Goal: Task Accomplishment & Management: Complete application form

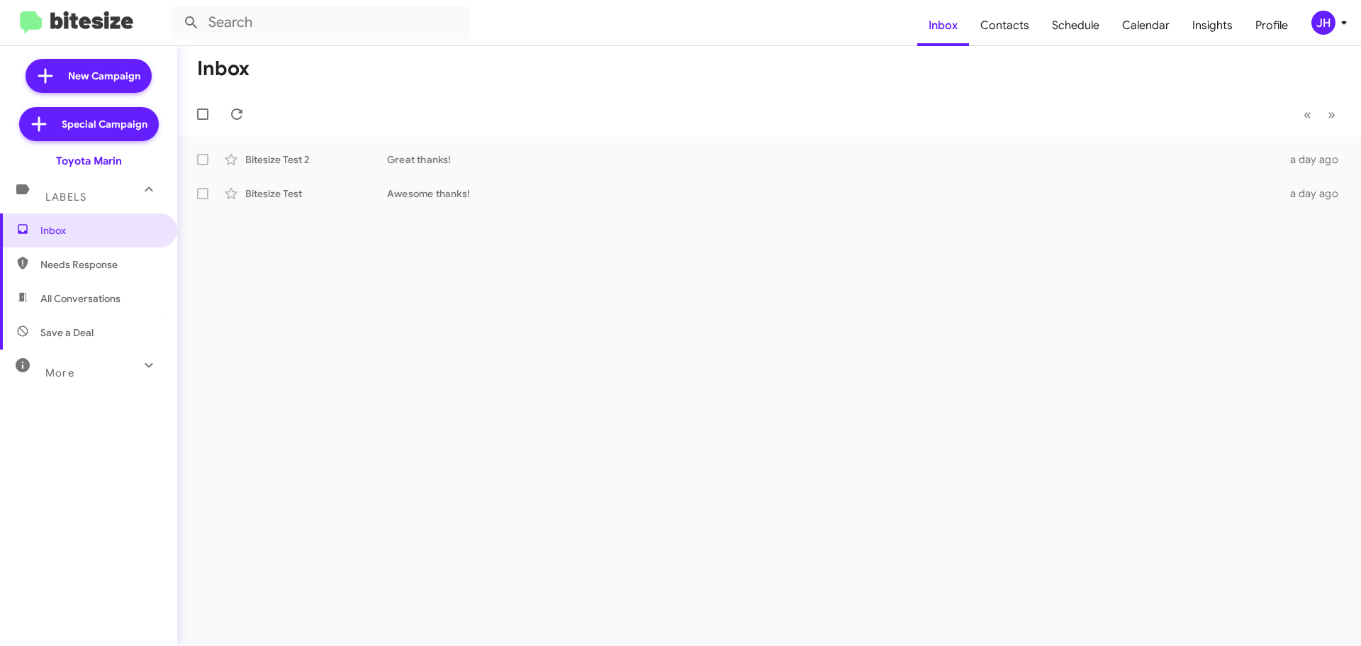
click at [1328, 30] on div "JH" at bounding box center [1324, 23] width 24 height 24
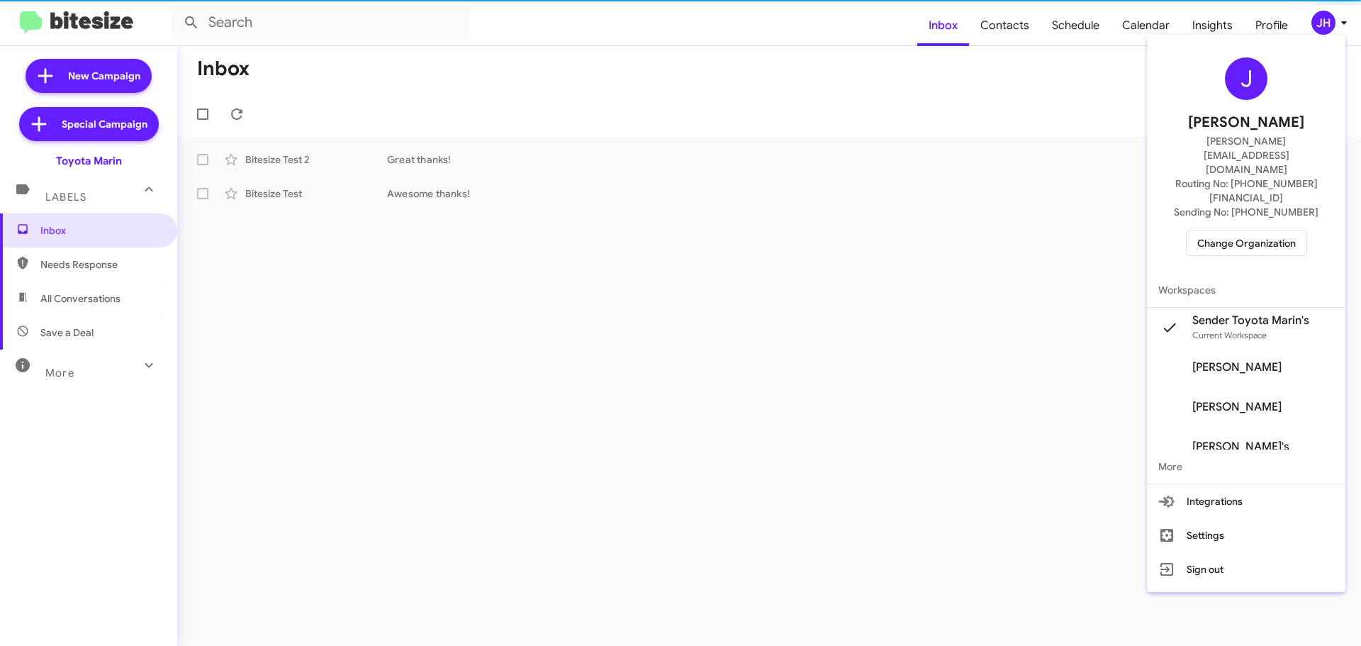
click at [1271, 231] on span "Change Organization" at bounding box center [1247, 243] width 99 height 24
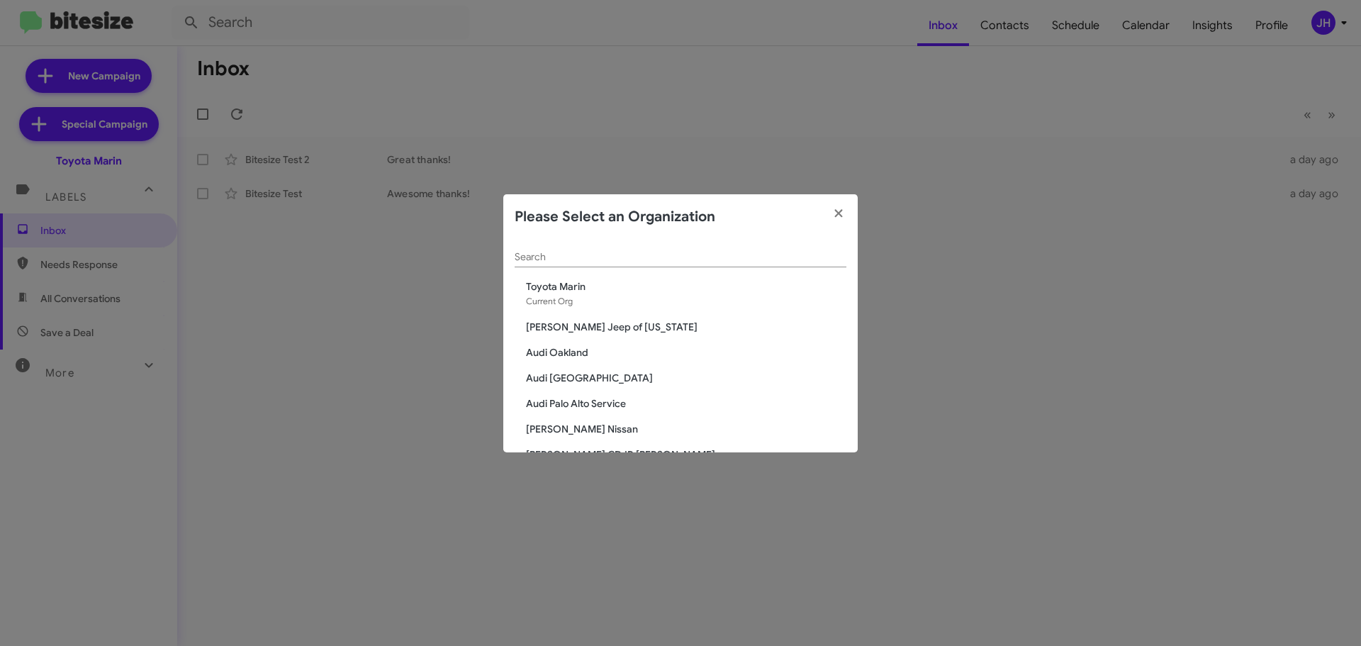
click at [646, 262] on input "Search" at bounding box center [681, 257] width 332 height 11
type input "marin"
click at [581, 399] on span "SERVICE: [PERSON_NAME]" at bounding box center [686, 403] width 321 height 14
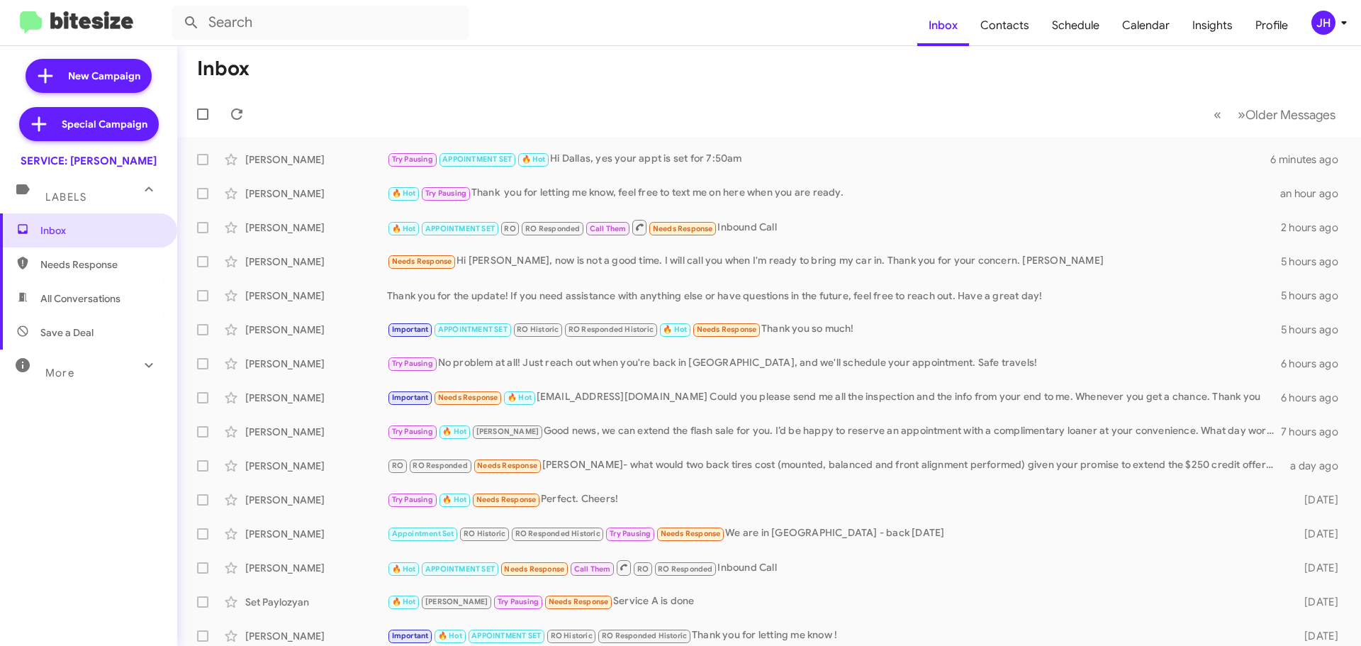
click at [1316, 26] on div "JH" at bounding box center [1324, 23] width 24 height 24
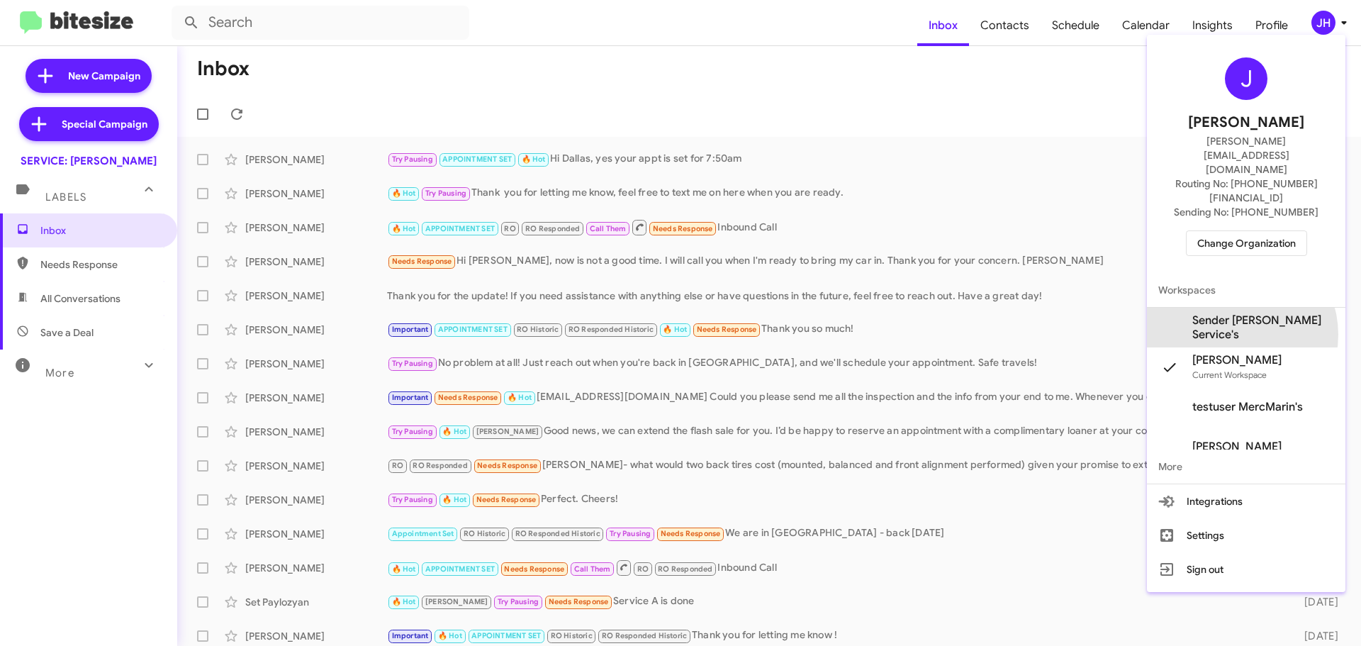
click at [1233, 313] on span "Sender Mercedes Marin Service's" at bounding box center [1264, 327] width 142 height 28
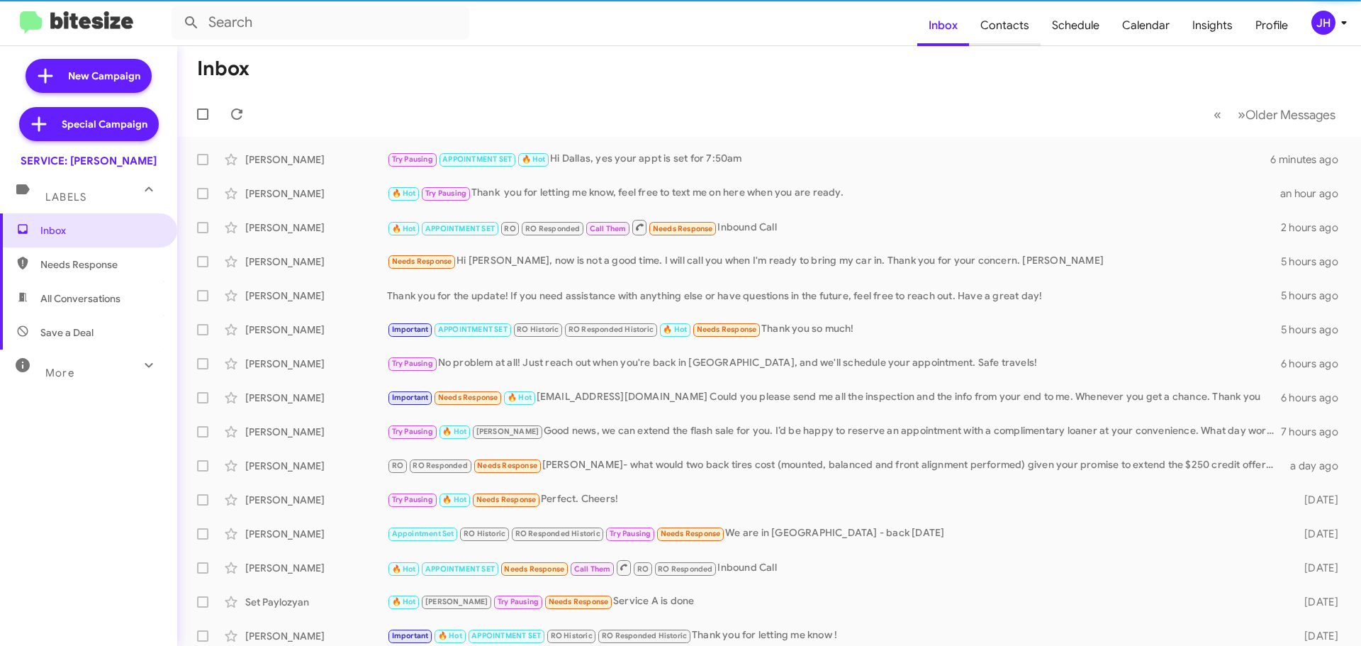
click at [1015, 39] on span "Contacts" at bounding box center [1005, 25] width 72 height 41
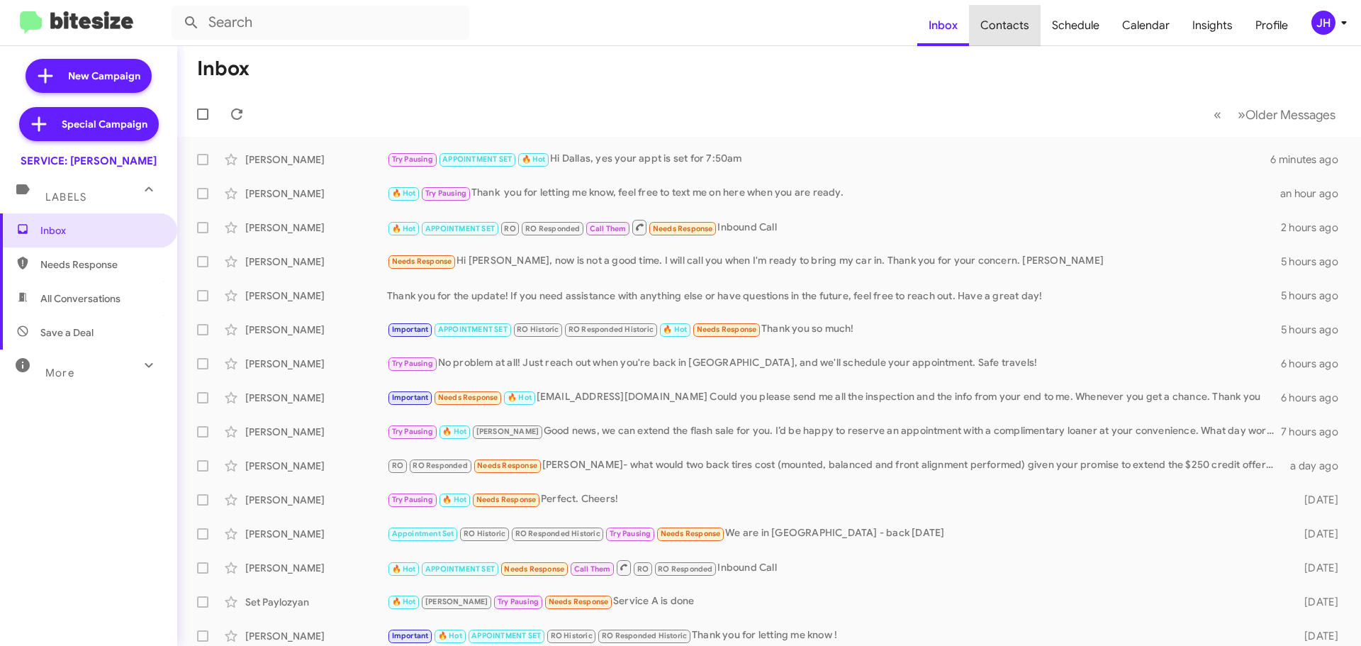
type input "in:groups"
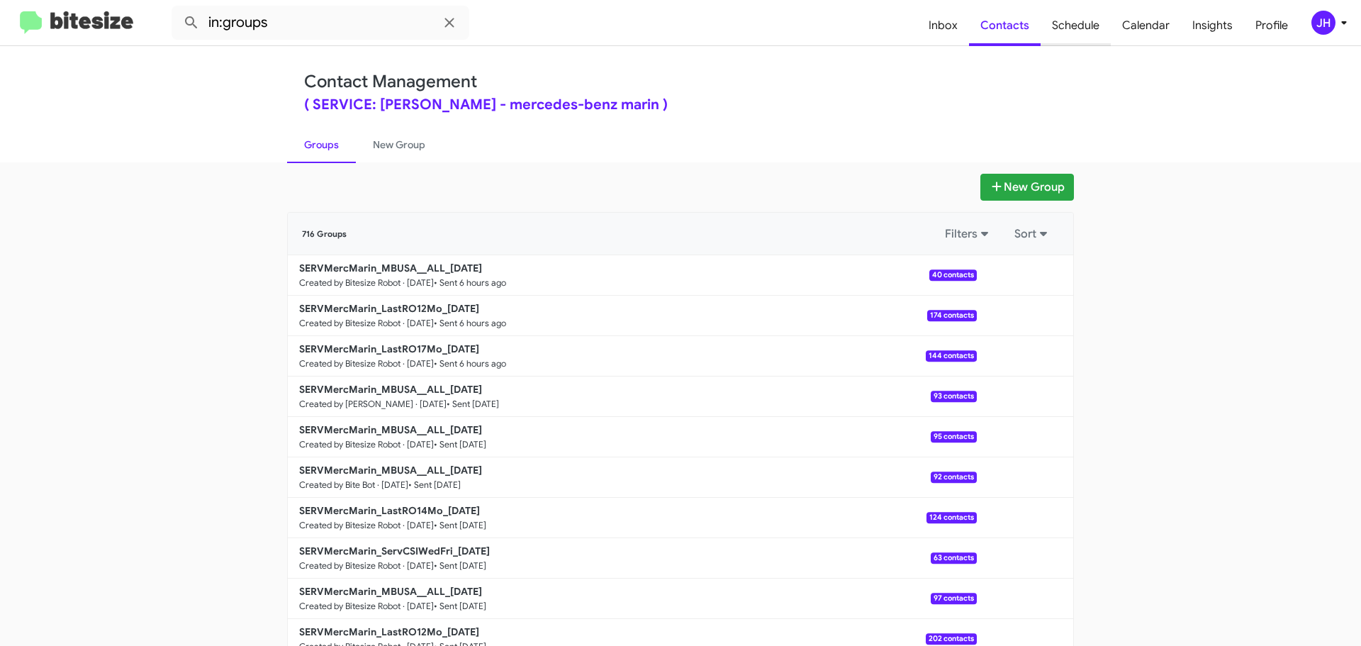
click at [1066, 28] on span "Schedule" at bounding box center [1076, 25] width 70 height 41
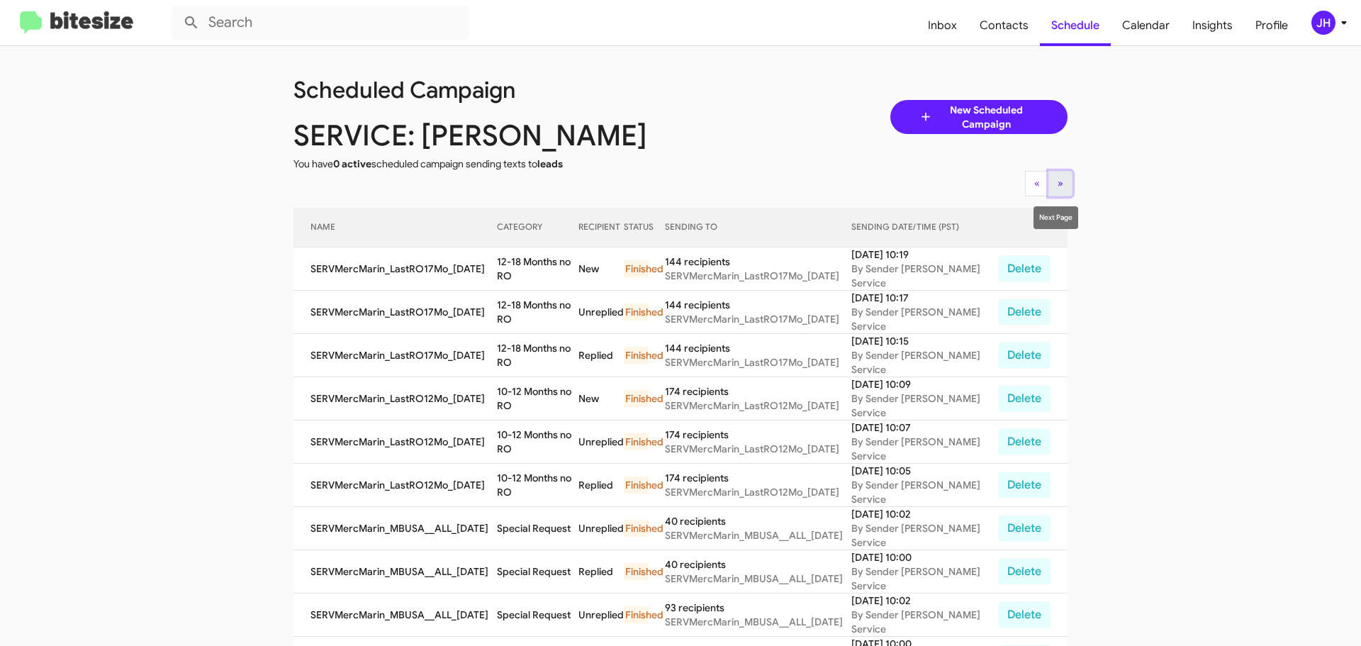
click at [1058, 185] on span "»" at bounding box center [1061, 183] width 6 height 13
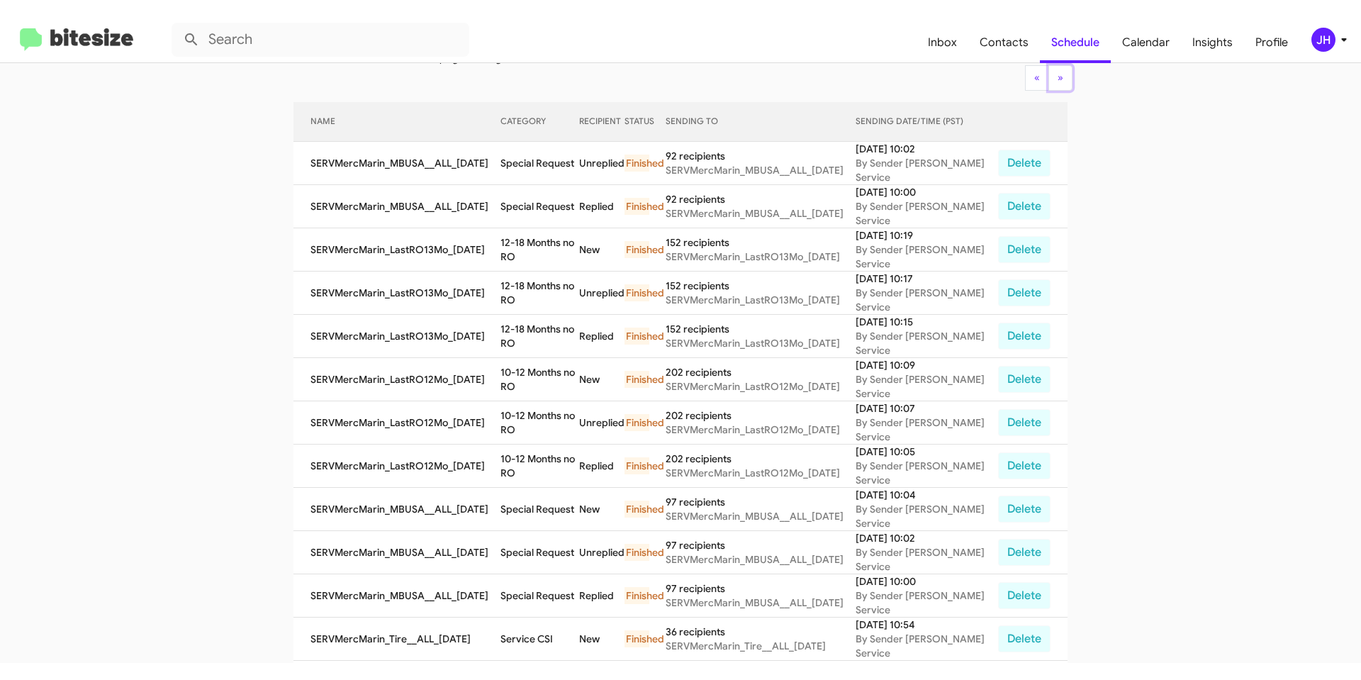
scroll to position [58, 0]
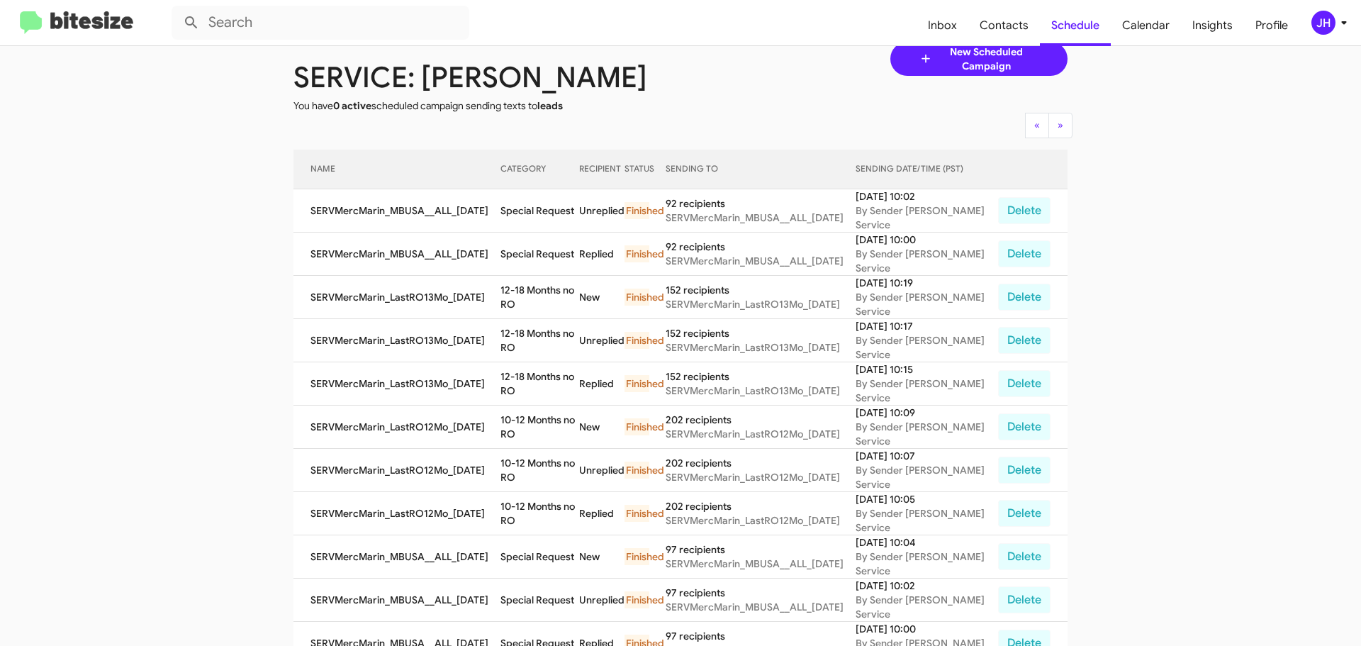
click at [1066, 111] on div "New Scheduled Campaign" at bounding box center [979, 59] width 199 height 108
click at [1058, 123] on span "»" at bounding box center [1061, 124] width 6 height 13
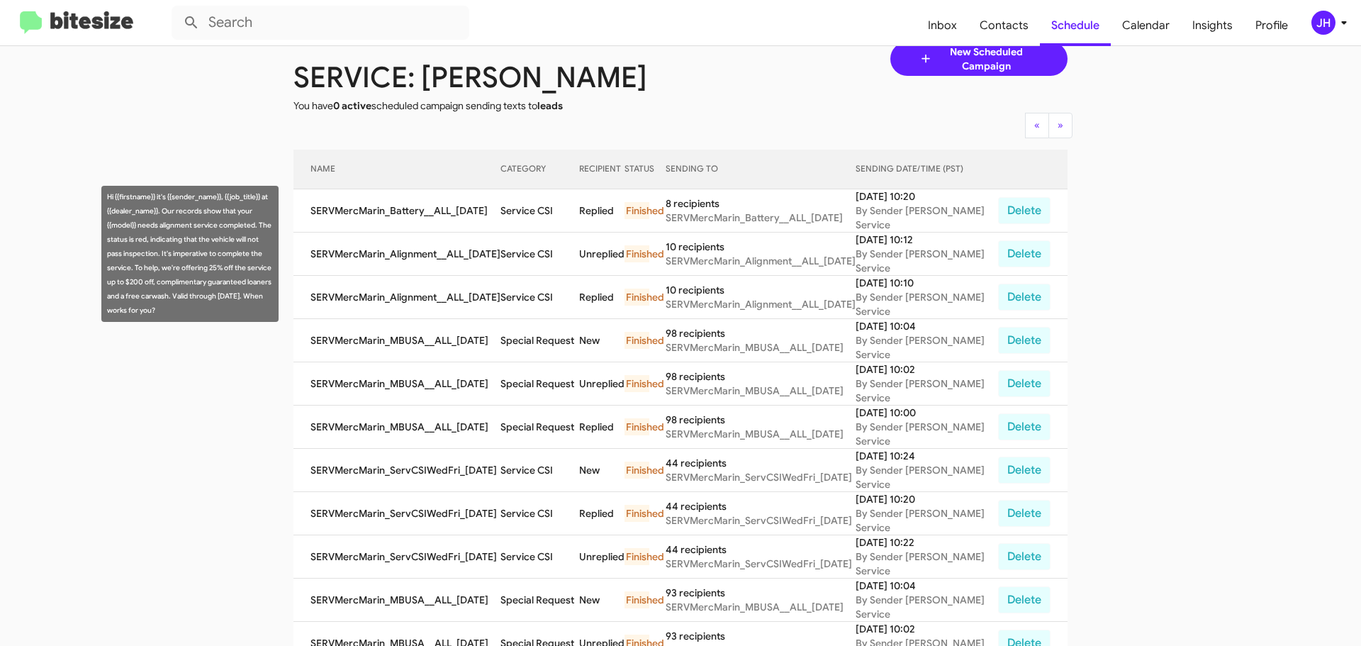
drag, startPoint x: 155, startPoint y: 310, endPoint x: 104, endPoint y: 199, distance: 122.5
click at [104, 199] on div "Hi {{firstname}} it's {{sender_name}}, {{job_title}} at {{dealer_name}}. Our re…" at bounding box center [189, 254] width 177 height 136
copy div "Hi {{firstname}} it's {{sender_name}}, {{job_title}} at {{dealer_name}}. Our re…"
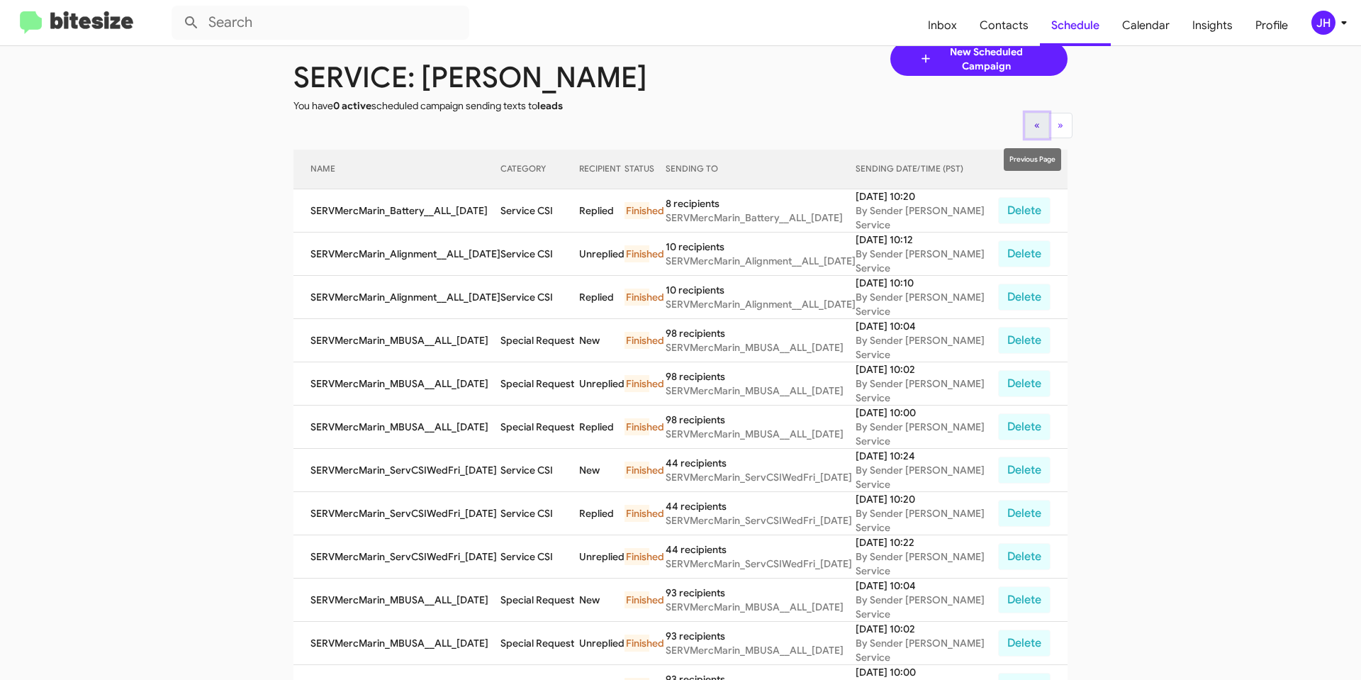
click at [1035, 130] on span "«" at bounding box center [1038, 124] width 6 height 13
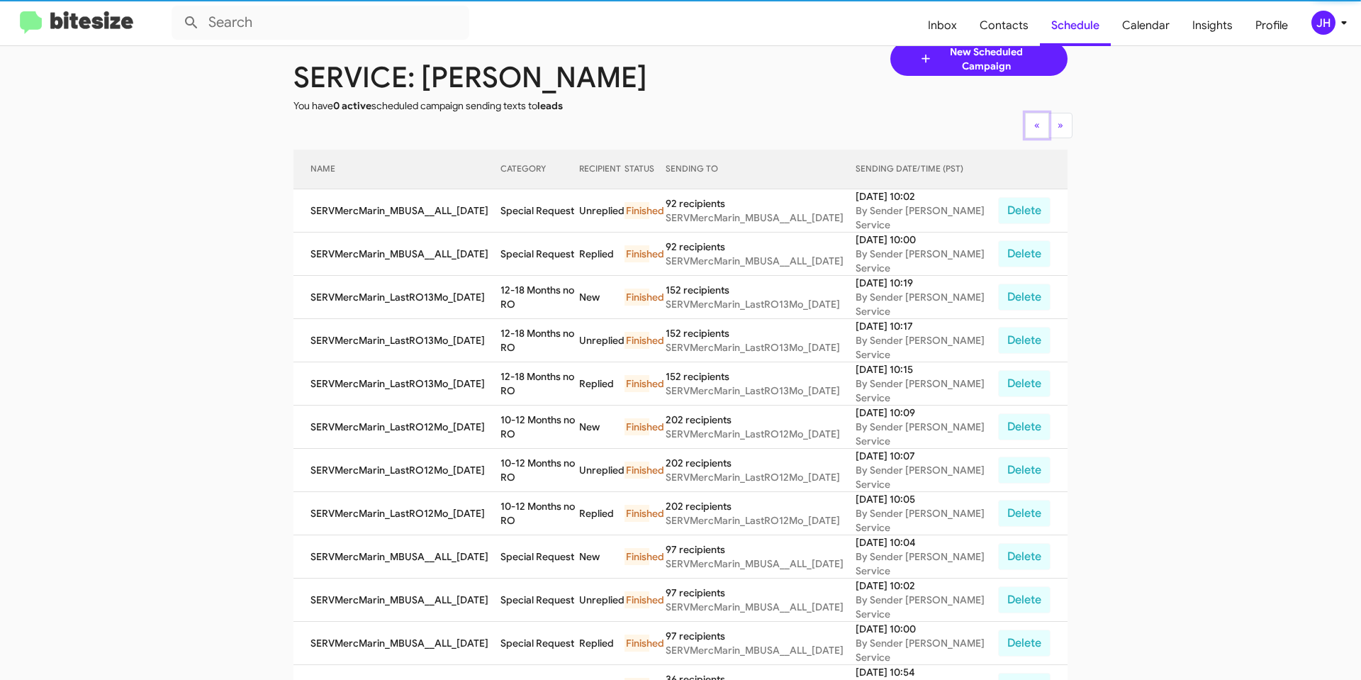
scroll to position [450, 0]
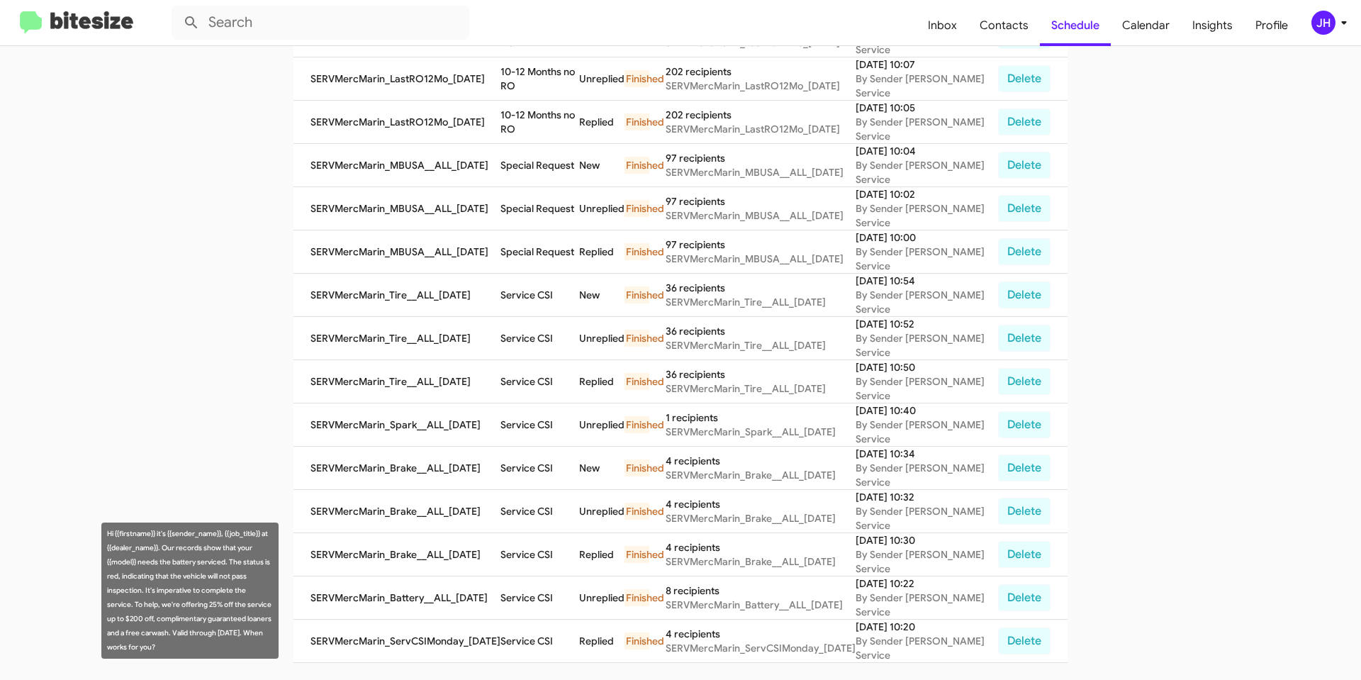
drag, startPoint x: 140, startPoint y: 643, endPoint x: 101, endPoint y: 536, distance: 114.2
click at [101, 536] on mat-tooltip-component "Hi {{firstname}} it's {{sender_name}}, {{job_title}} at {{dealer_name}}. Our re…" at bounding box center [189, 591] width 197 height 156
copy div "Hi {{firstname}} it's {{sender_name}}, {{job_title}} at {{dealer_name}}. Our re…"
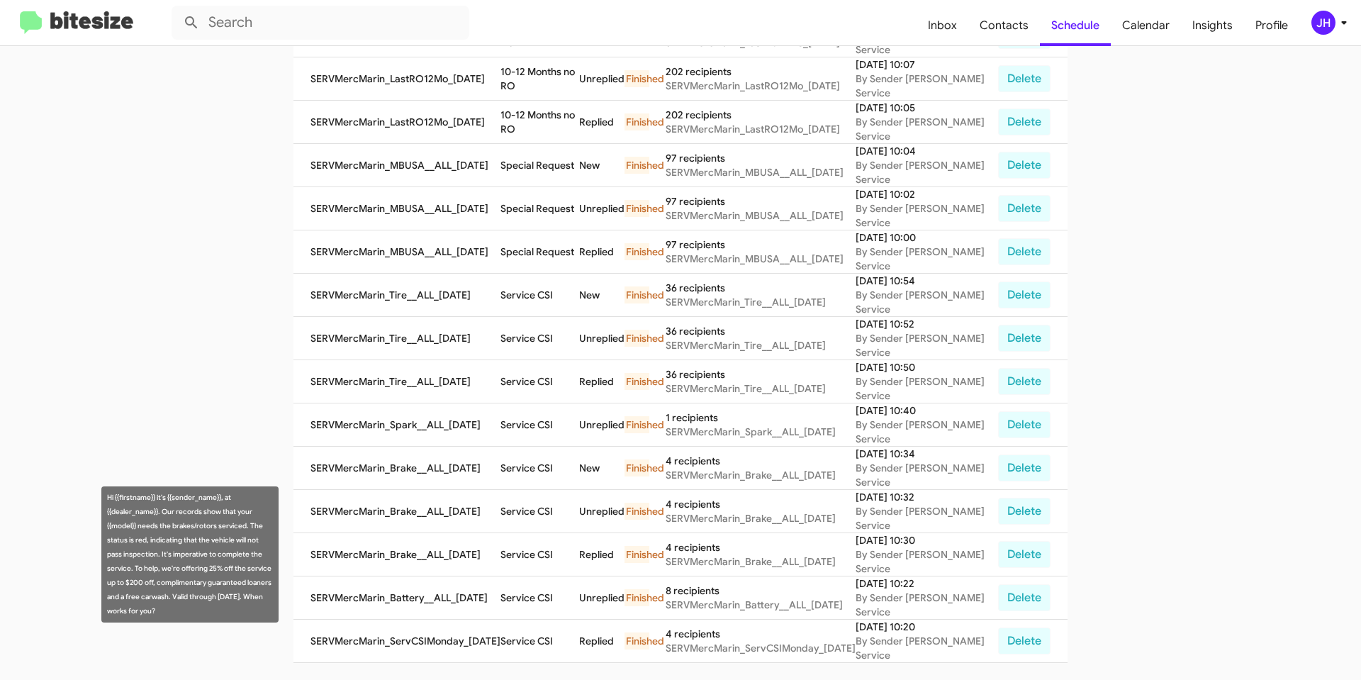
drag, startPoint x: 169, startPoint y: 608, endPoint x: 106, endPoint y: 496, distance: 128.9
click at [106, 496] on div "Hi {{firstname}} it's {{sender_name}}, at {{dealer_name}}. Our records show tha…" at bounding box center [189, 554] width 177 height 136
copy div "Hi {{firstname}} it's {{sender_name}}, at {{dealer_name}}. Our records show tha…"
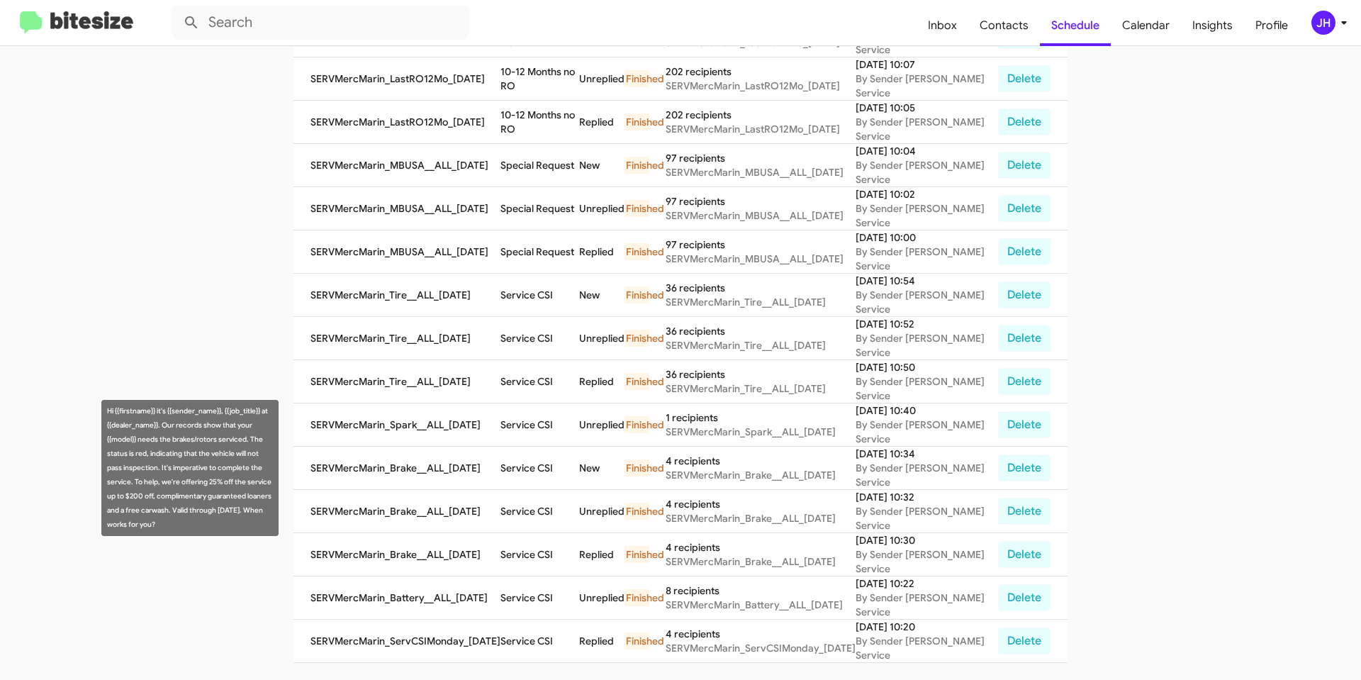
drag, startPoint x: 168, startPoint y: 526, endPoint x: 106, endPoint y: 408, distance: 133.9
click at [106, 408] on div "Hi {{firstname}} it's {{sender_name}}, {{job_title}} at {{dealer_name}}. Our re…" at bounding box center [189, 468] width 177 height 136
copy div "Hi {{firstname}} it's {{sender_name}}, {{job_title}} at {{dealer_name}}. Our re…"
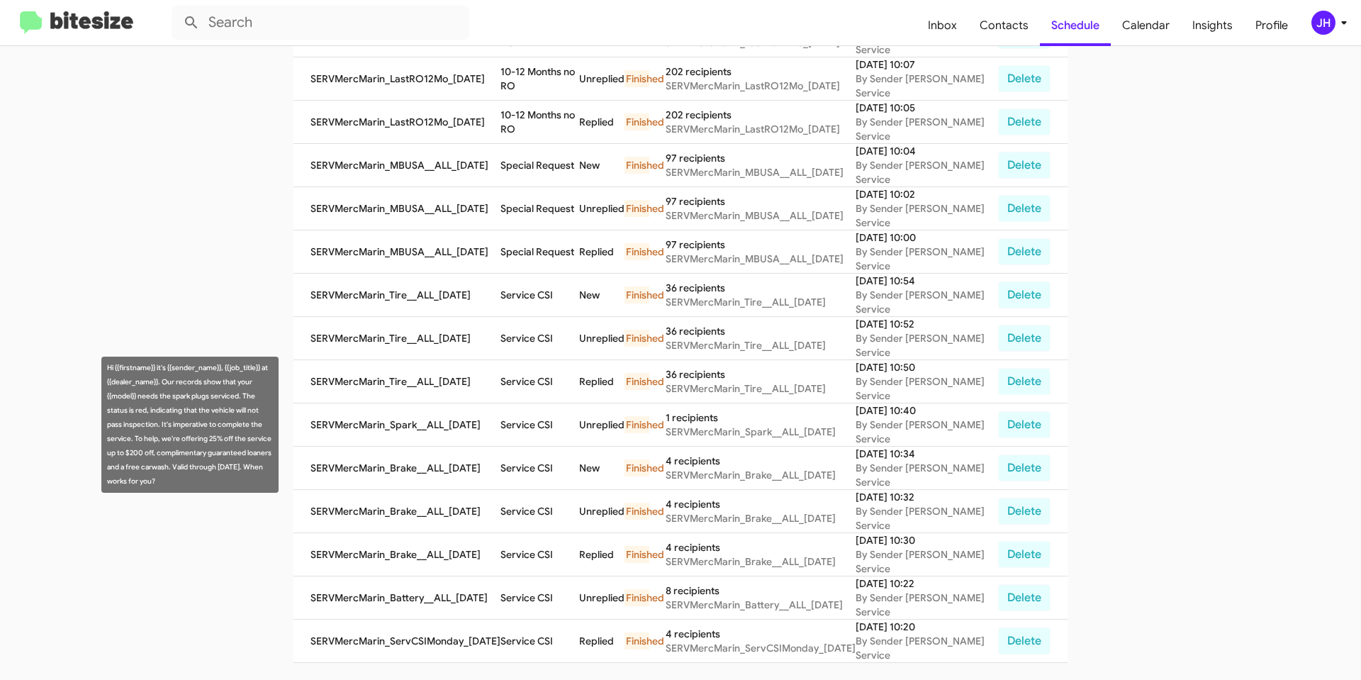
drag, startPoint x: 165, startPoint y: 481, endPoint x: 105, endPoint y: 364, distance: 131.3
click at [105, 364] on div "Hi {{firstname}} it's {{sender_name}}, {{job_title}} at {{dealer_name}}. Our re…" at bounding box center [189, 425] width 177 height 136
copy div "Hi {{firstname}} it's {{sender_name}}, {{job_title}} at {{dealer_name}}. Our re…"
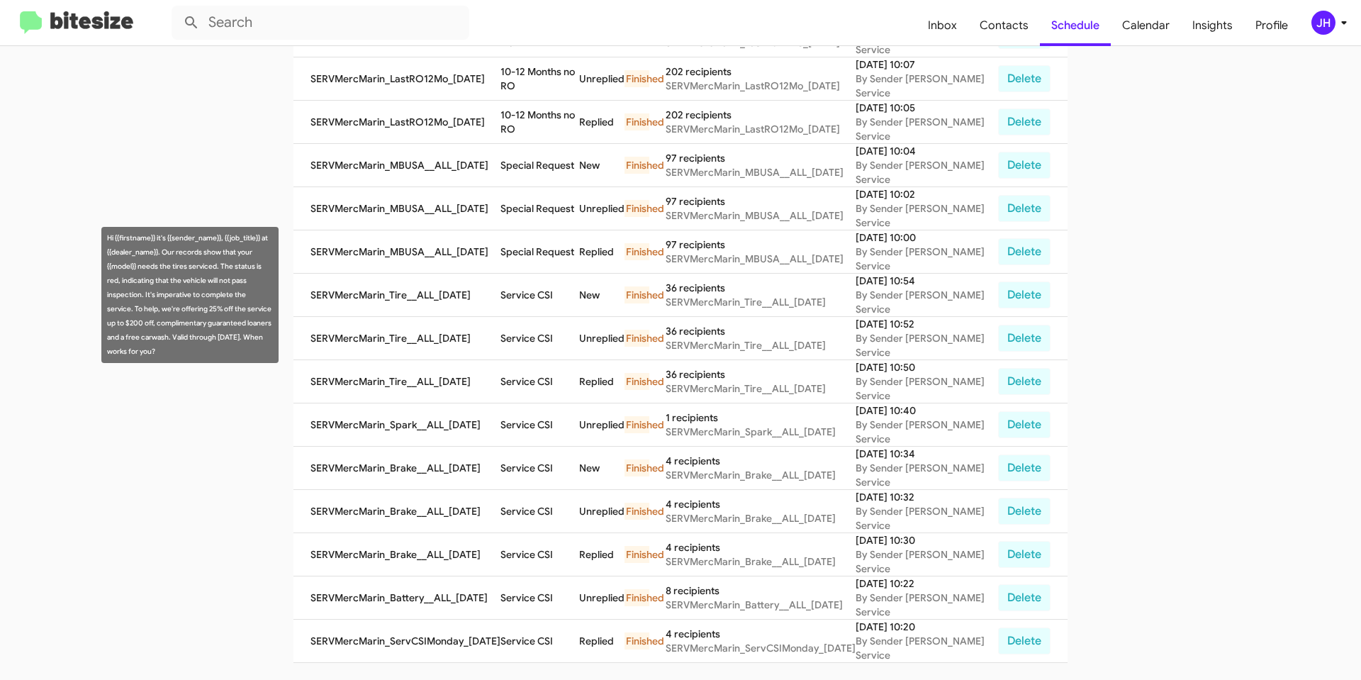
drag, startPoint x: 125, startPoint y: 350, endPoint x: 105, endPoint y: 238, distance: 113.8
click at [105, 238] on div "Hi {{firstname}} it's {{sender_name}}, {{job_title}} at {{dealer_name}}. Our re…" at bounding box center [189, 295] width 177 height 136
copy div "Hi {{firstname}} it's {{sender_name}}, {{job_title}} at {{dealer_name}}. Our re…"
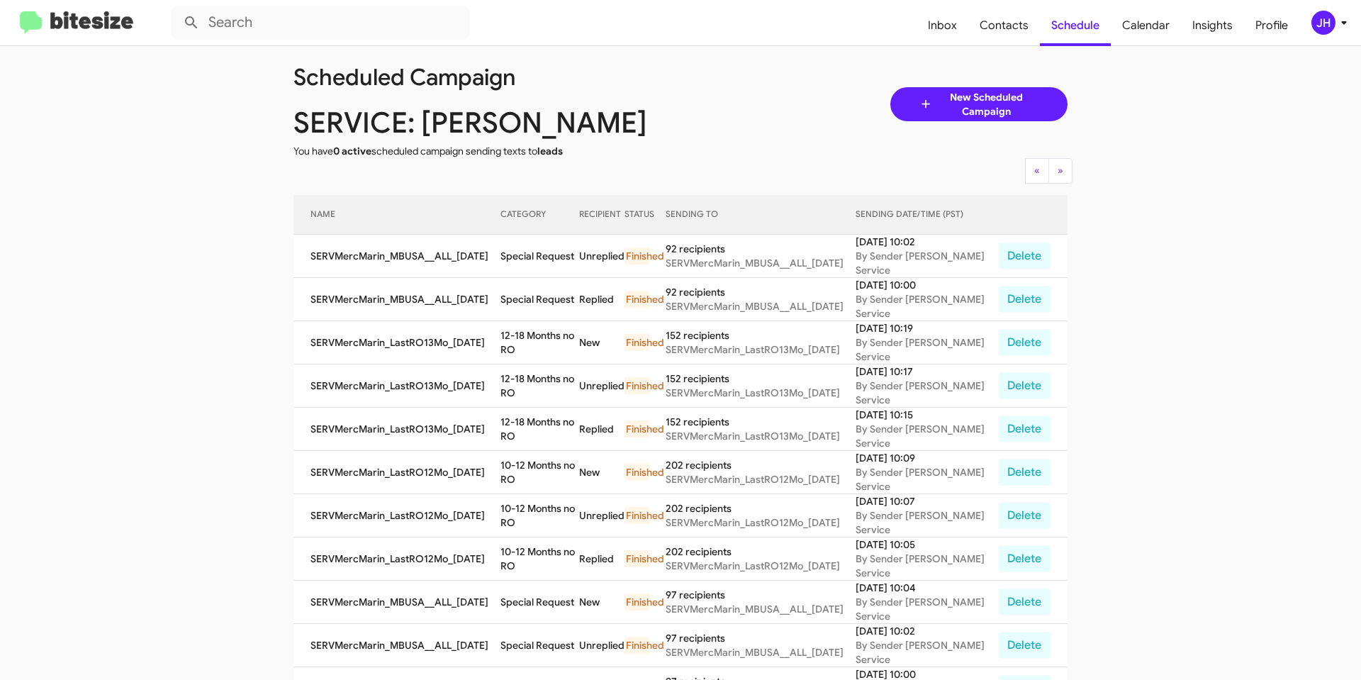
scroll to position [0, 0]
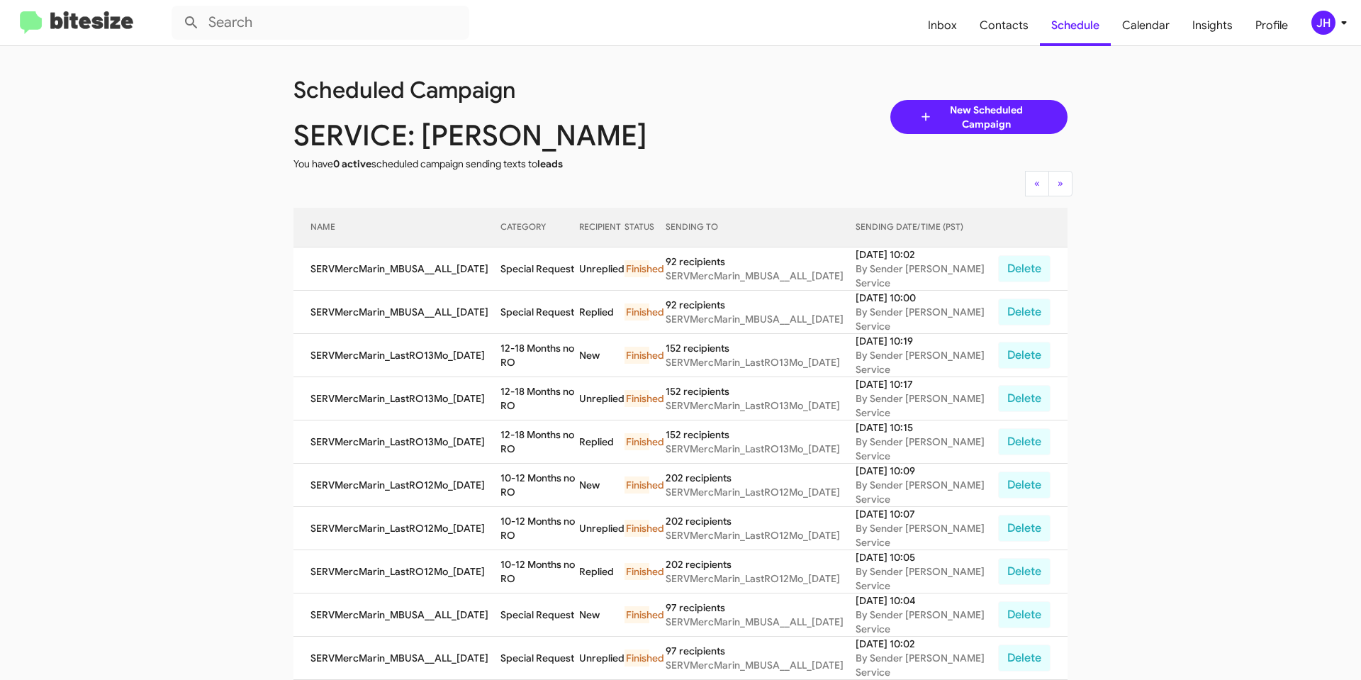
click at [1331, 26] on div "JH" at bounding box center [1324, 23] width 24 height 24
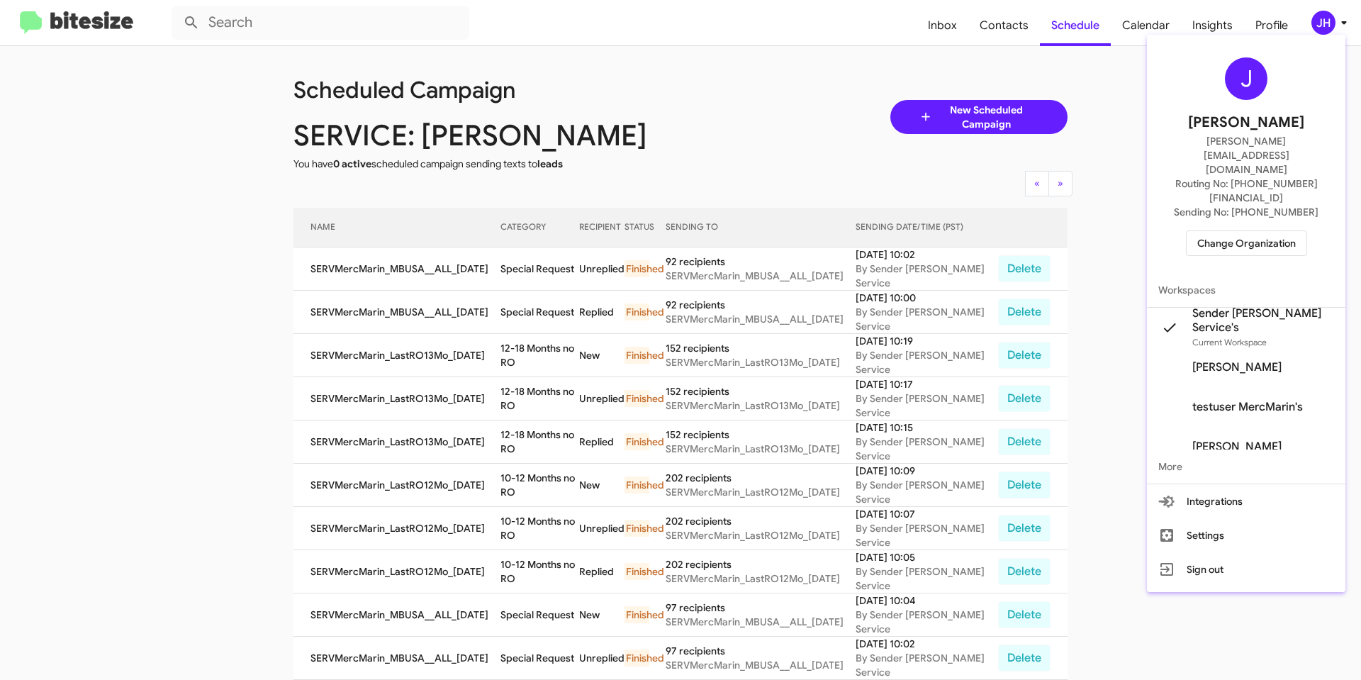
click at [1247, 231] on span "Change Organization" at bounding box center [1247, 243] width 99 height 24
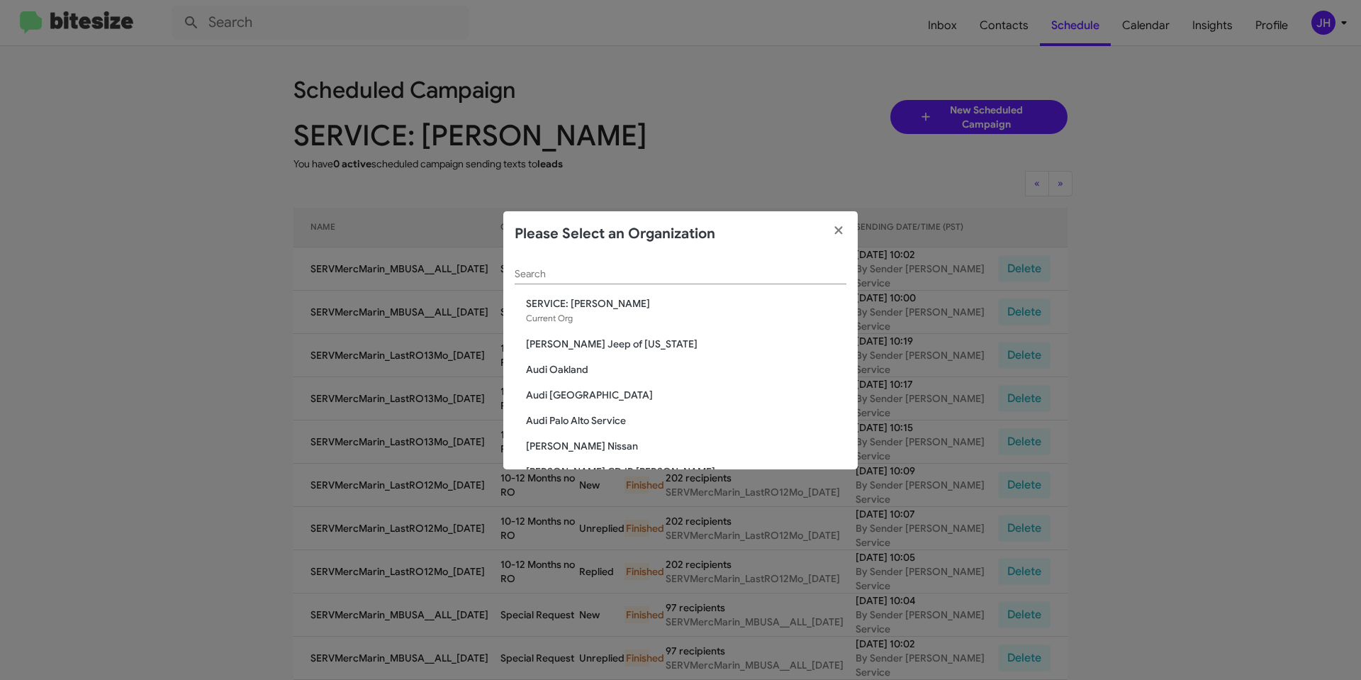
click at [569, 284] on div "Search" at bounding box center [681, 271] width 332 height 28
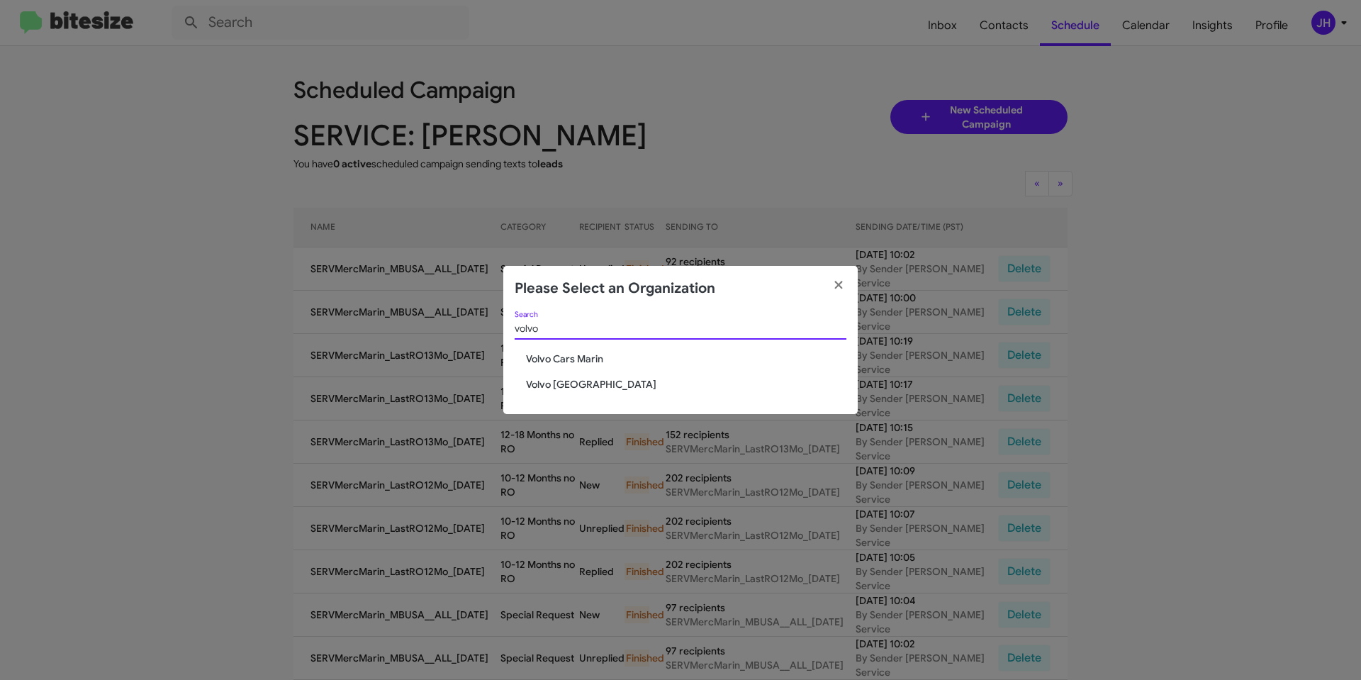
type input "volvo"
click at [581, 360] on span "Volvo Cars Marin" at bounding box center [686, 359] width 321 height 14
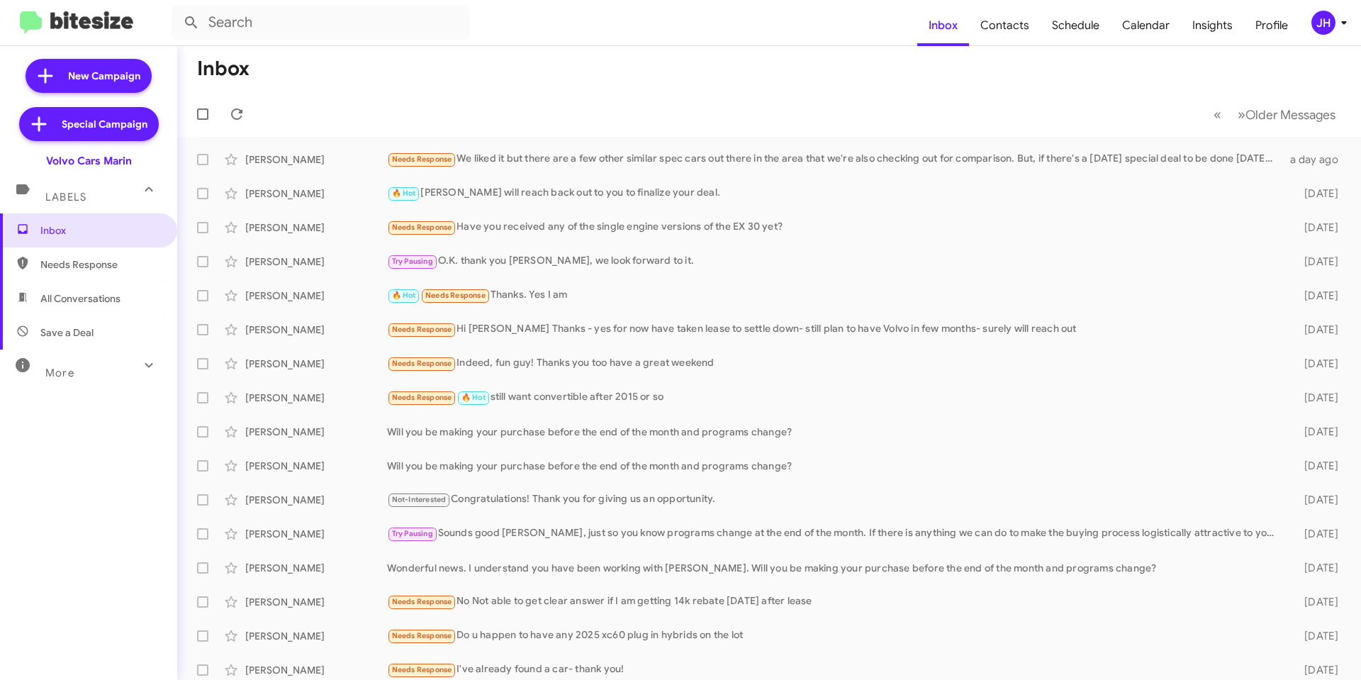
click at [1326, 26] on div "JH" at bounding box center [1324, 23] width 24 height 24
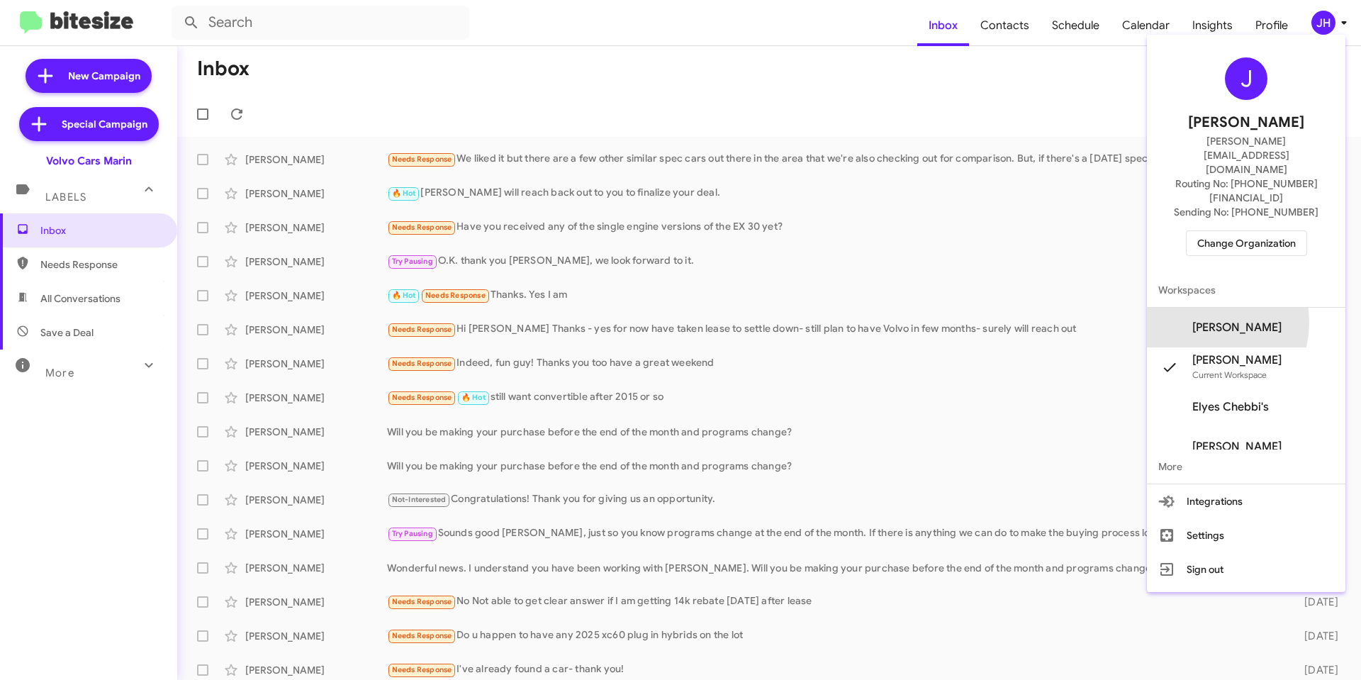
click at [1223, 321] on span "Diana Kennedy's" at bounding box center [1237, 328] width 89 height 14
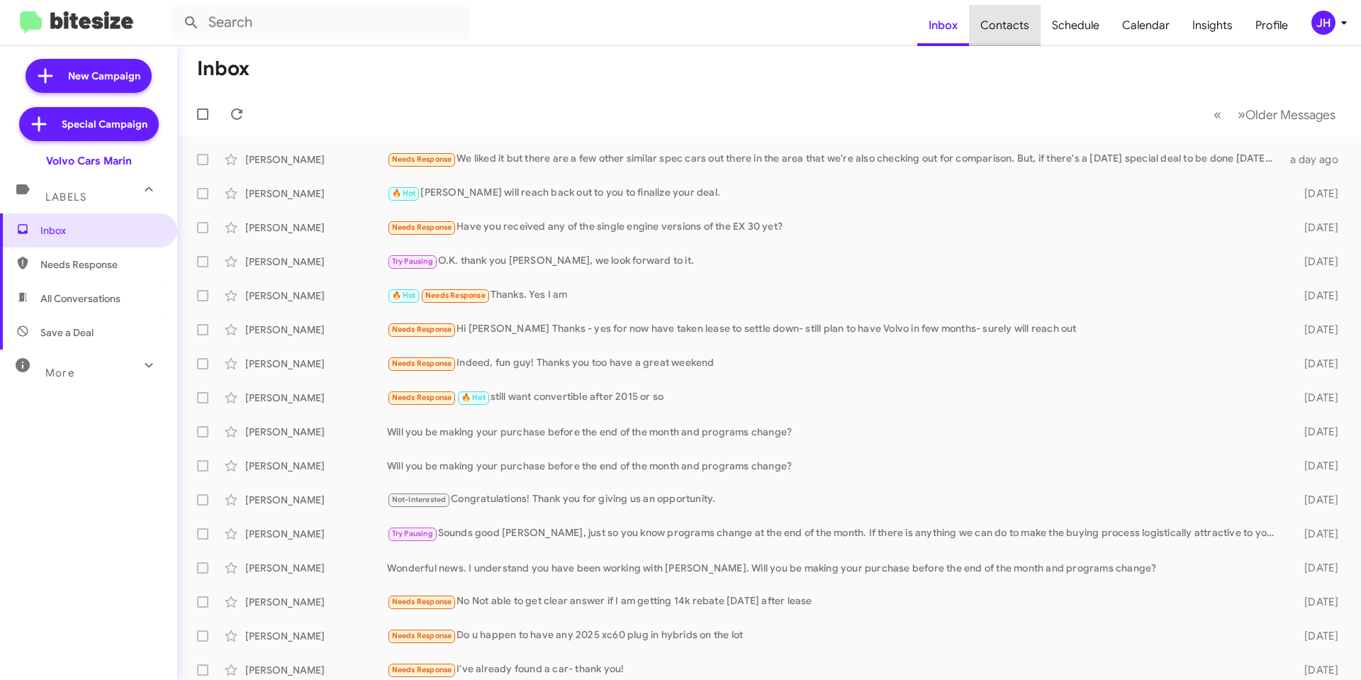
click at [1024, 26] on span "Contacts" at bounding box center [1005, 25] width 72 height 41
type input "in:groups"
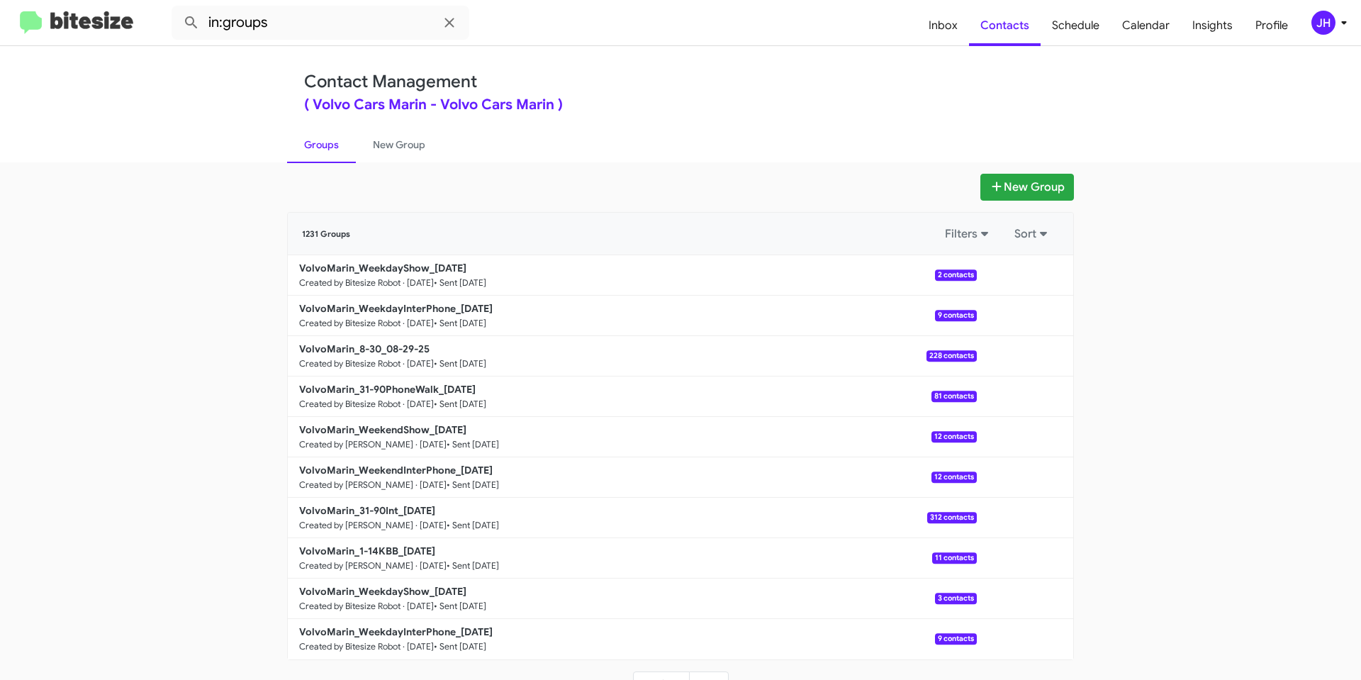
click at [1335, 27] on span "JH" at bounding box center [1332, 23] width 43 height 24
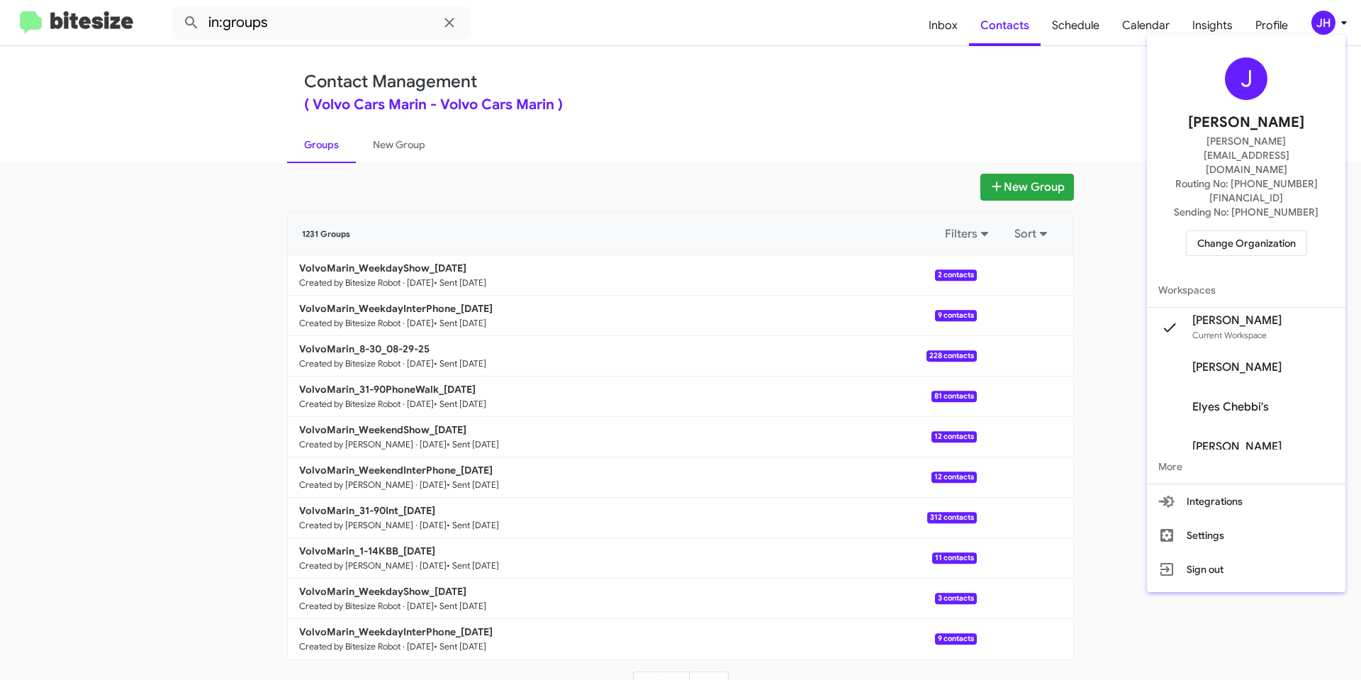
scroll to position [17, 0]
click at [1254, 343] on span "[PERSON_NAME]" at bounding box center [1237, 350] width 89 height 14
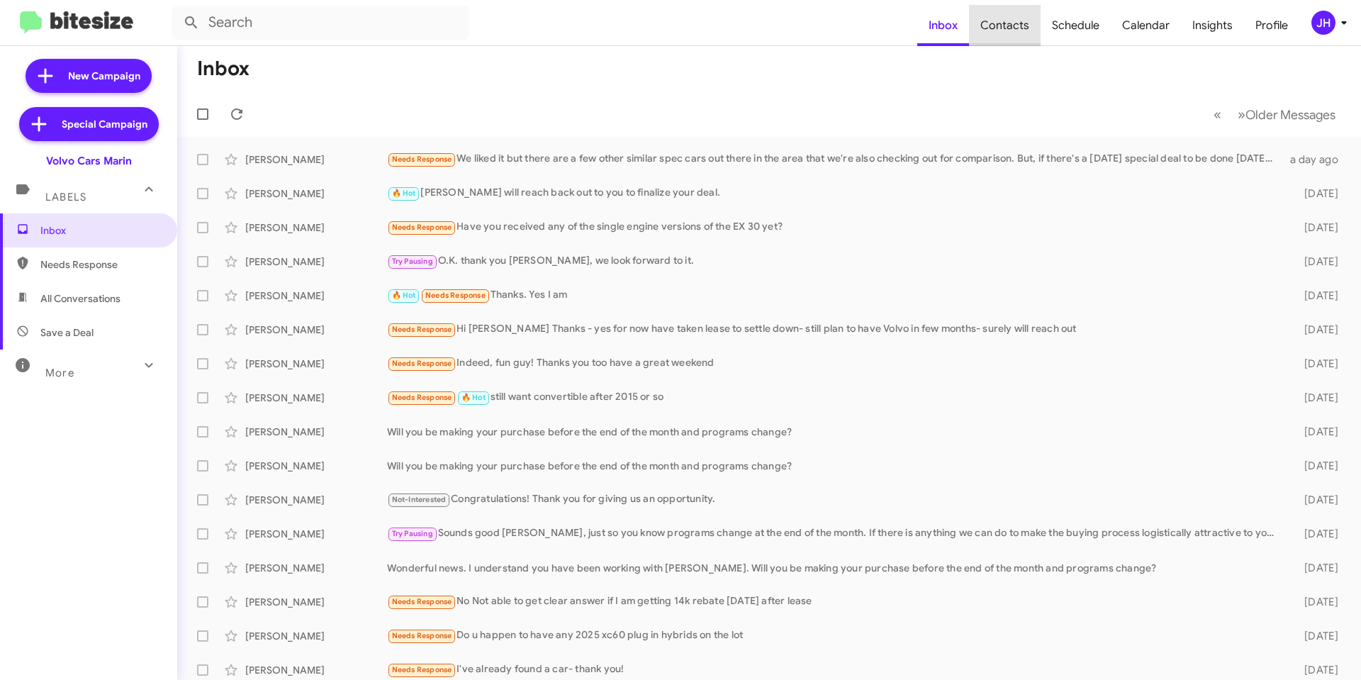
click at [1017, 33] on span "Contacts" at bounding box center [1005, 25] width 72 height 41
type input "in:groups"
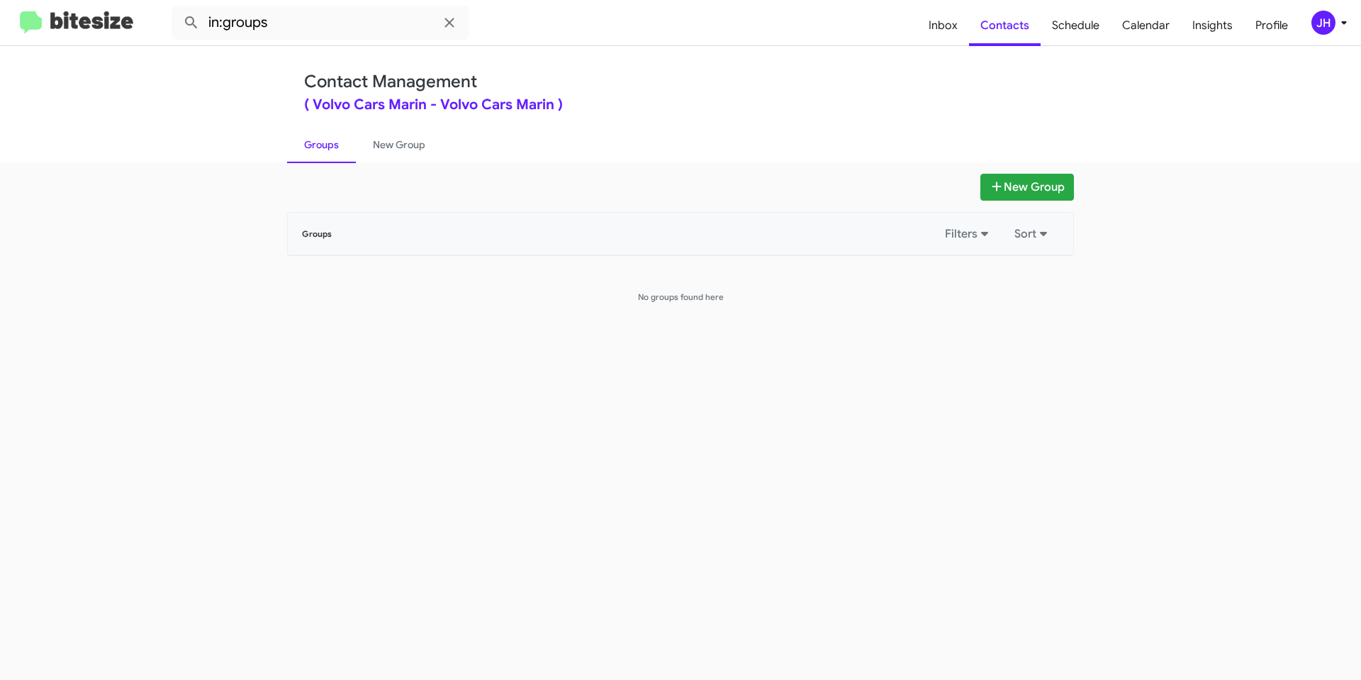
click at [1312, 32] on span "JH" at bounding box center [1332, 23] width 43 height 24
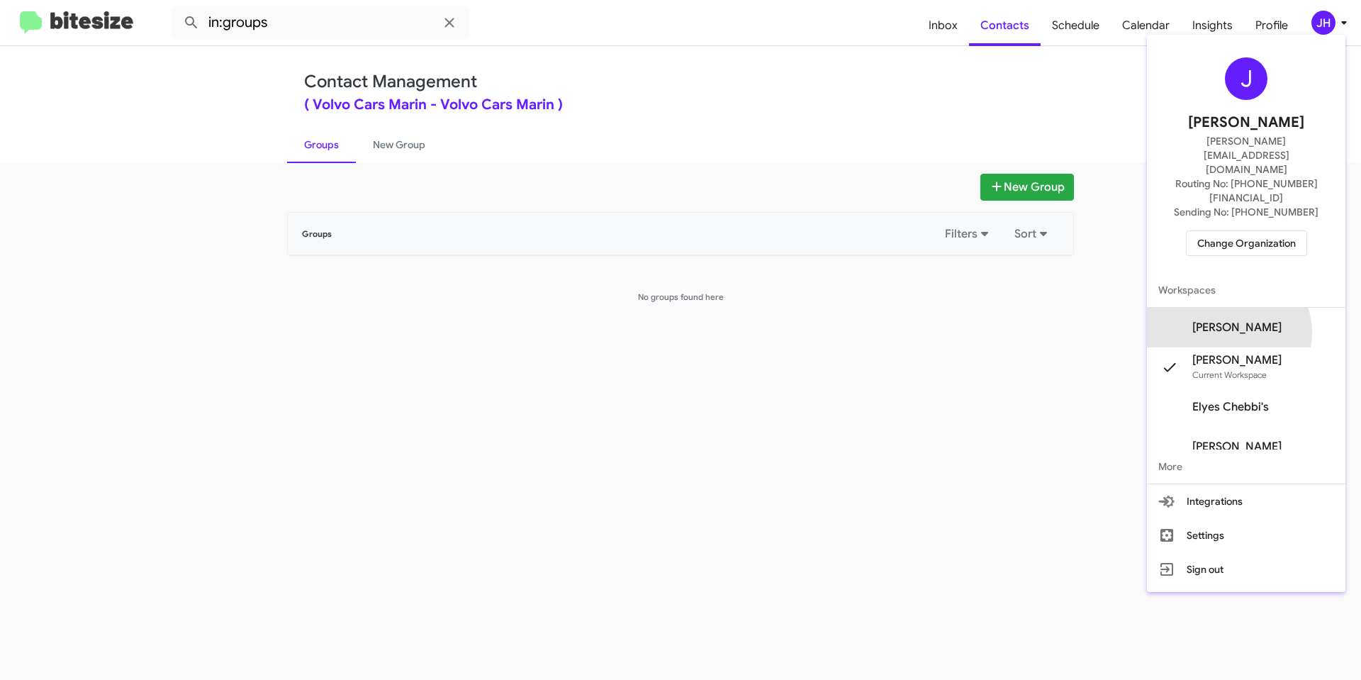
click at [1257, 321] on span "[PERSON_NAME]" at bounding box center [1237, 328] width 89 height 14
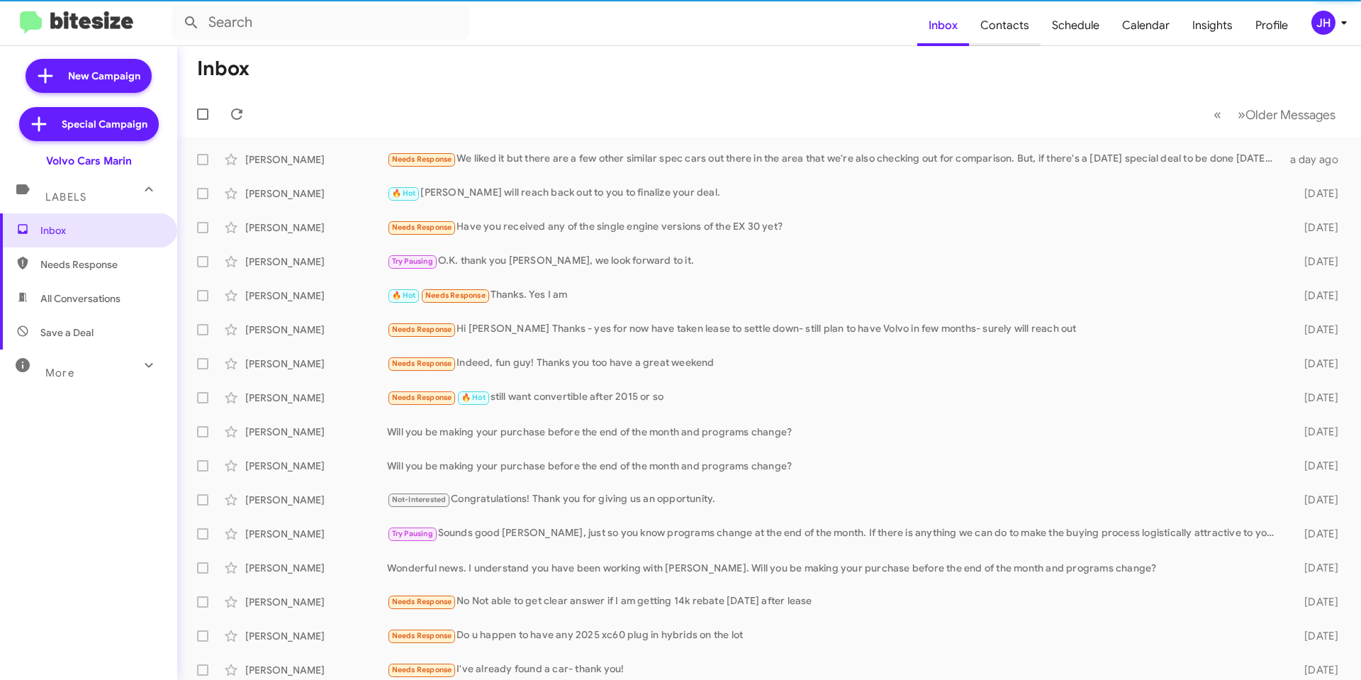
click at [1017, 36] on span "Contacts" at bounding box center [1005, 25] width 72 height 41
type input "in:groups"
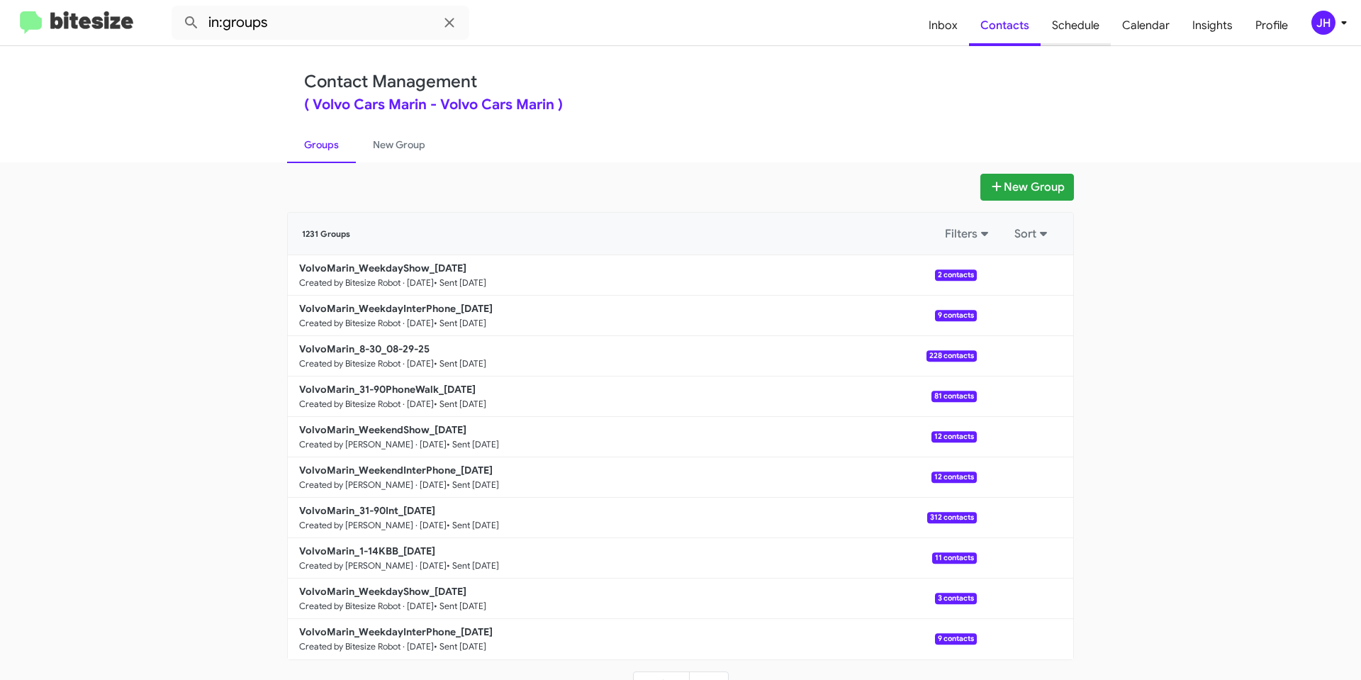
click at [1090, 36] on span "Schedule" at bounding box center [1076, 25] width 70 height 41
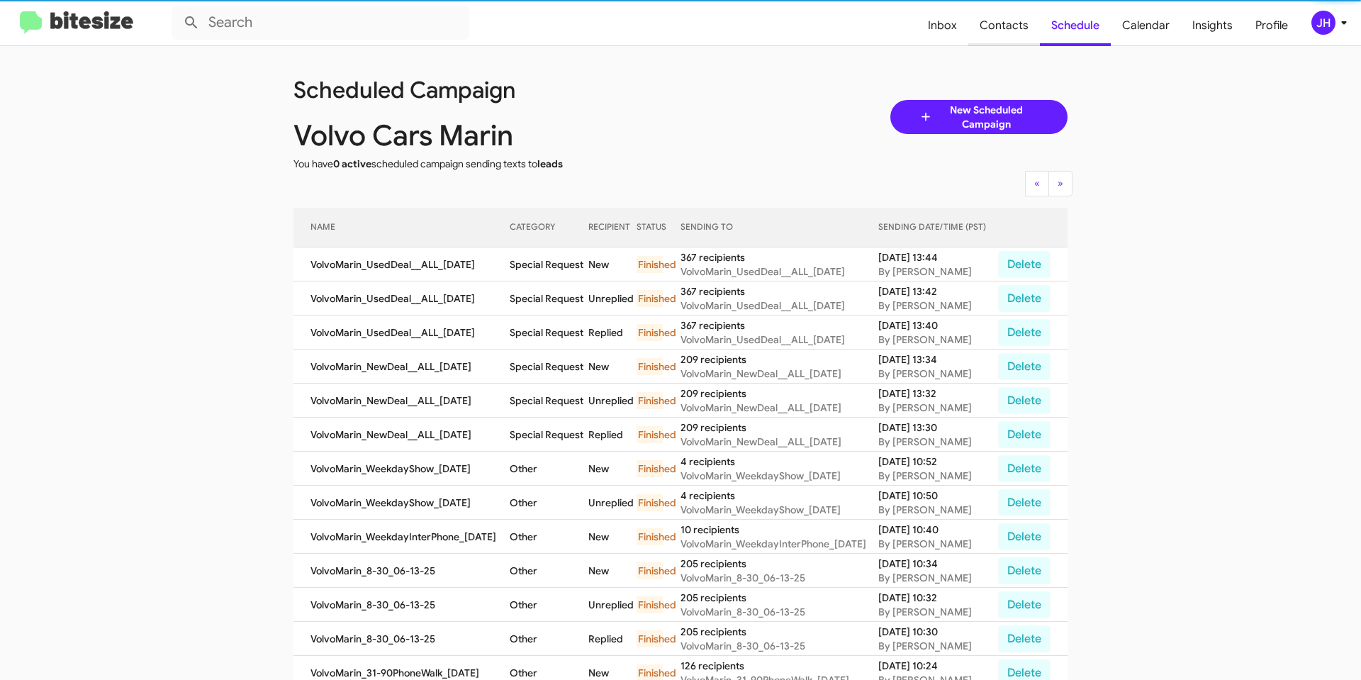
click at [1023, 30] on span "Contacts" at bounding box center [1005, 25] width 72 height 41
type input "in:groups"
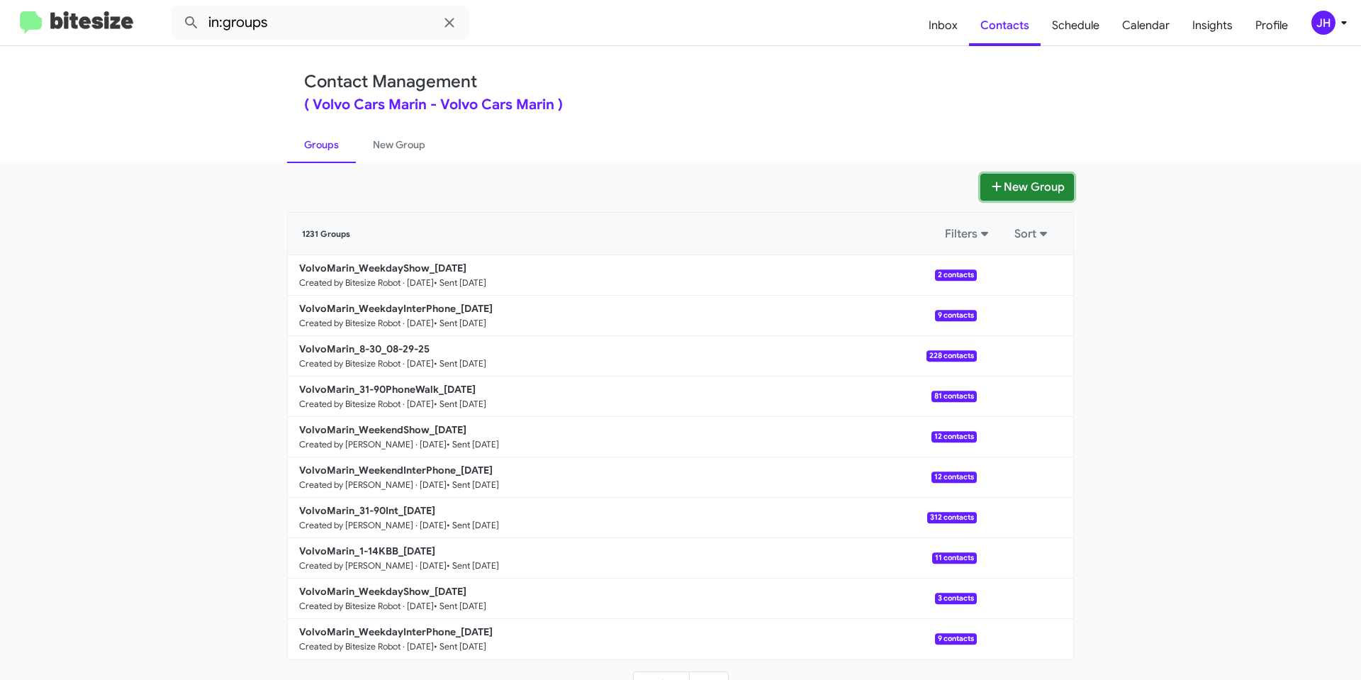
click at [1026, 183] on button "New Group" at bounding box center [1028, 187] width 94 height 27
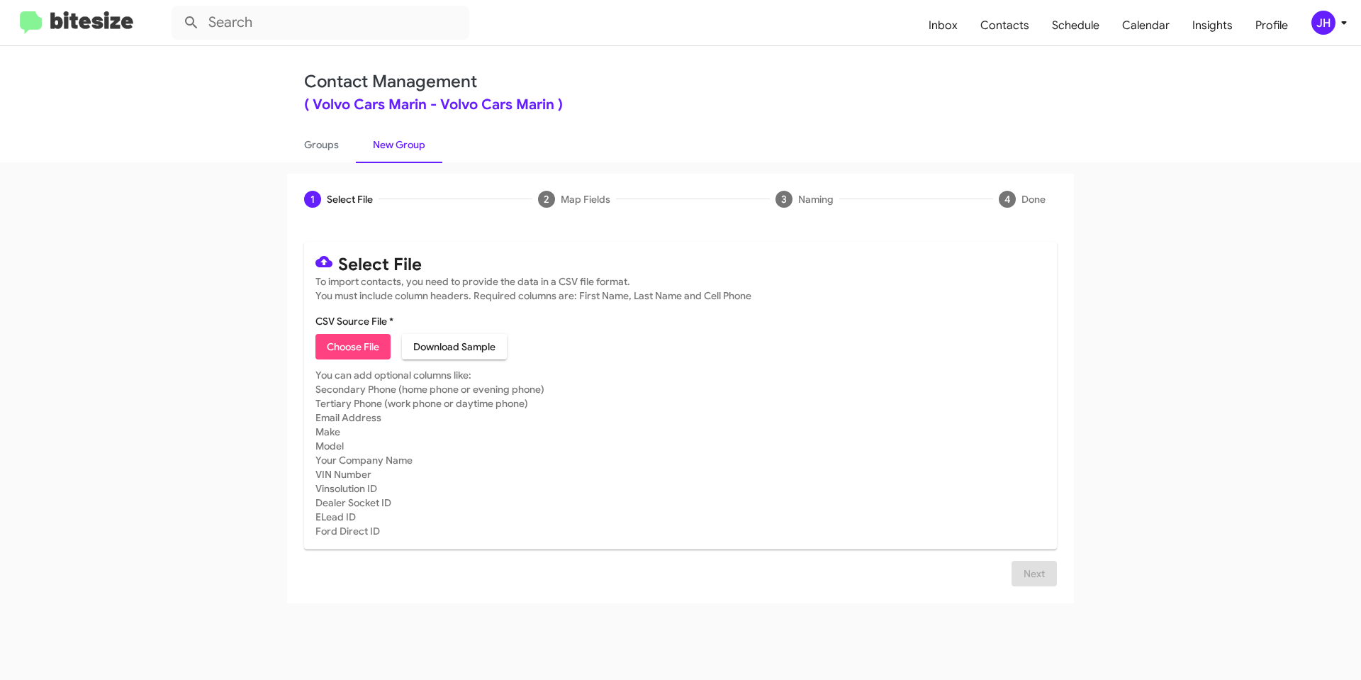
click at [376, 343] on span "Choose File" at bounding box center [353, 347] width 52 height 26
type input "VCM Delivered Opt"
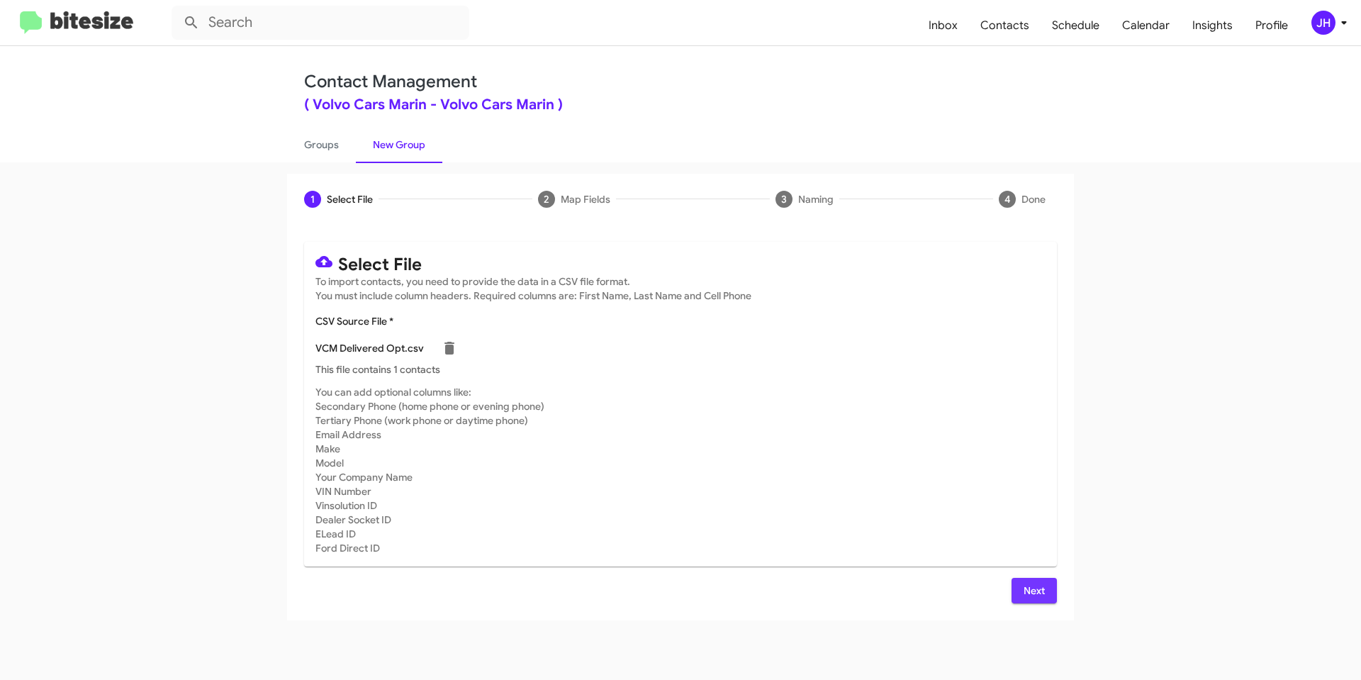
click at [1042, 592] on span "Next" at bounding box center [1034, 591] width 23 height 26
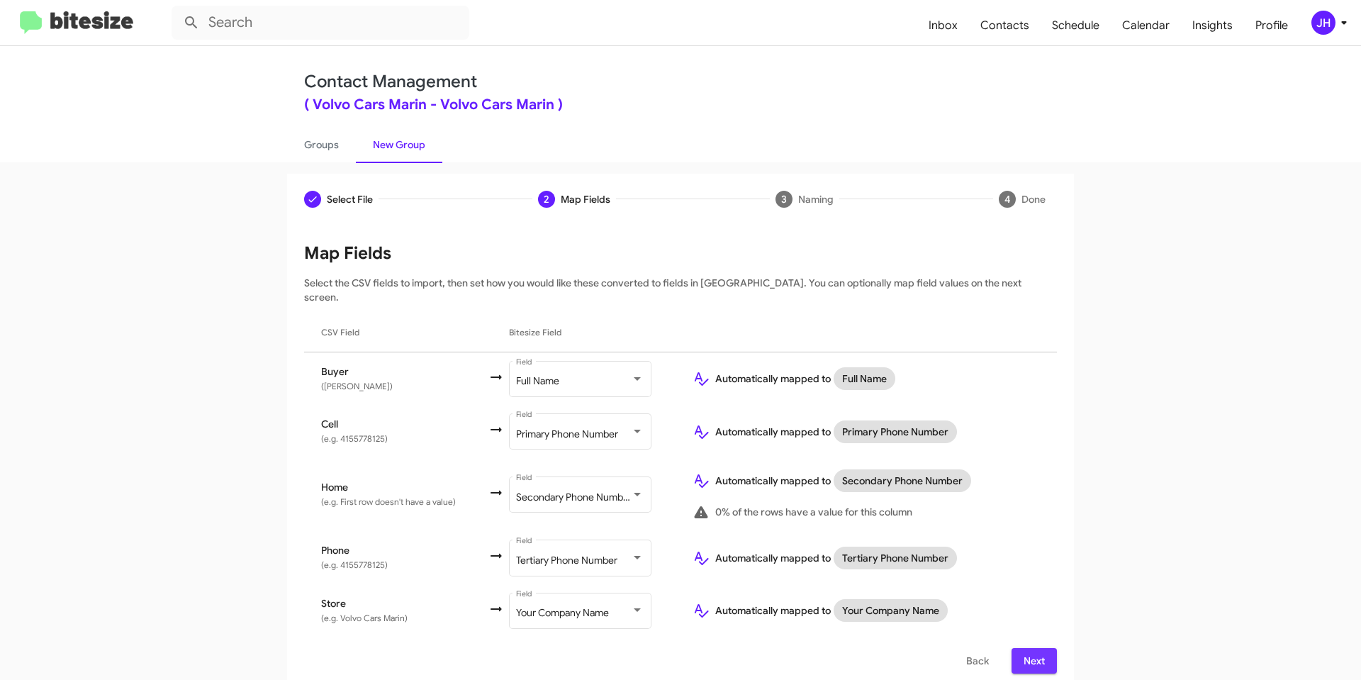
click at [1030, 648] on span "Next" at bounding box center [1034, 661] width 23 height 26
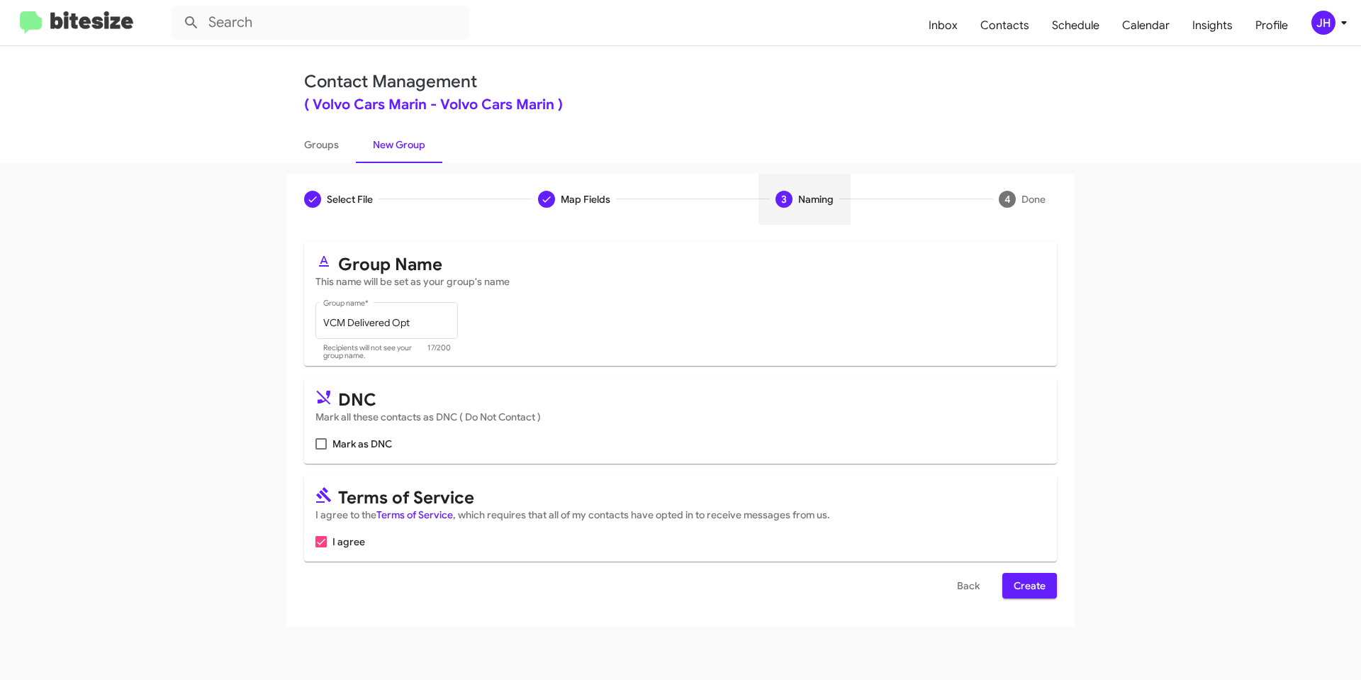
click at [325, 445] on span at bounding box center [321, 443] width 11 height 11
click at [321, 450] on input "Mark as DNC" at bounding box center [321, 450] width 1 height 1
checkbox input "true"
click at [1038, 586] on span "Create" at bounding box center [1030, 586] width 32 height 26
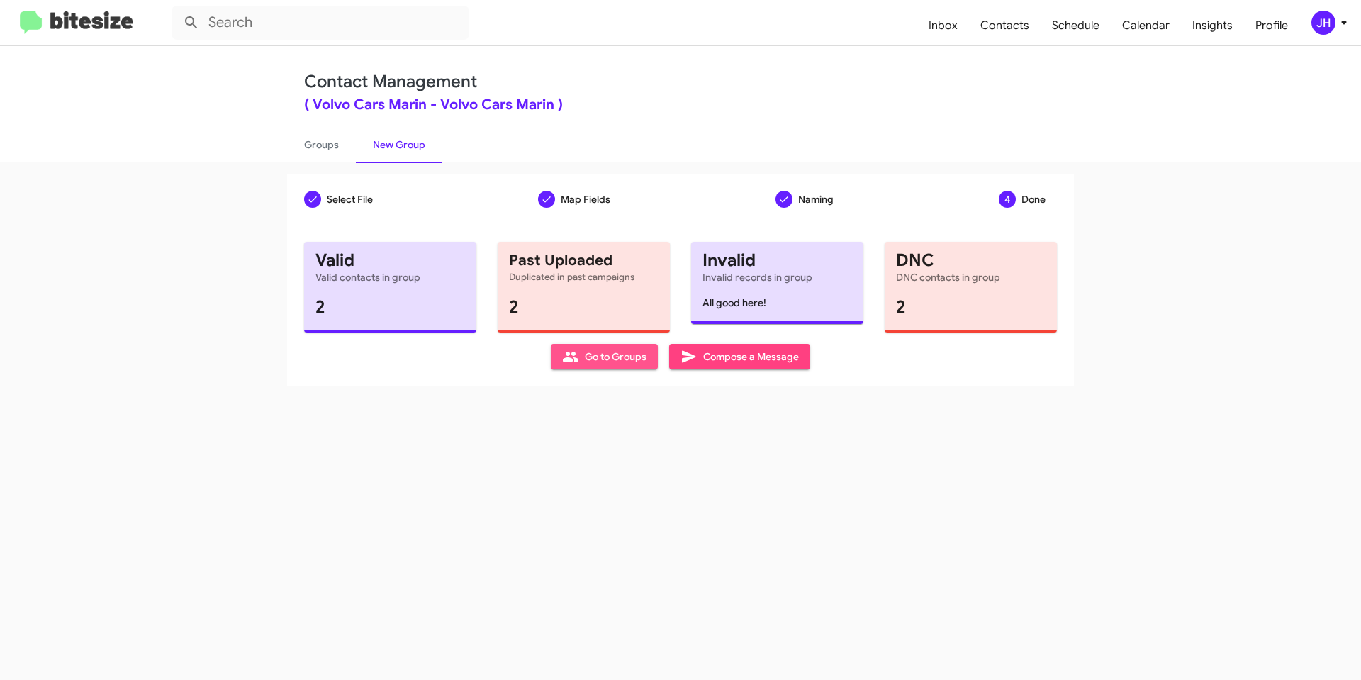
click at [627, 358] on span "Go to Groups" at bounding box center [604, 357] width 84 height 26
type input "in:groups"
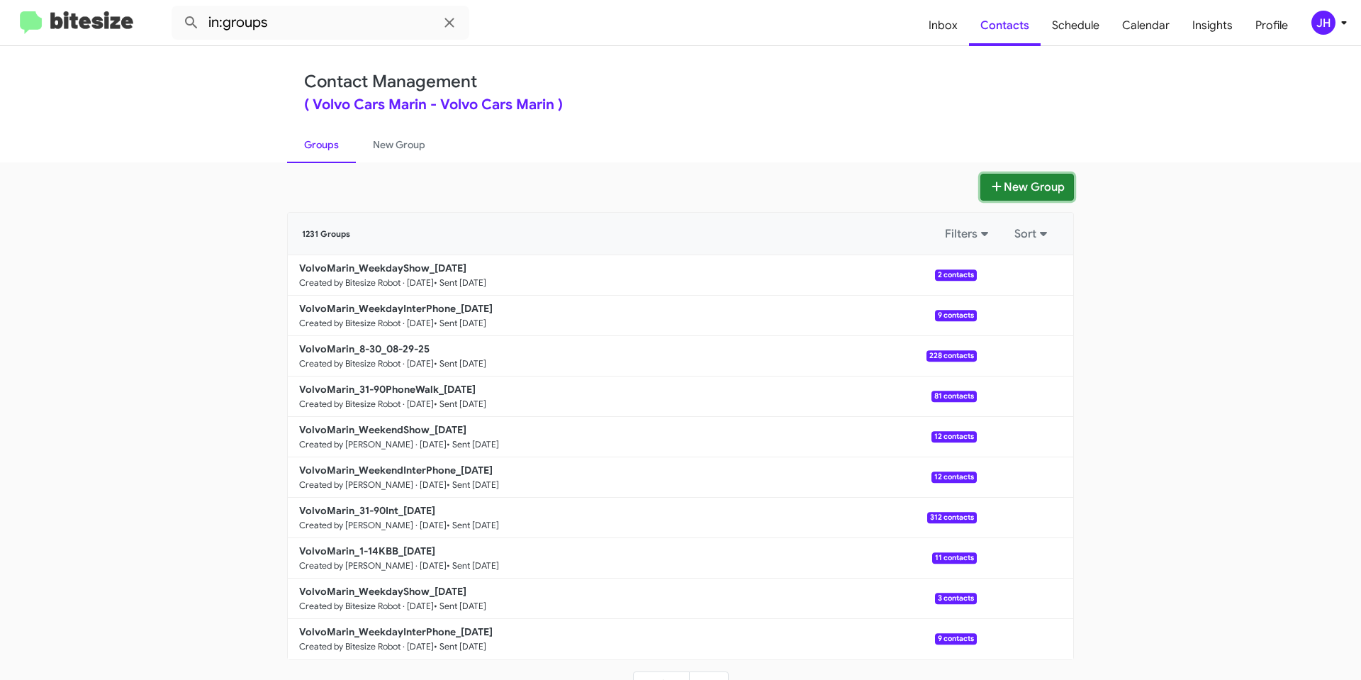
click at [1025, 194] on button "New Group" at bounding box center [1028, 187] width 94 height 27
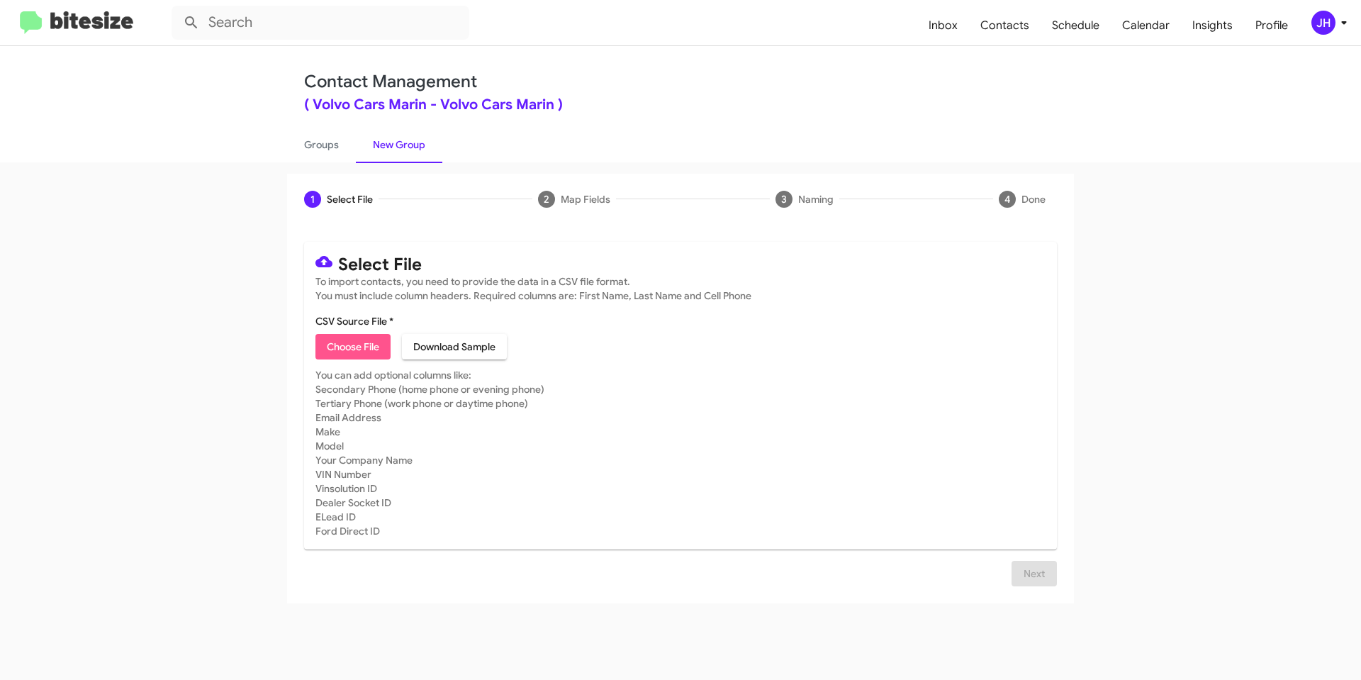
click at [381, 344] on button "Choose File" at bounding box center [353, 347] width 75 height 26
type input "VCM Dead Opt"
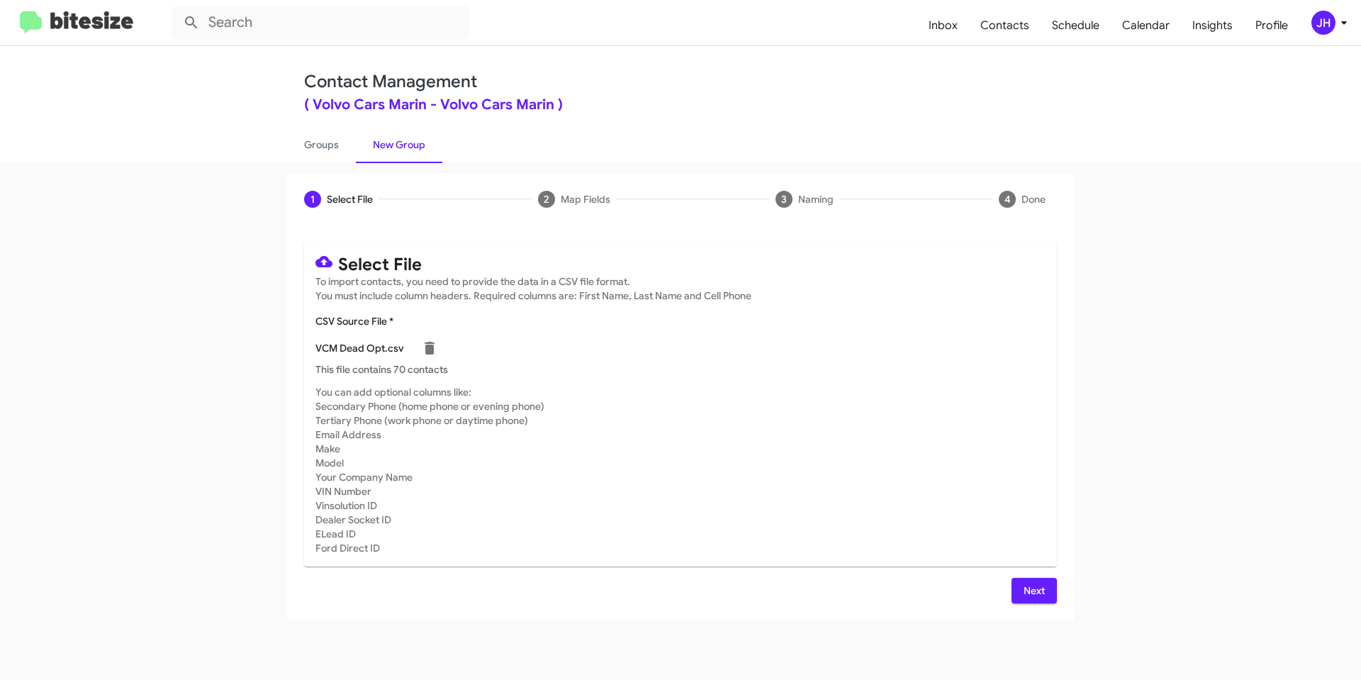
click at [1029, 602] on span "Next" at bounding box center [1034, 591] width 23 height 26
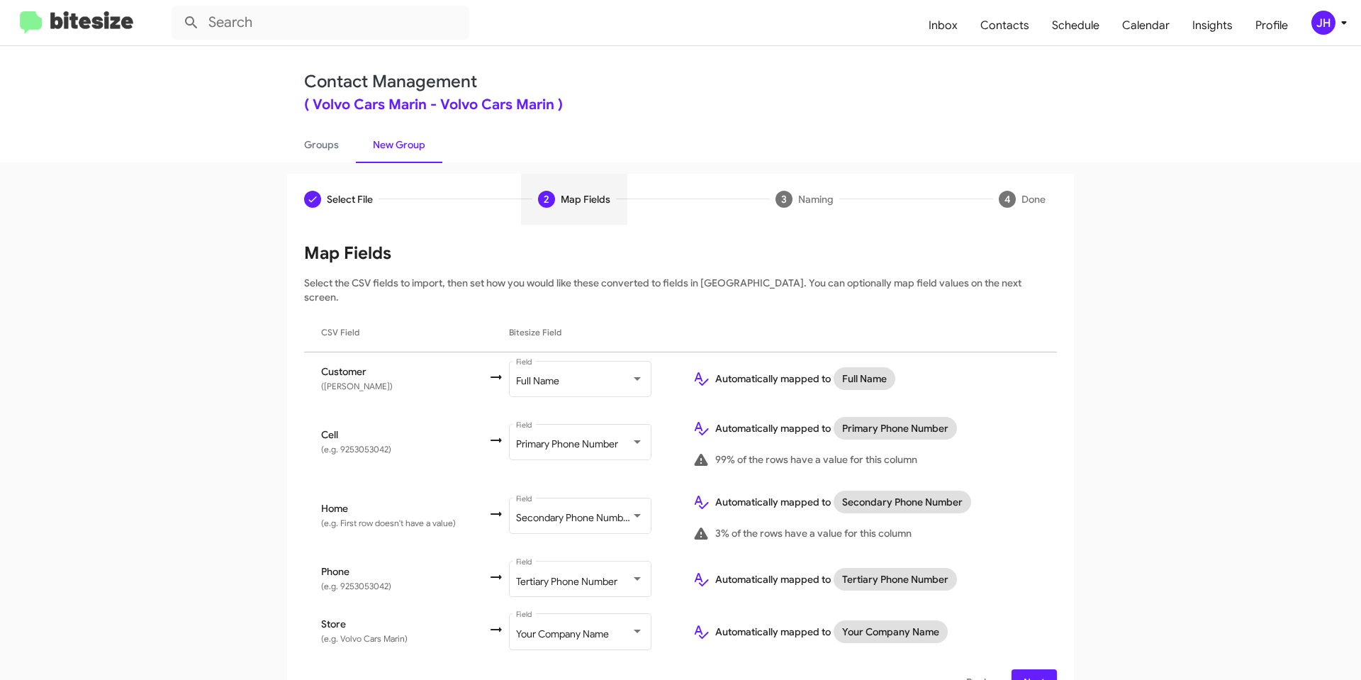
scroll to position [18, 0]
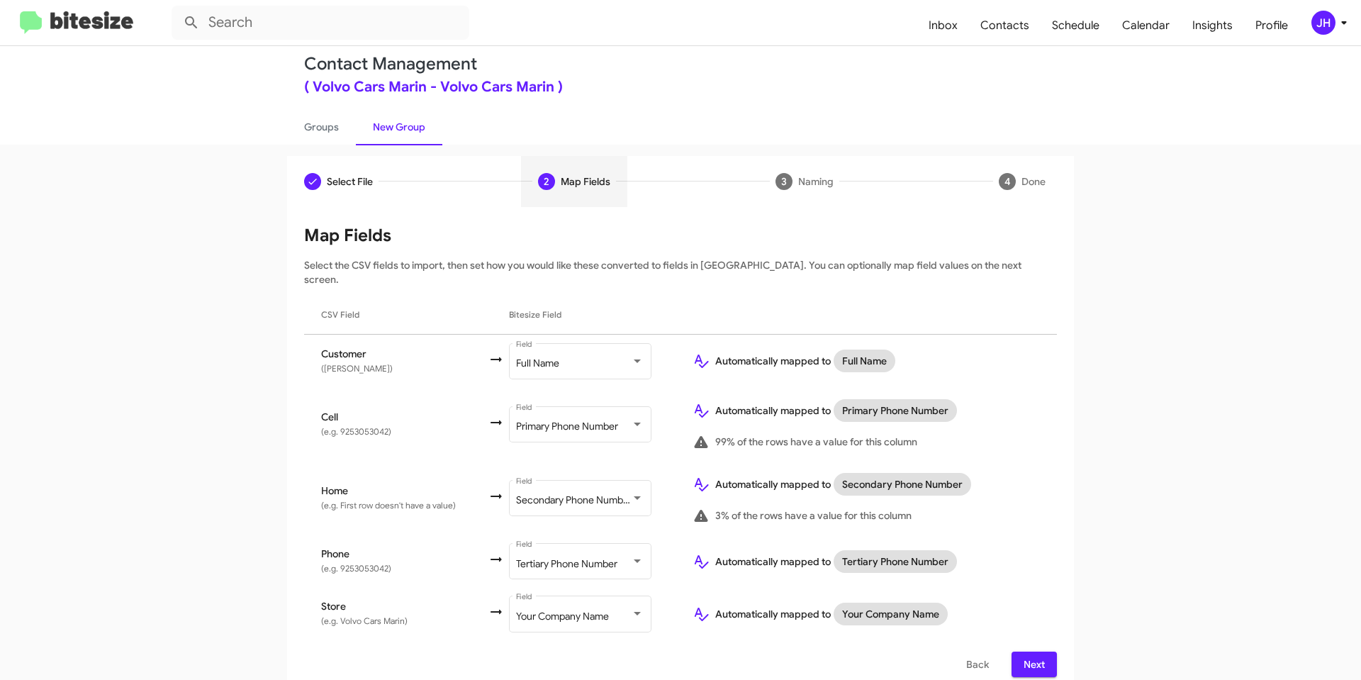
click at [1023, 652] on span "Next" at bounding box center [1034, 665] width 23 height 26
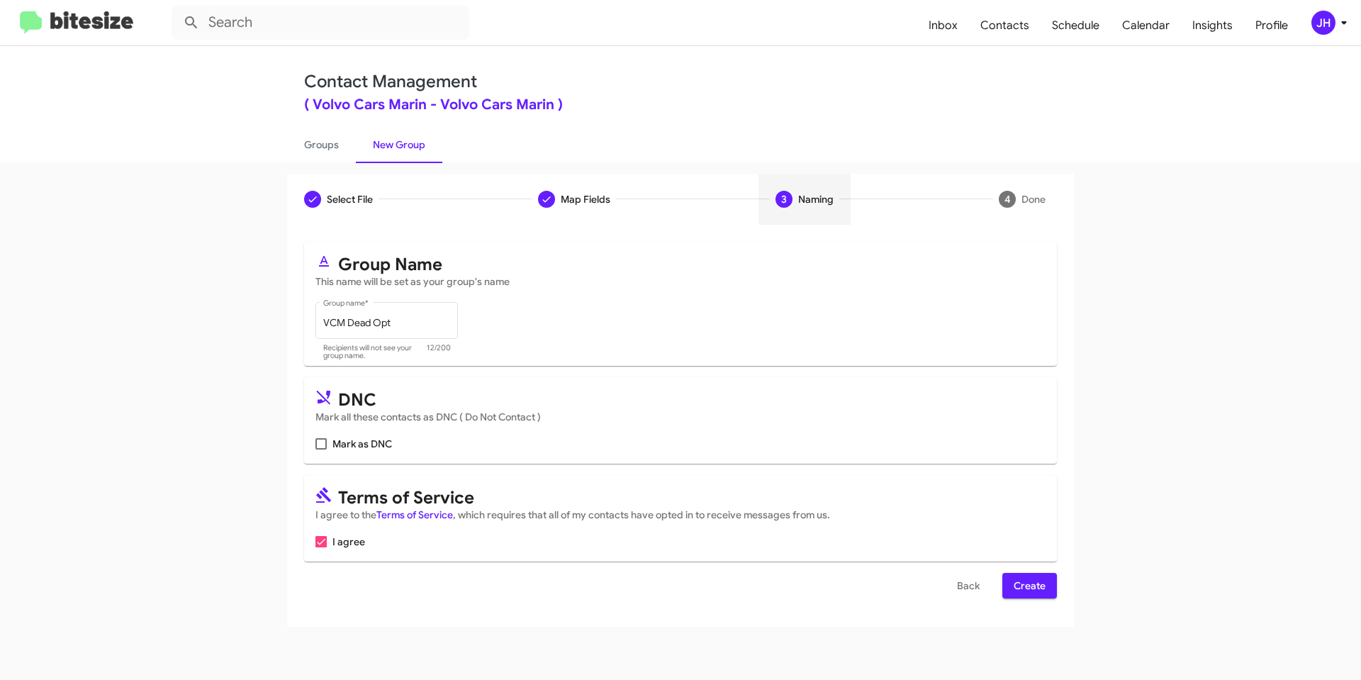
scroll to position [0, 0]
click at [323, 447] on span at bounding box center [321, 443] width 11 height 11
click at [321, 450] on input "Mark as DNC" at bounding box center [321, 450] width 1 height 1
checkbox input "true"
click at [1020, 587] on span "Create" at bounding box center [1030, 586] width 32 height 26
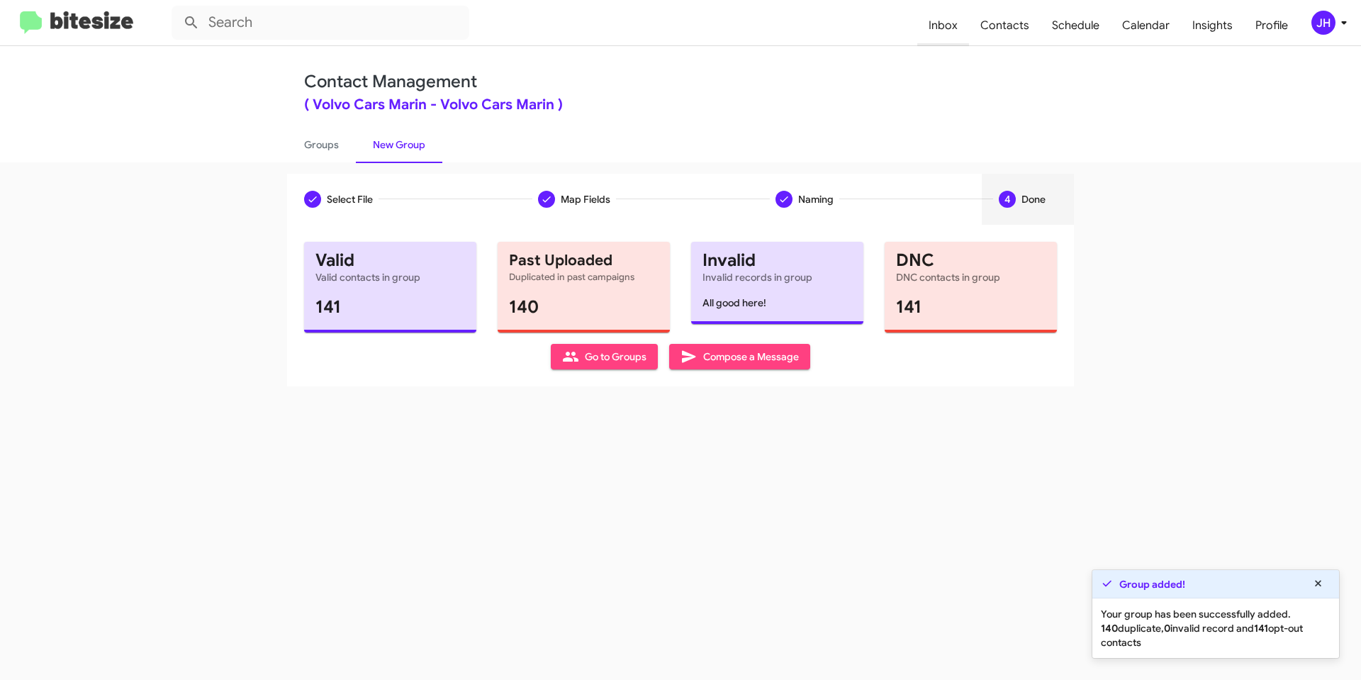
click at [959, 29] on span "Inbox" at bounding box center [944, 25] width 52 height 41
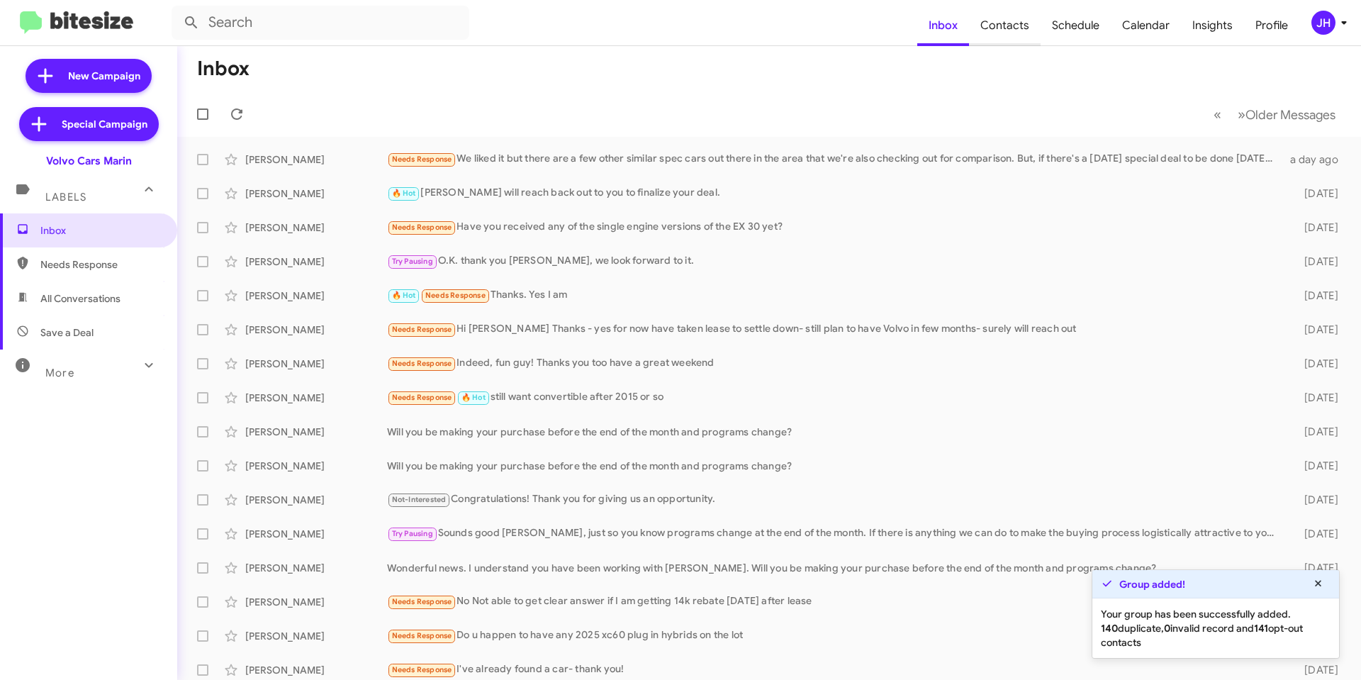
click at [1011, 30] on span "Contacts" at bounding box center [1005, 25] width 72 height 41
type input "in:groups"
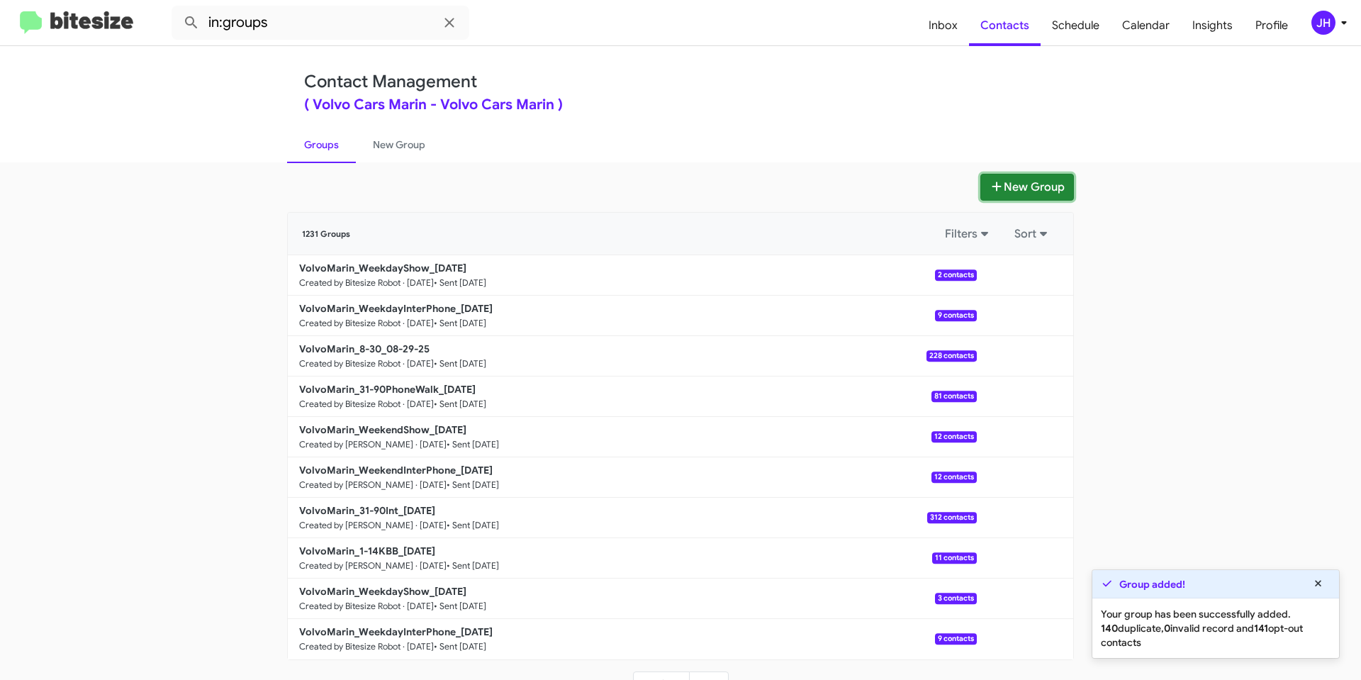
click at [1006, 194] on button "New Group" at bounding box center [1028, 187] width 94 height 27
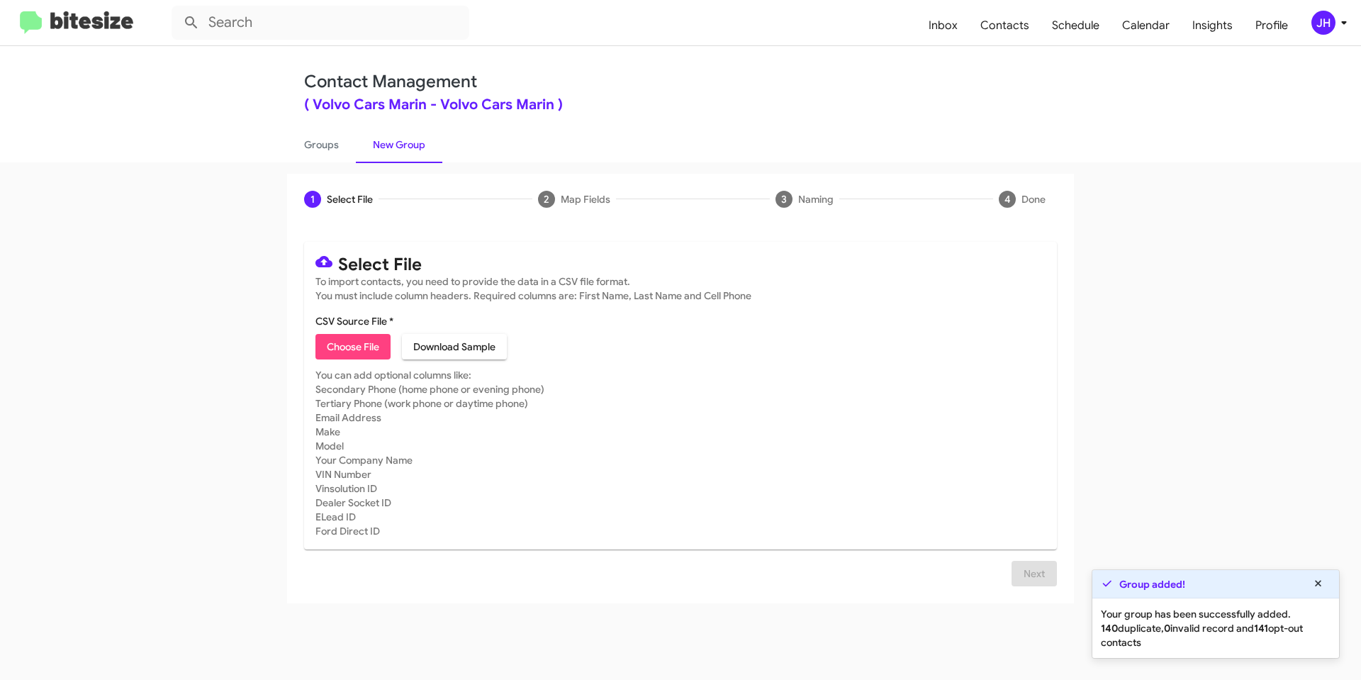
click at [372, 350] on span "Choose File" at bounding box center [353, 347] width 52 height 26
type input "VCM Open opt"
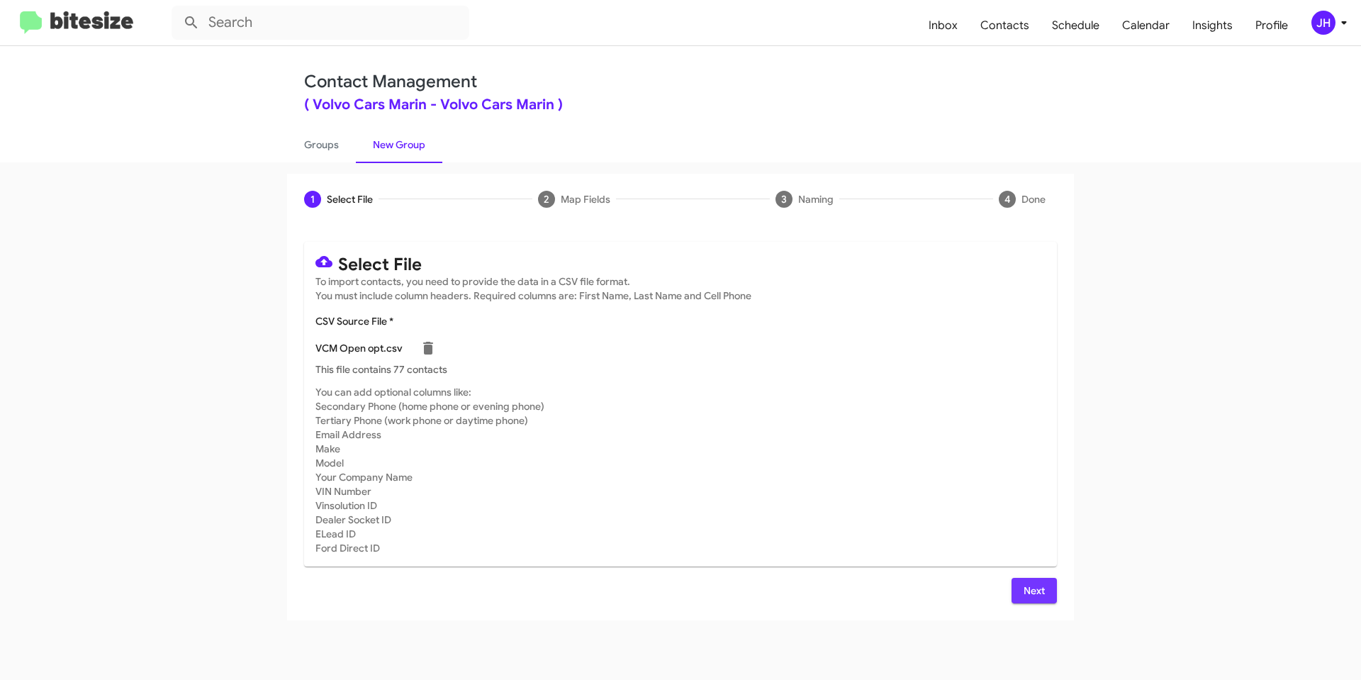
click at [1020, 595] on button "Next" at bounding box center [1034, 591] width 45 height 26
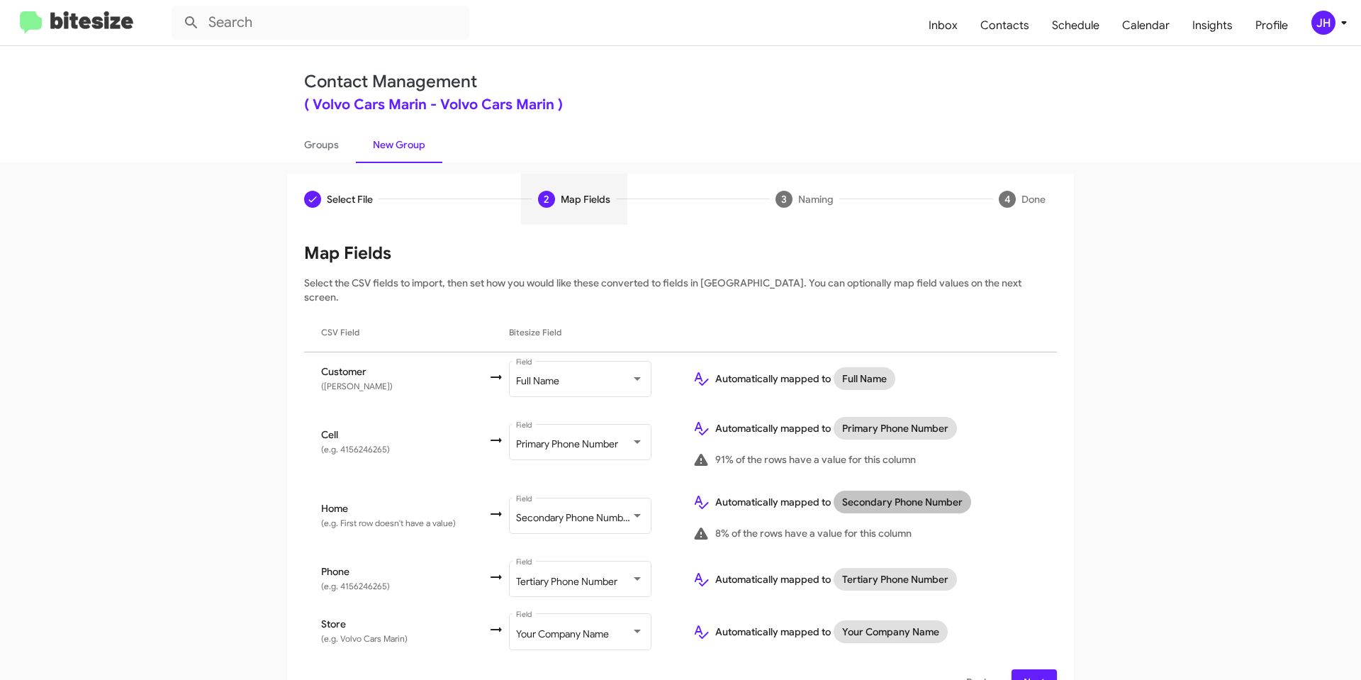
scroll to position [18, 0]
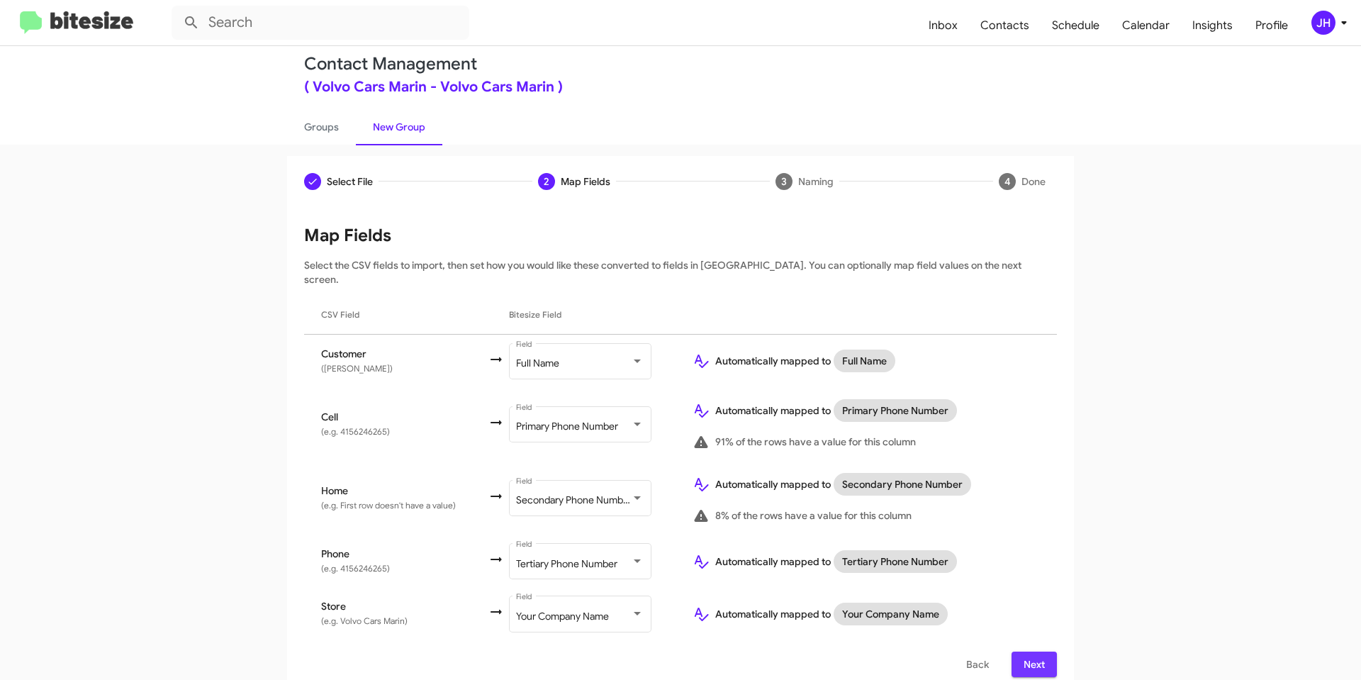
click at [1035, 652] on span "Next" at bounding box center [1034, 665] width 23 height 26
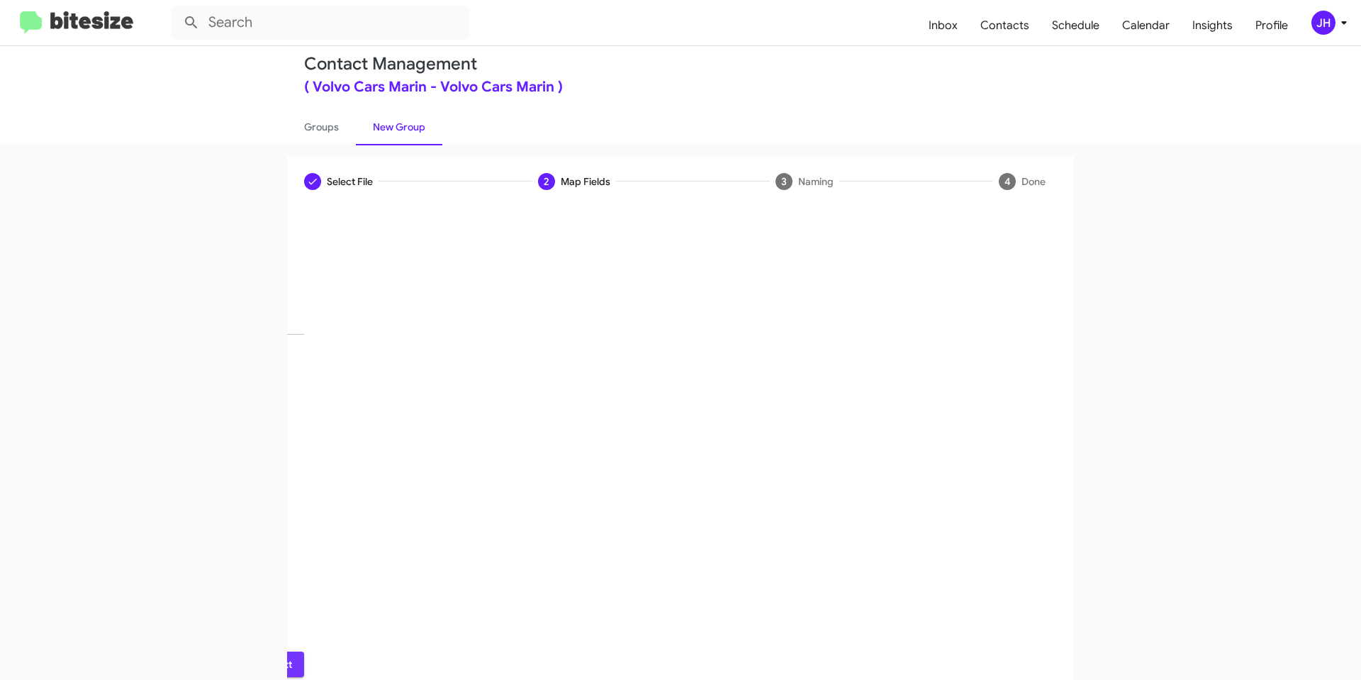
scroll to position [0, 0]
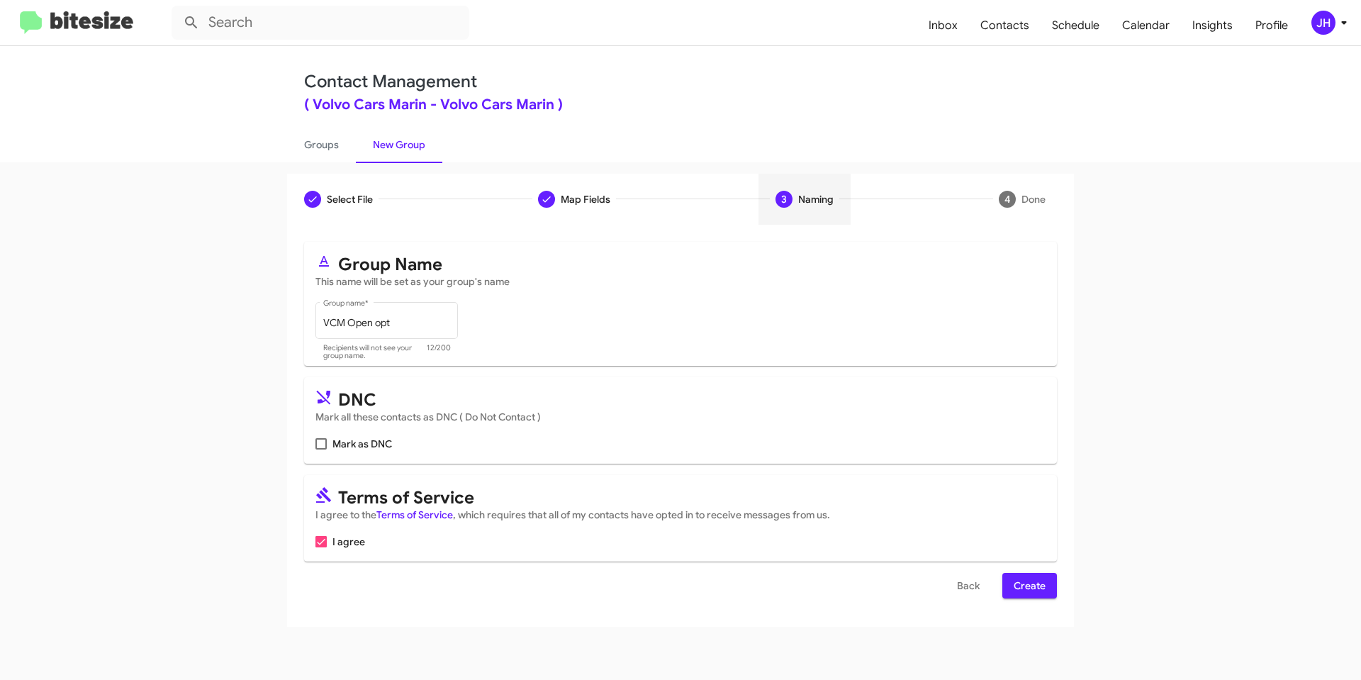
click at [323, 445] on span at bounding box center [321, 443] width 11 height 11
click at [321, 450] on input "Mark as DNC" at bounding box center [321, 450] width 1 height 1
checkbox input "true"
click at [1022, 587] on span "Create" at bounding box center [1030, 586] width 32 height 26
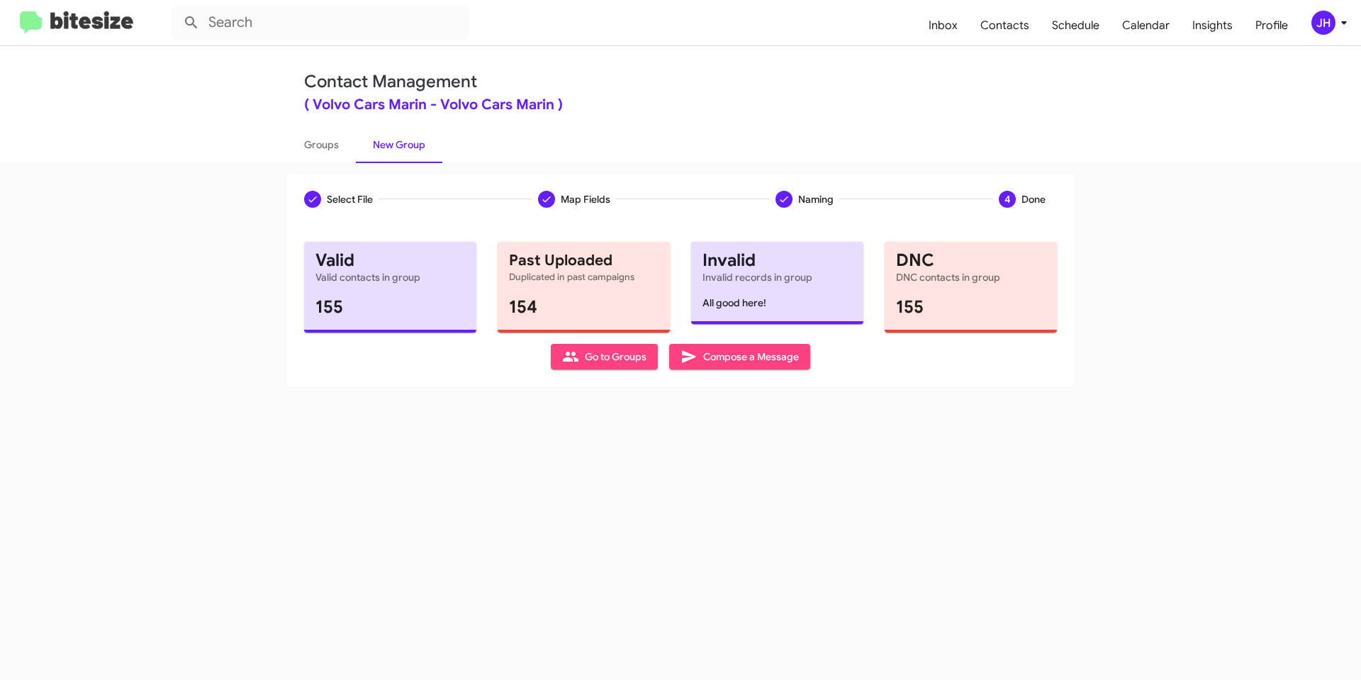
click at [1324, 21] on div "JH" at bounding box center [1324, 23] width 24 height 24
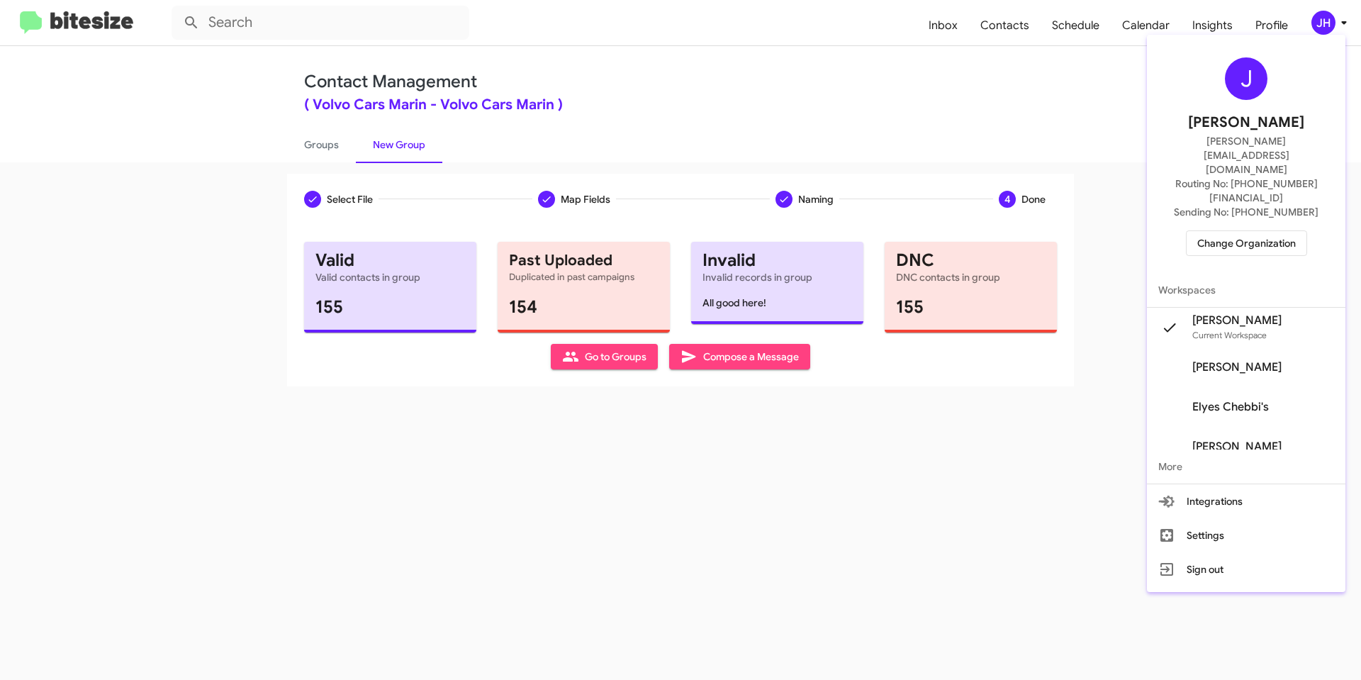
click at [1259, 231] on span "Change Organization" at bounding box center [1247, 243] width 99 height 24
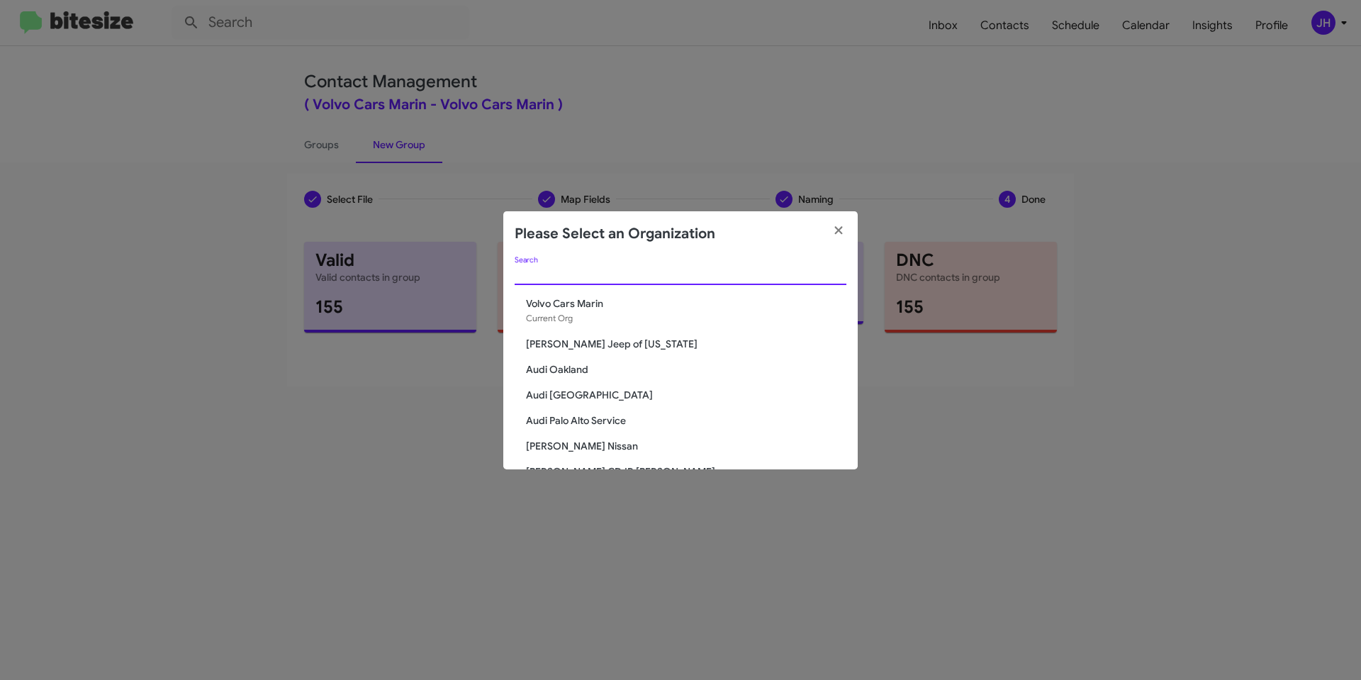
click at [616, 279] on input "Search" at bounding box center [681, 274] width 332 height 11
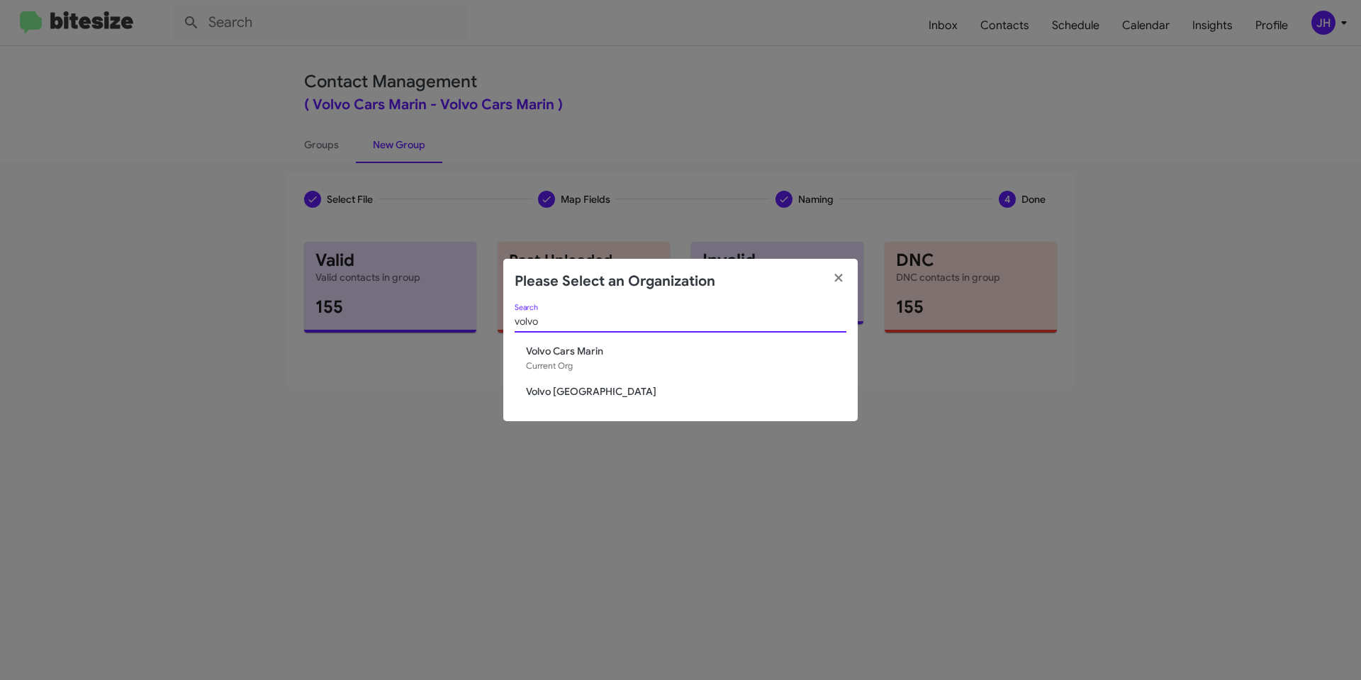
type input "volvo"
click at [585, 392] on span "Volvo Palo Alto" at bounding box center [686, 391] width 321 height 14
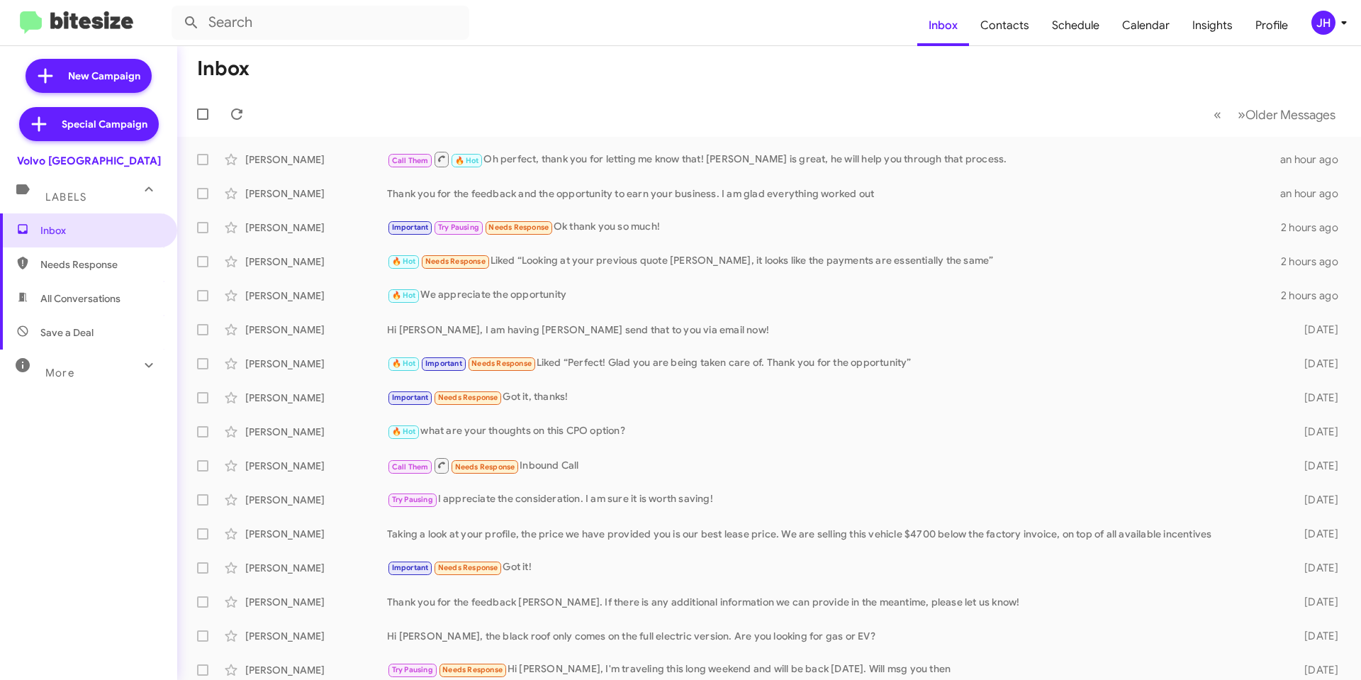
click at [1311, 27] on span "JH" at bounding box center [1332, 23] width 43 height 24
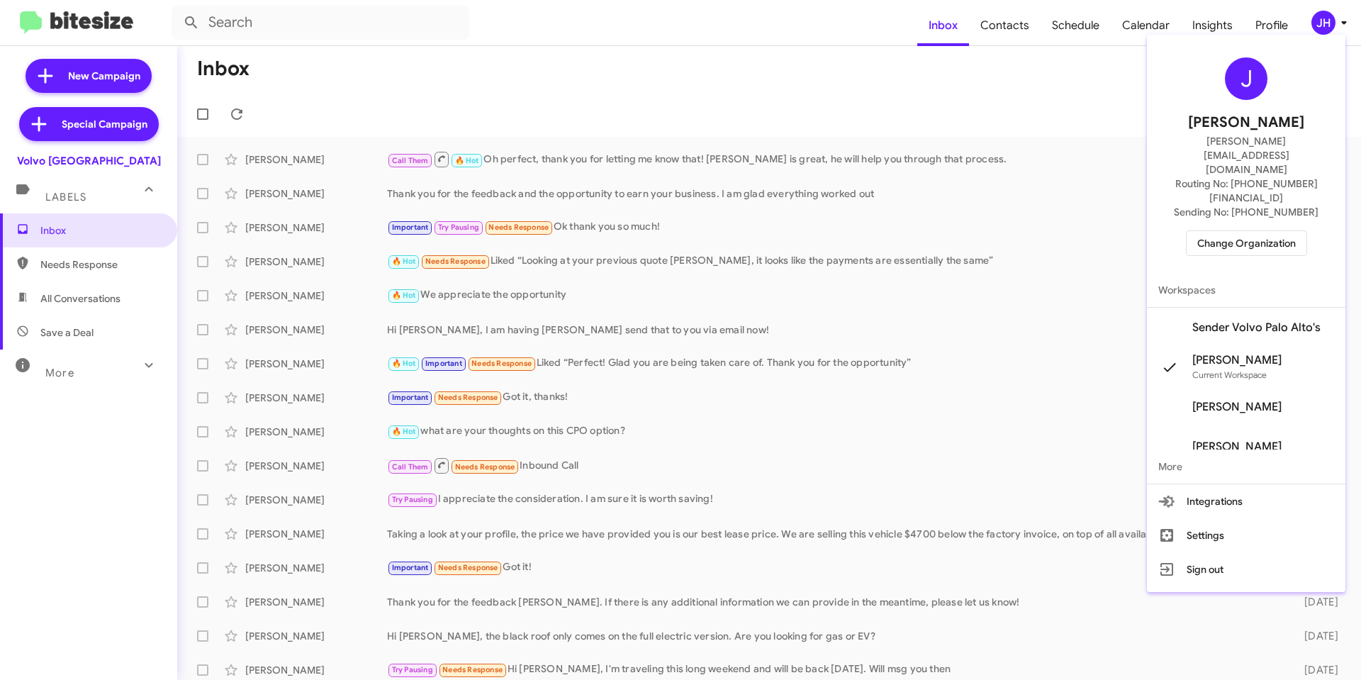
click at [1264, 308] on span "Sender Volvo Palo Alto's" at bounding box center [1246, 328] width 199 height 40
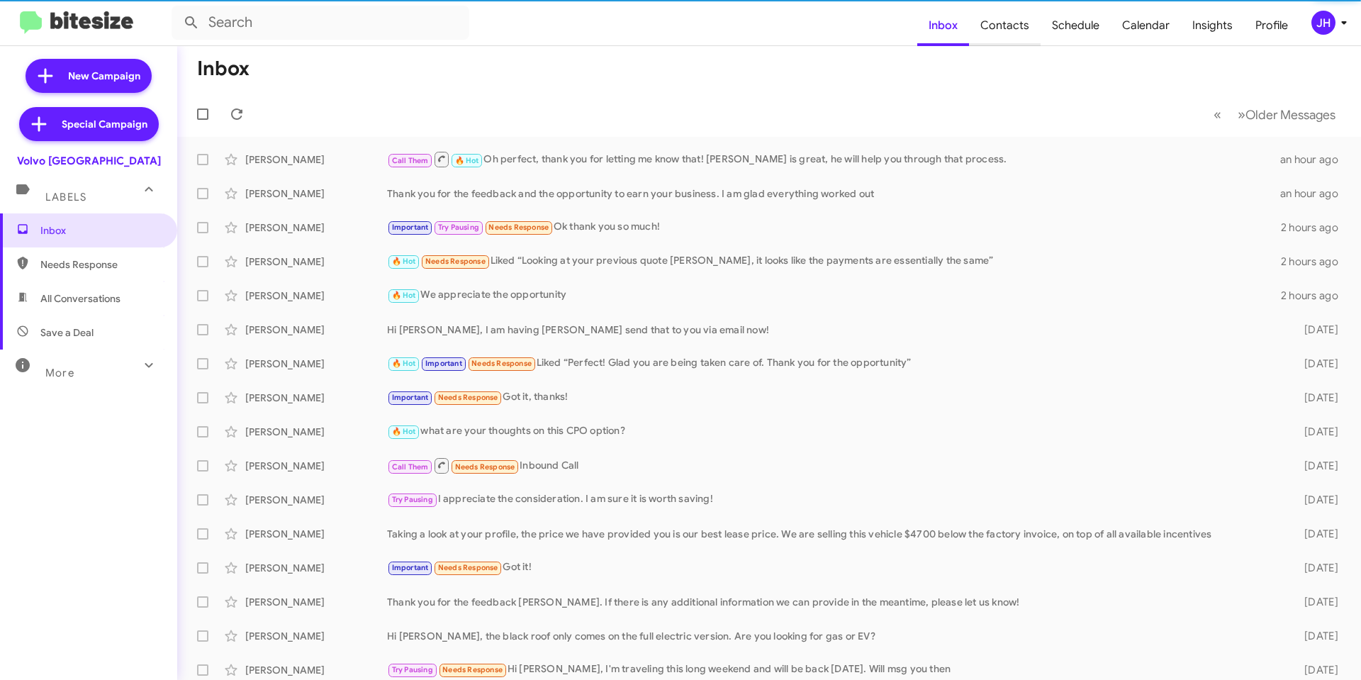
click at [1026, 39] on span "Contacts" at bounding box center [1005, 25] width 72 height 41
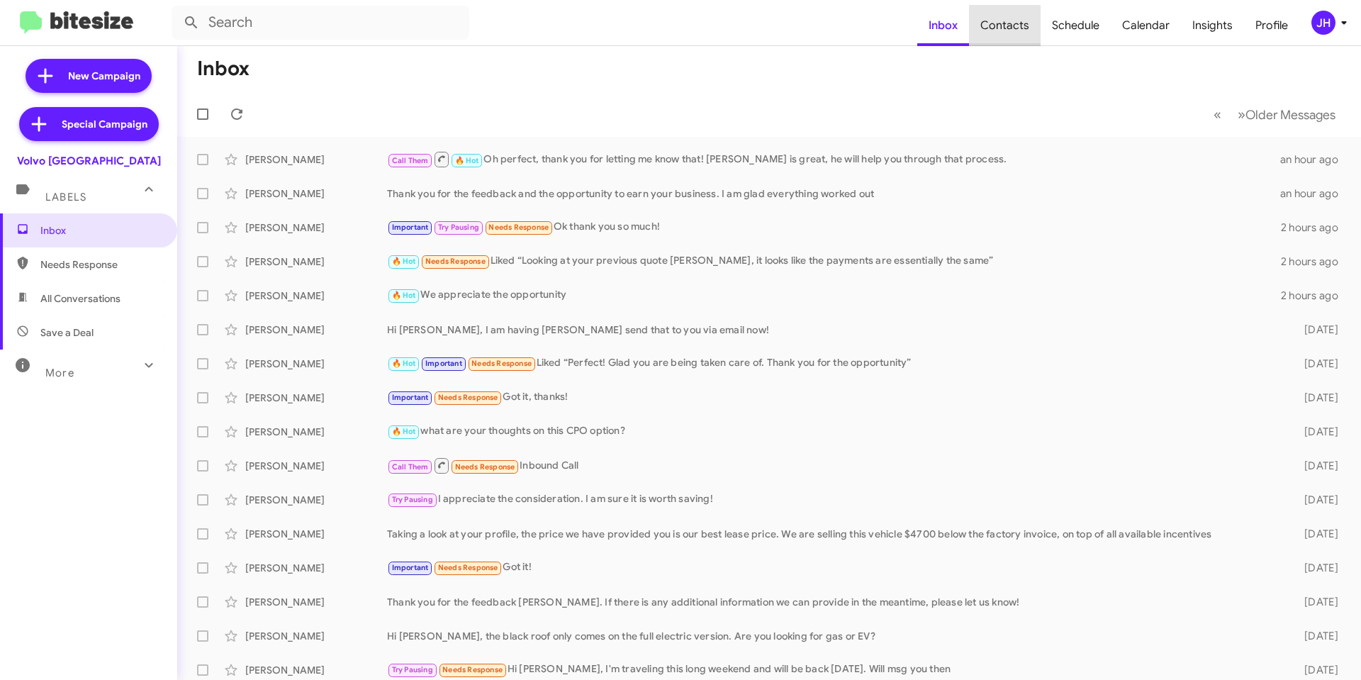
type input "in:groups"
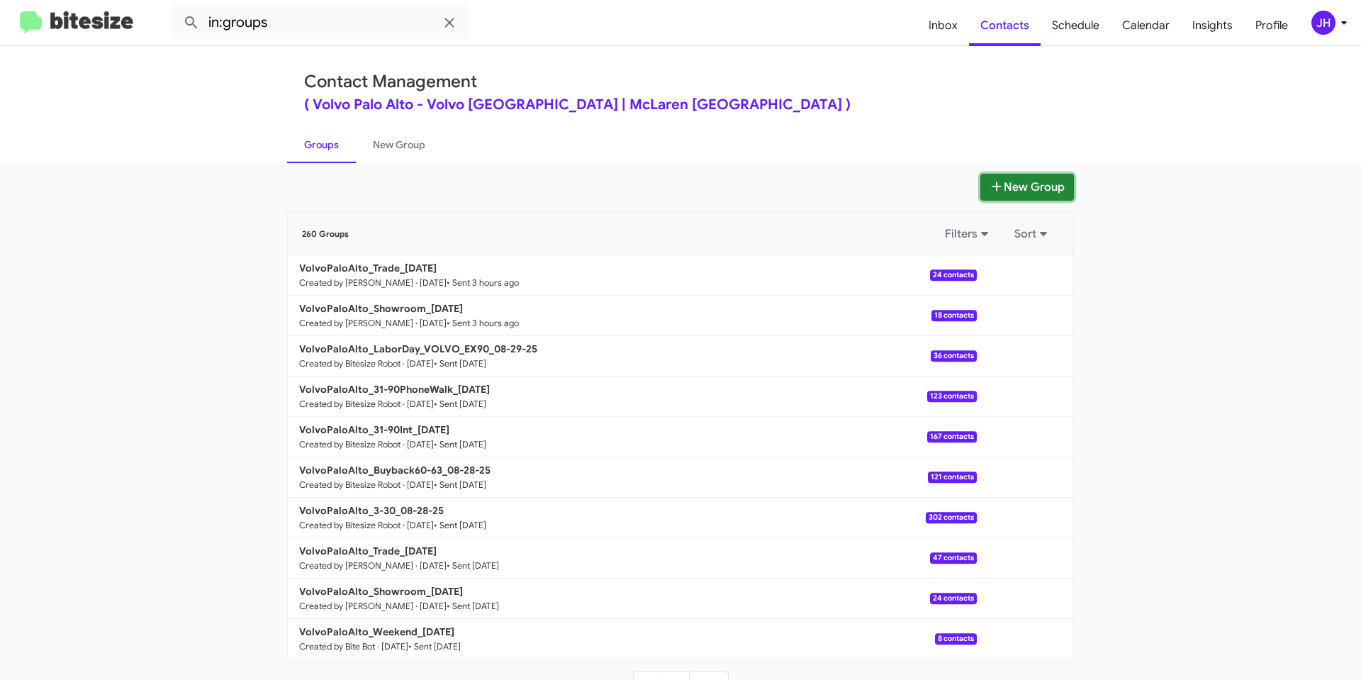
click at [1036, 174] on button "New Group" at bounding box center [1028, 187] width 94 height 27
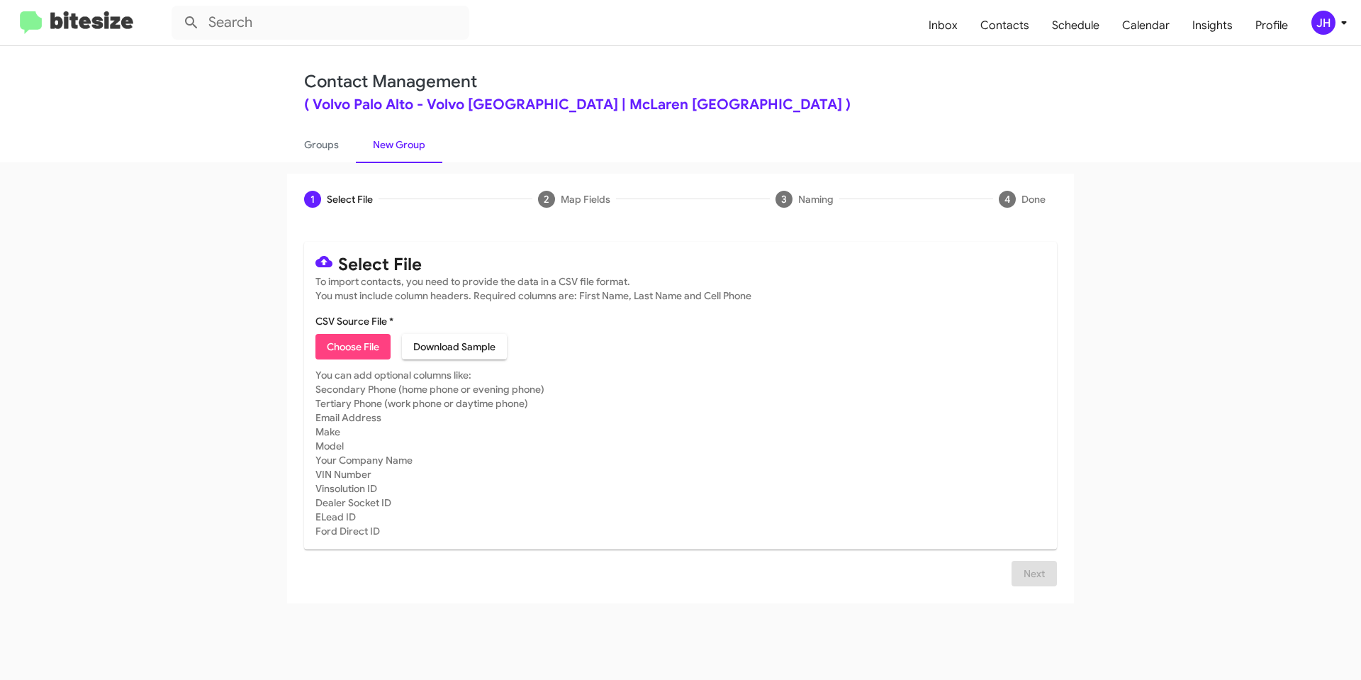
click at [347, 340] on span "Choose File" at bounding box center [353, 347] width 52 height 26
type input "VPA Open"
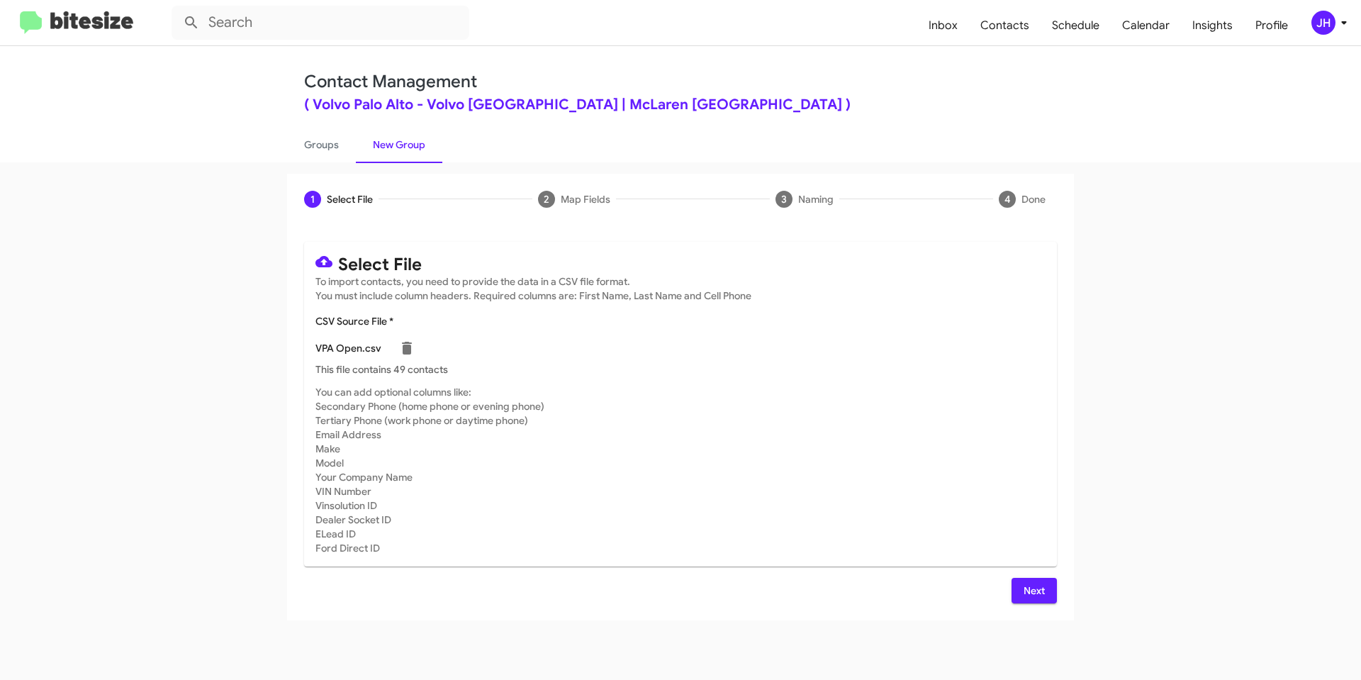
click at [1049, 591] on button "Next" at bounding box center [1034, 591] width 45 height 26
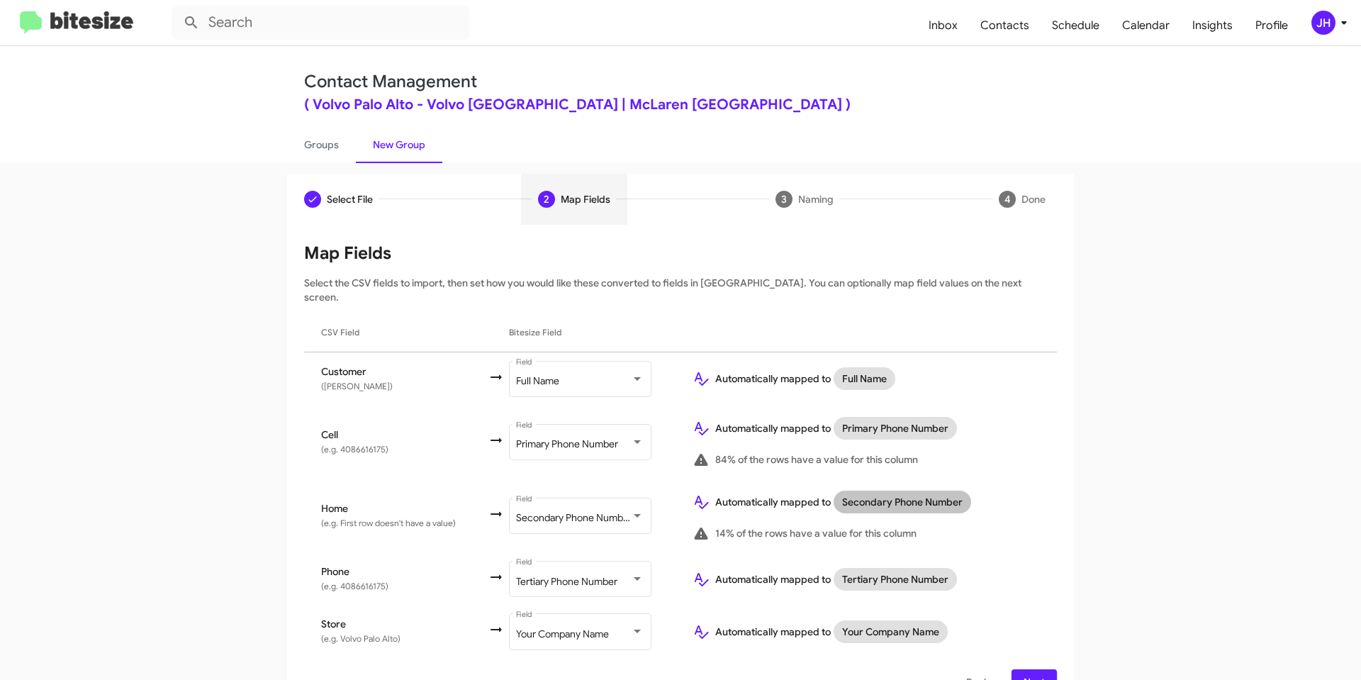
scroll to position [18, 0]
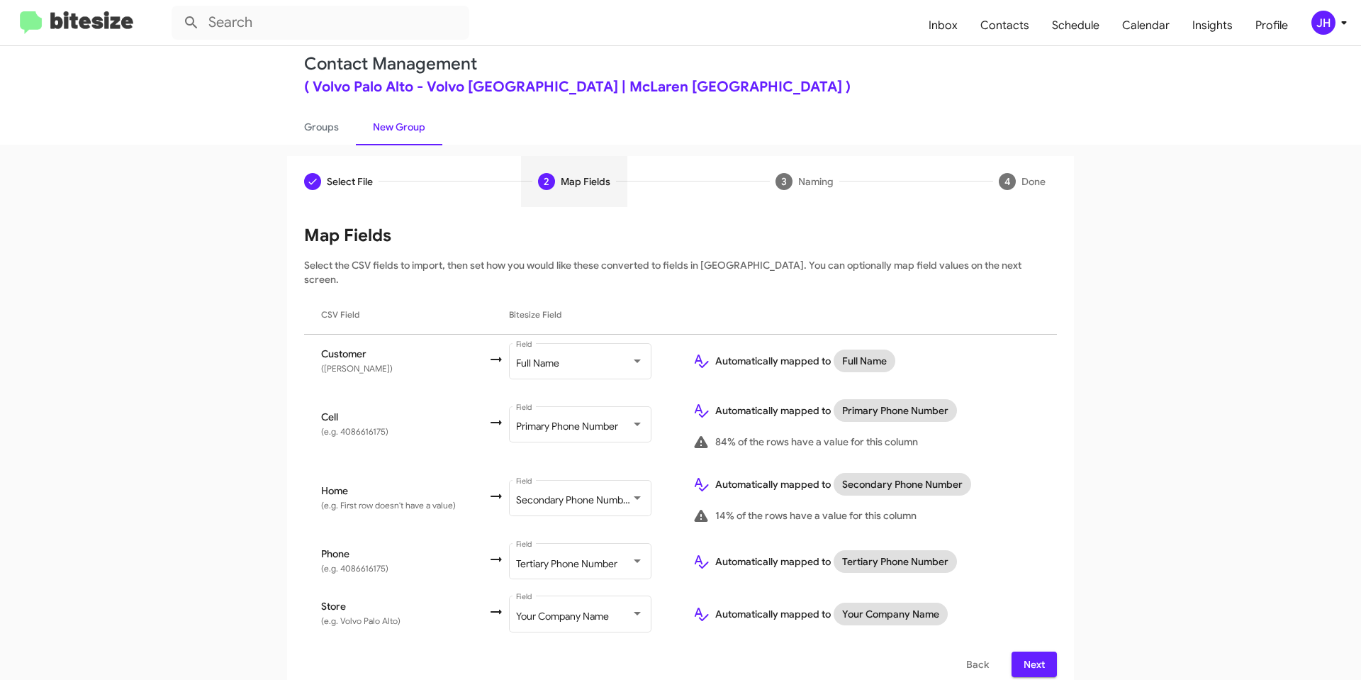
click at [1033, 652] on span "Next" at bounding box center [1034, 665] width 23 height 26
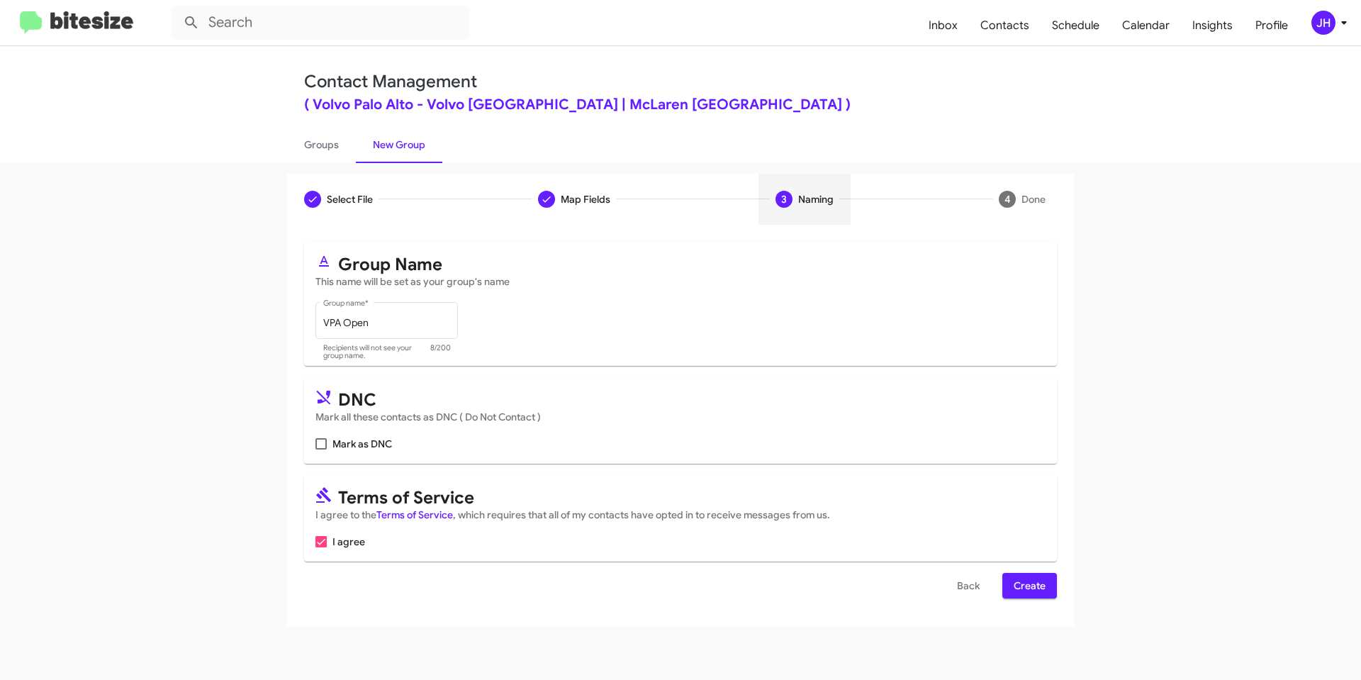
scroll to position [0, 0]
click at [316, 447] on span at bounding box center [321, 443] width 11 height 11
click at [321, 450] on input "Mark as DNC" at bounding box center [321, 450] width 1 height 1
checkbox input "true"
click at [1037, 587] on span "Create" at bounding box center [1030, 586] width 32 height 26
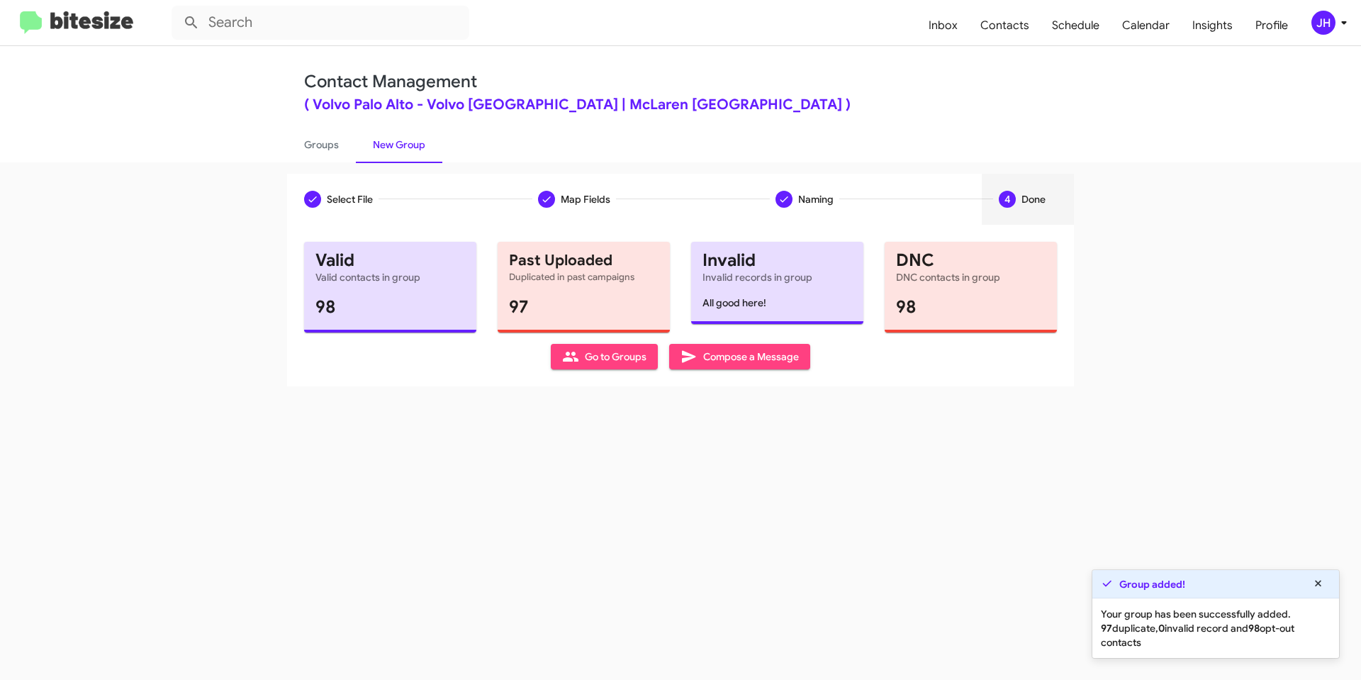
click at [1332, 18] on div "JH" at bounding box center [1324, 23] width 24 height 24
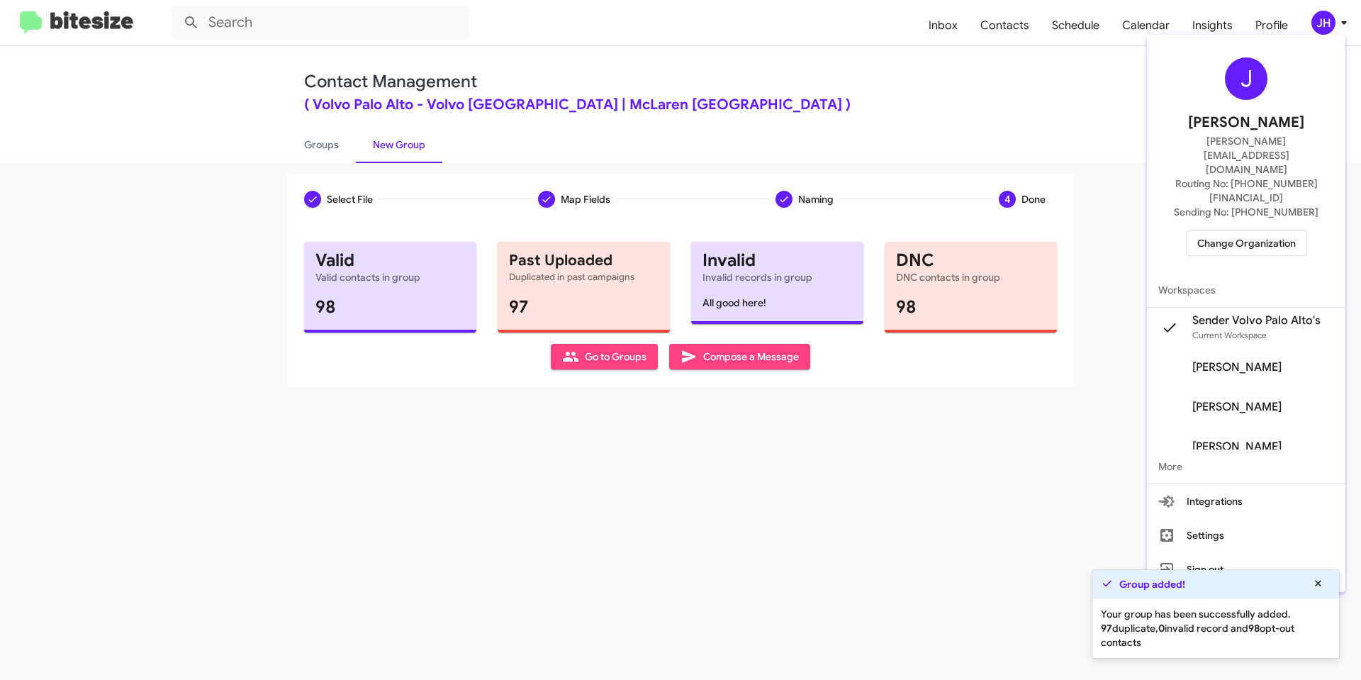
click at [1128, 166] on div at bounding box center [680, 340] width 1361 height 680
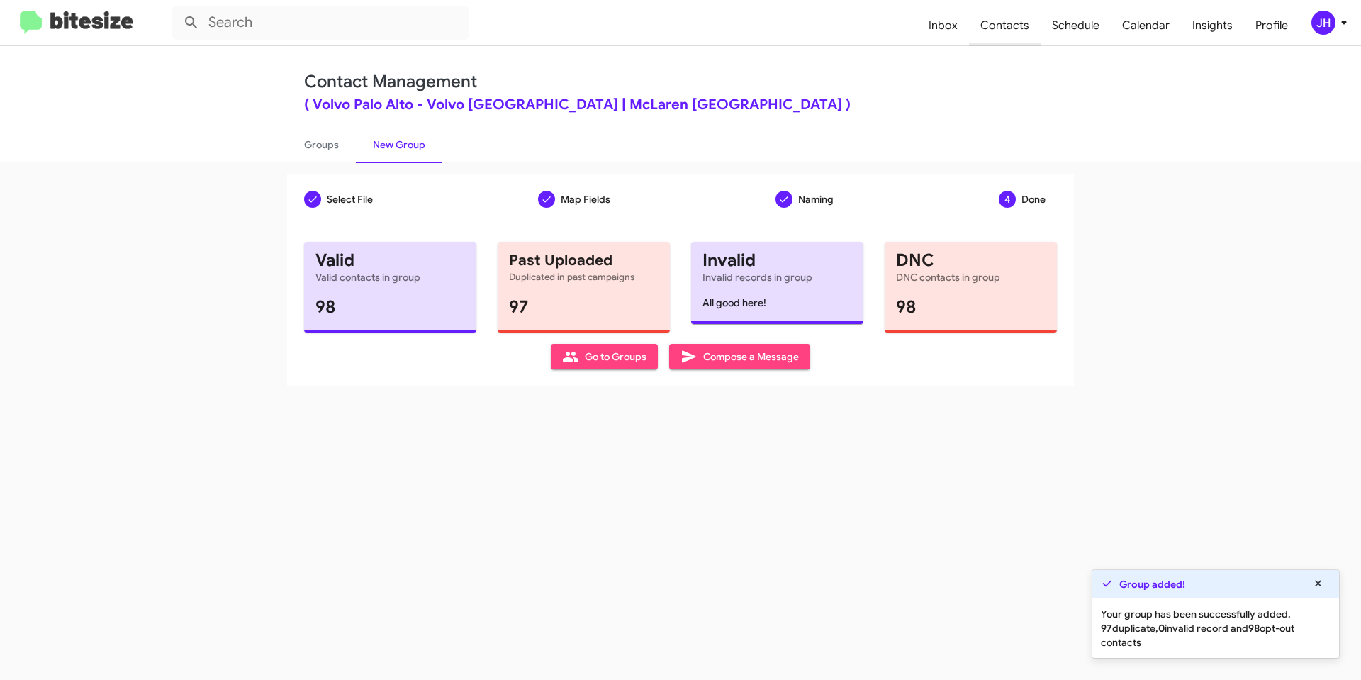
click at [1008, 30] on span "Contacts" at bounding box center [1005, 25] width 72 height 41
type input "in:groups"
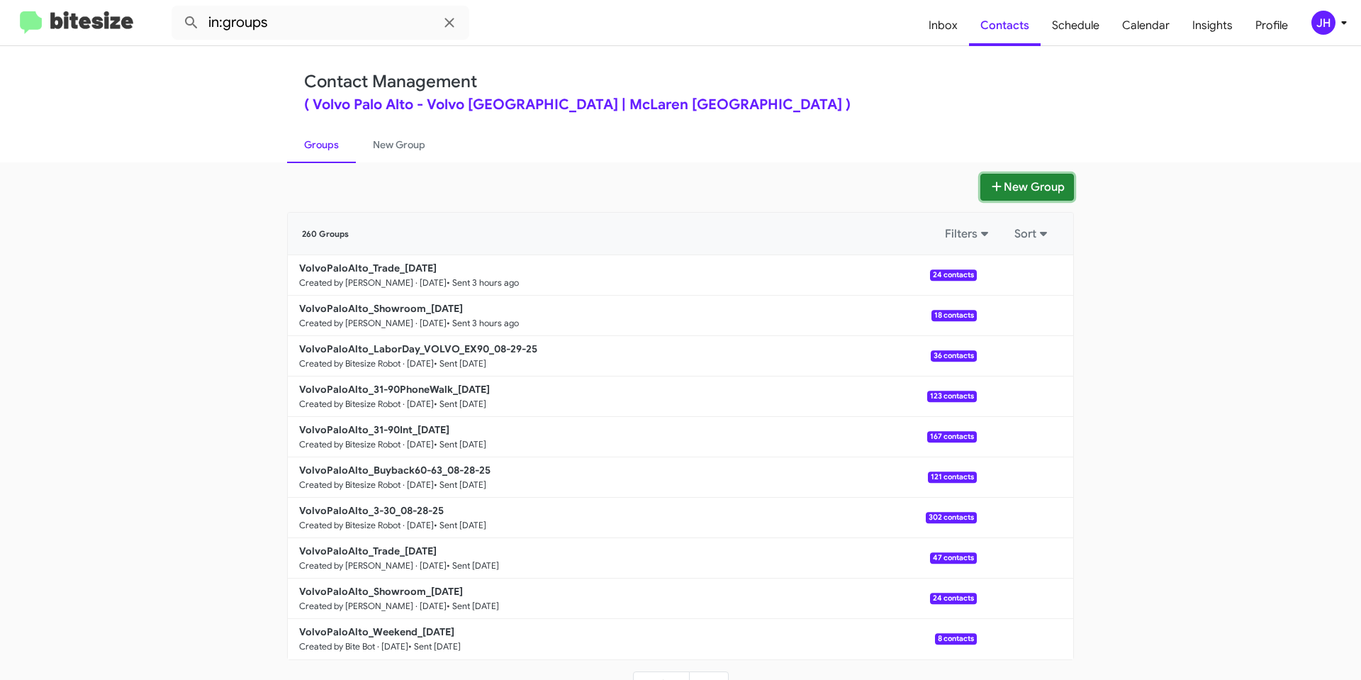
click at [981, 192] on button "New Group" at bounding box center [1028, 187] width 94 height 27
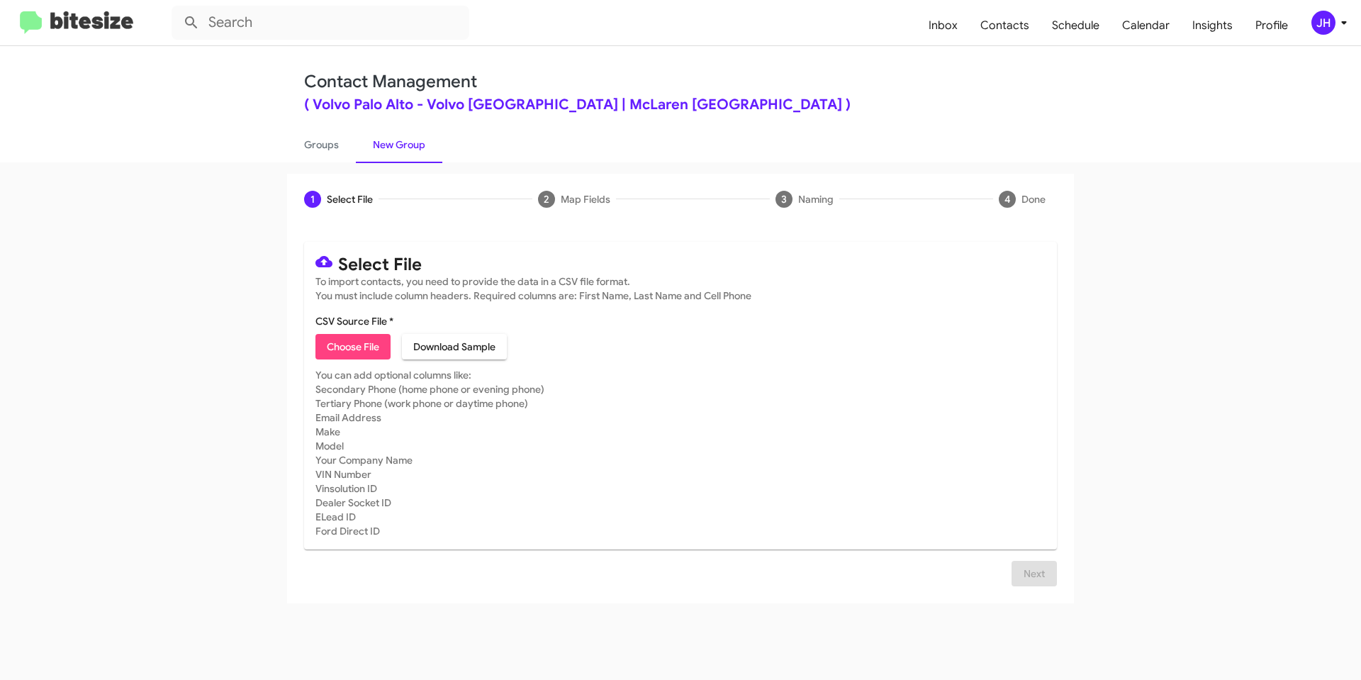
click at [373, 342] on span "Choose File" at bounding box center [353, 347] width 52 height 26
type input "VPA Dead"
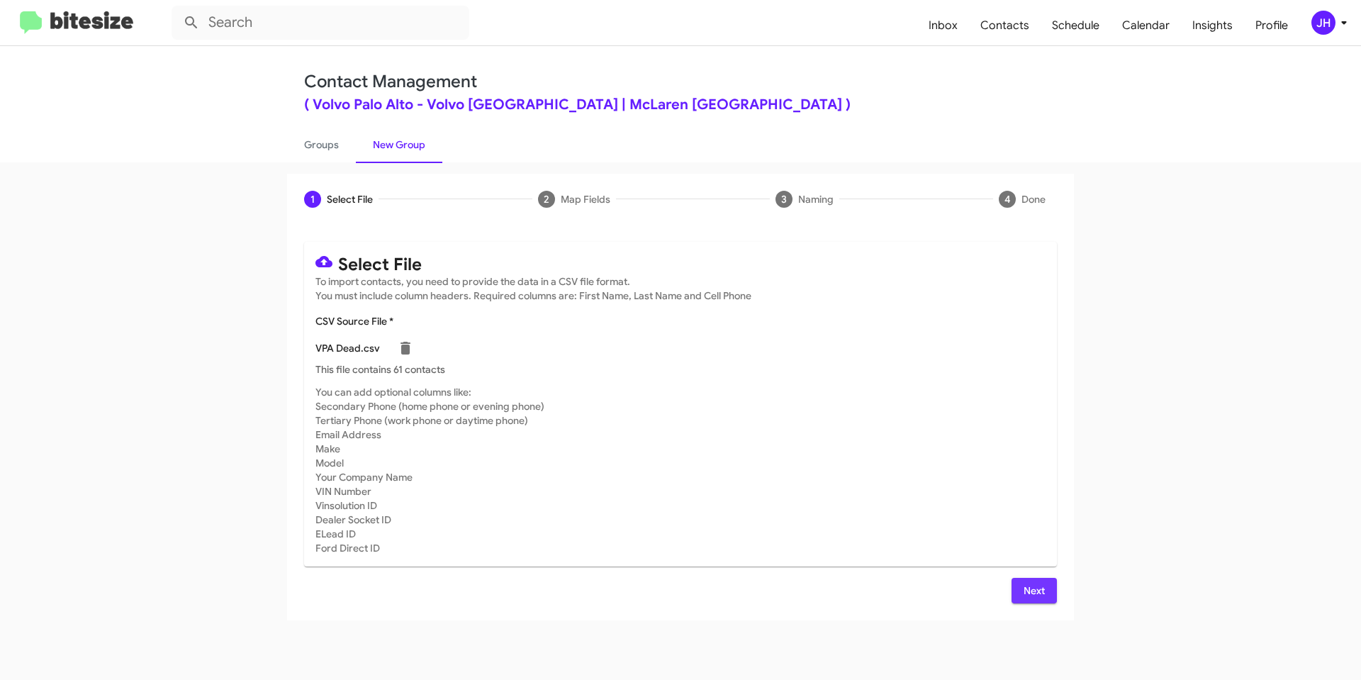
click at [1029, 596] on span "Next" at bounding box center [1034, 591] width 23 height 26
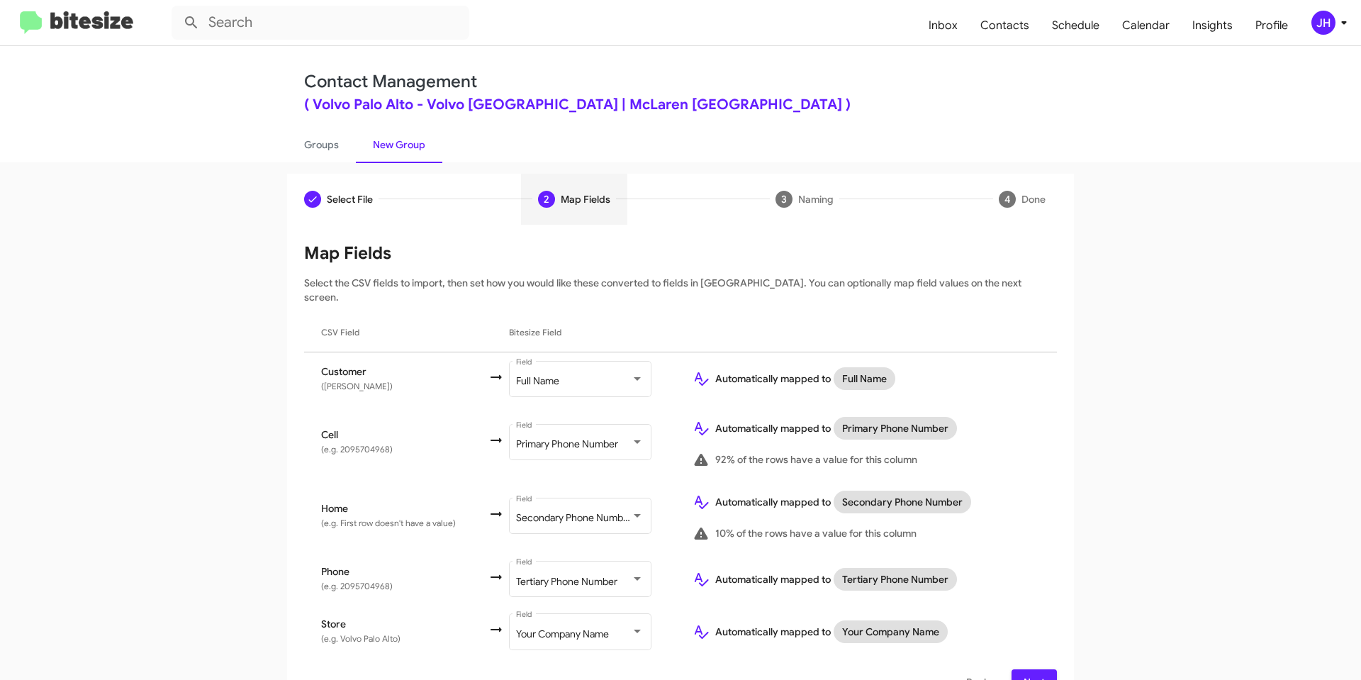
scroll to position [18, 0]
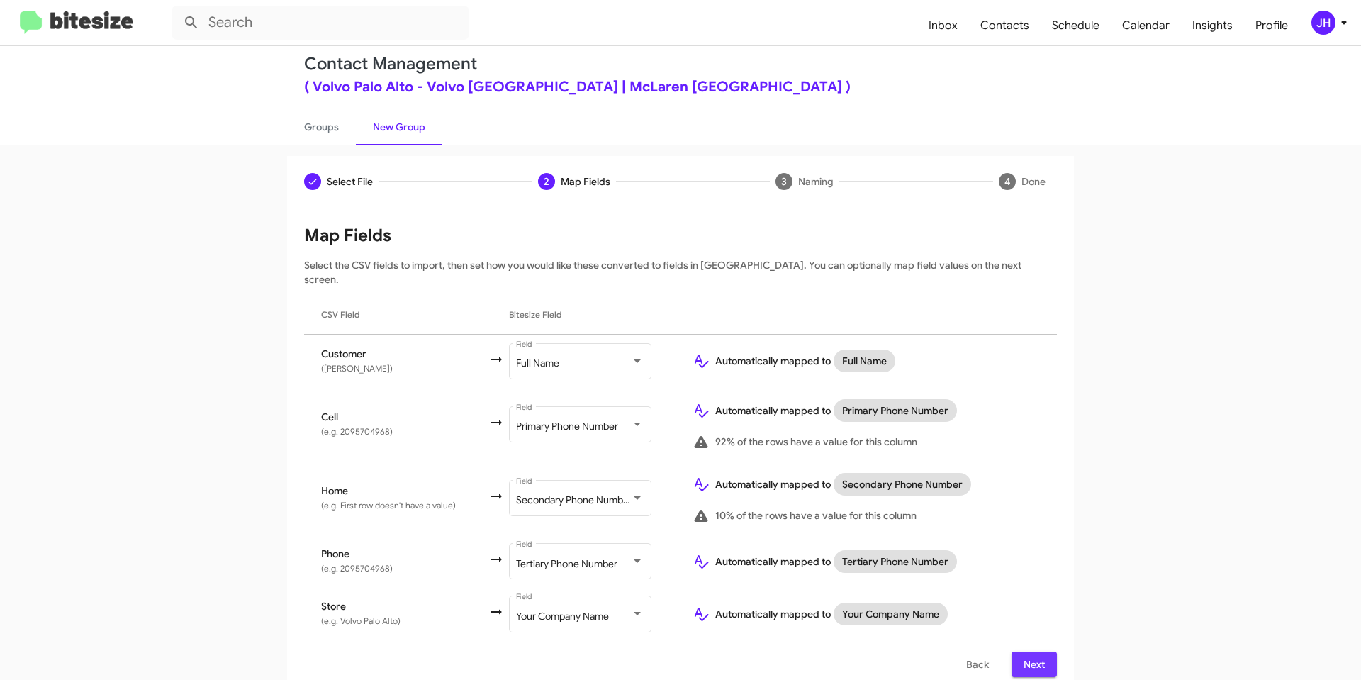
click at [1023, 652] on span "Next" at bounding box center [1034, 665] width 23 height 26
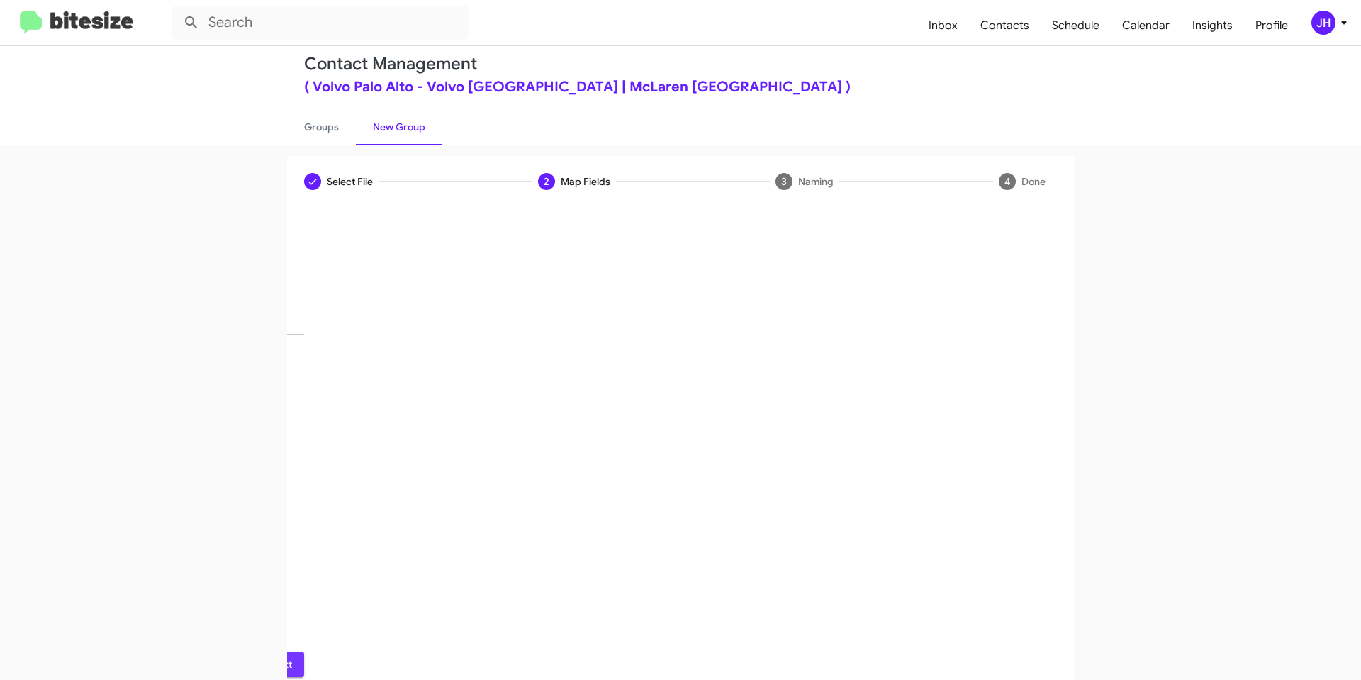
scroll to position [0, 0]
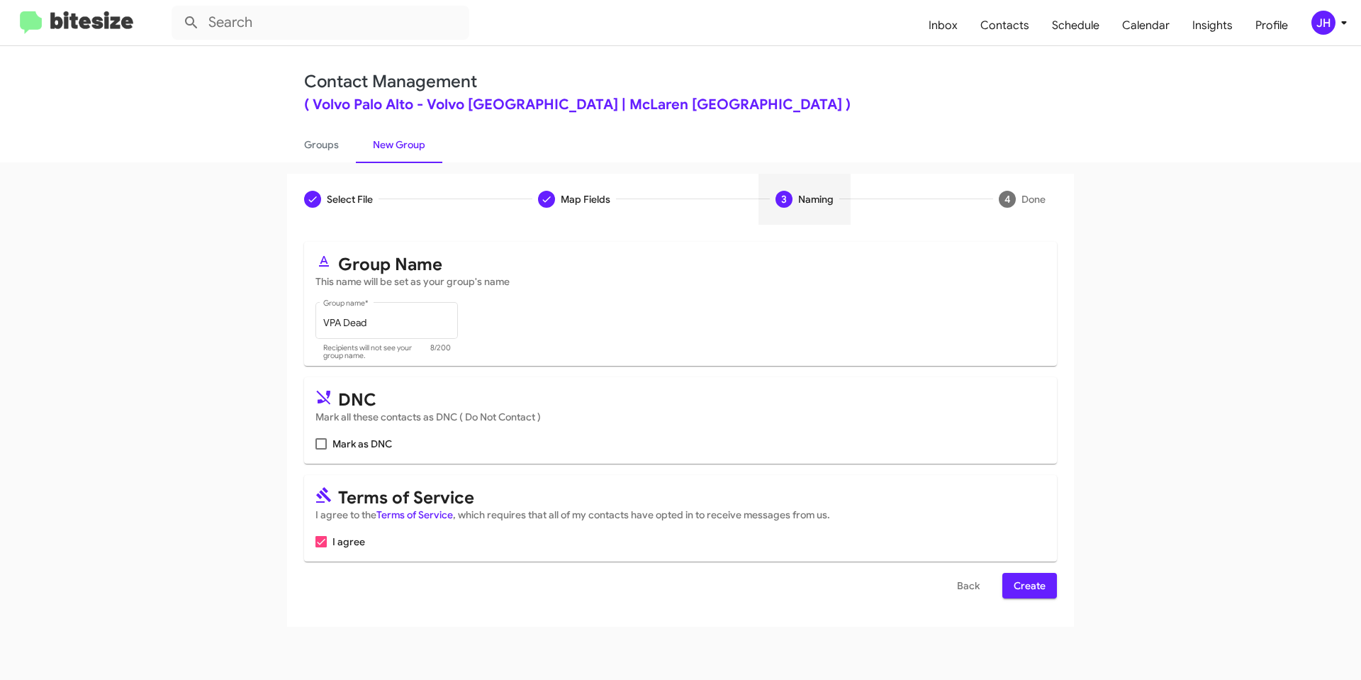
click at [324, 452] on mat-card "DNC Mark all these contacts as DNC ( Do Not Contact ) Mark as DNC" at bounding box center [680, 420] width 753 height 87
click at [317, 441] on span at bounding box center [321, 443] width 11 height 11
click at [321, 450] on input "Mark as DNC" at bounding box center [321, 450] width 1 height 1
checkbox input "true"
click at [1045, 586] on span "Create" at bounding box center [1030, 586] width 32 height 26
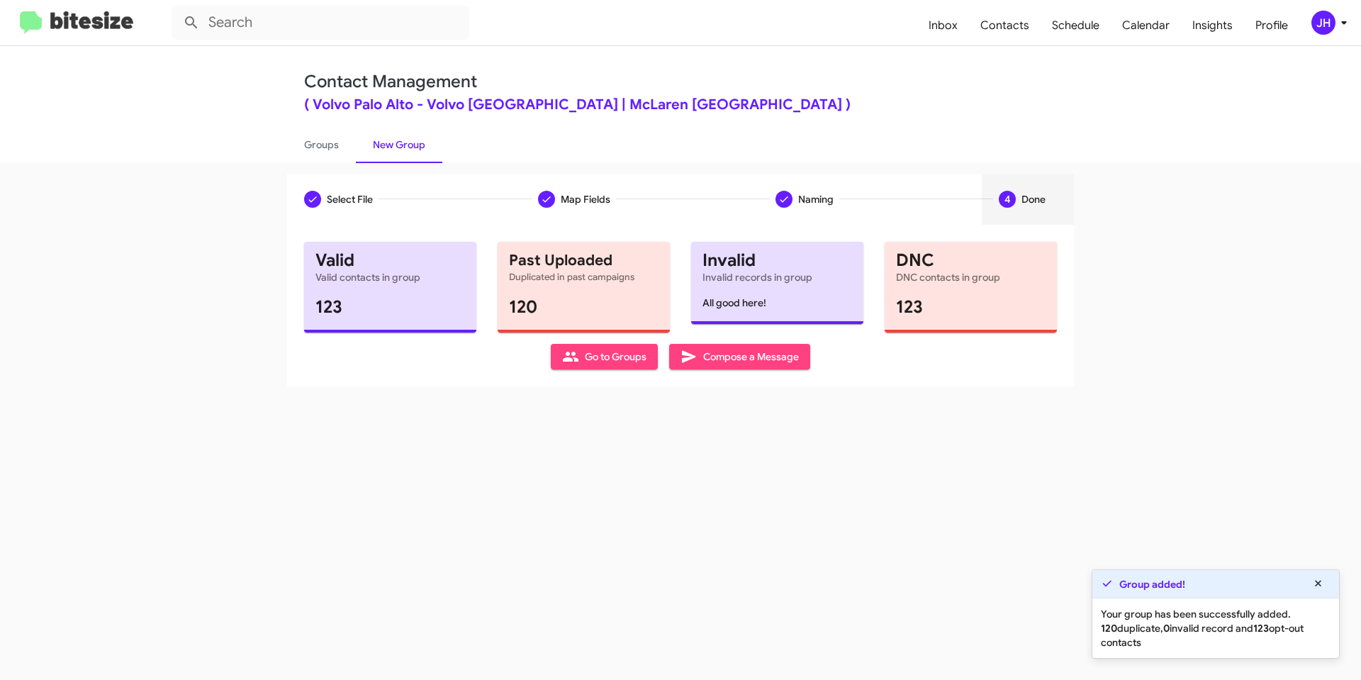
click at [633, 357] on span "Go to Groups" at bounding box center [604, 357] width 84 height 26
type input "in:groups"
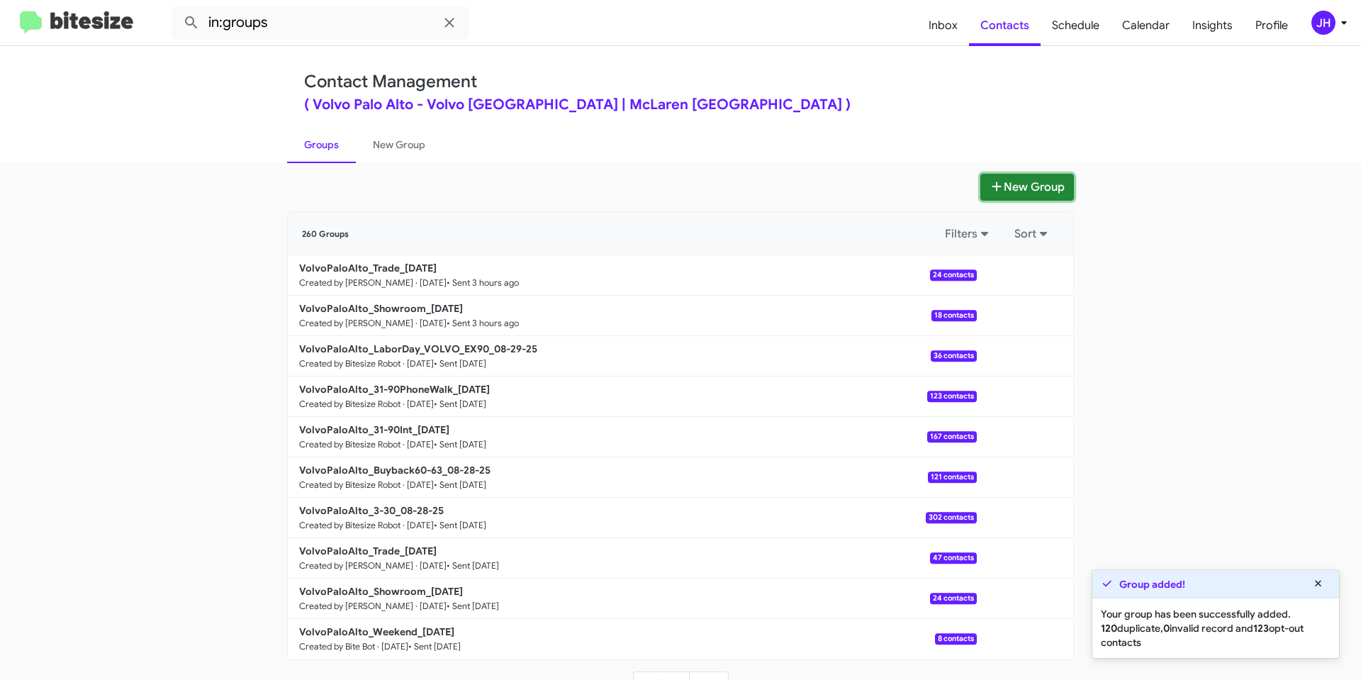
click at [981, 186] on button "New Group" at bounding box center [1028, 187] width 94 height 27
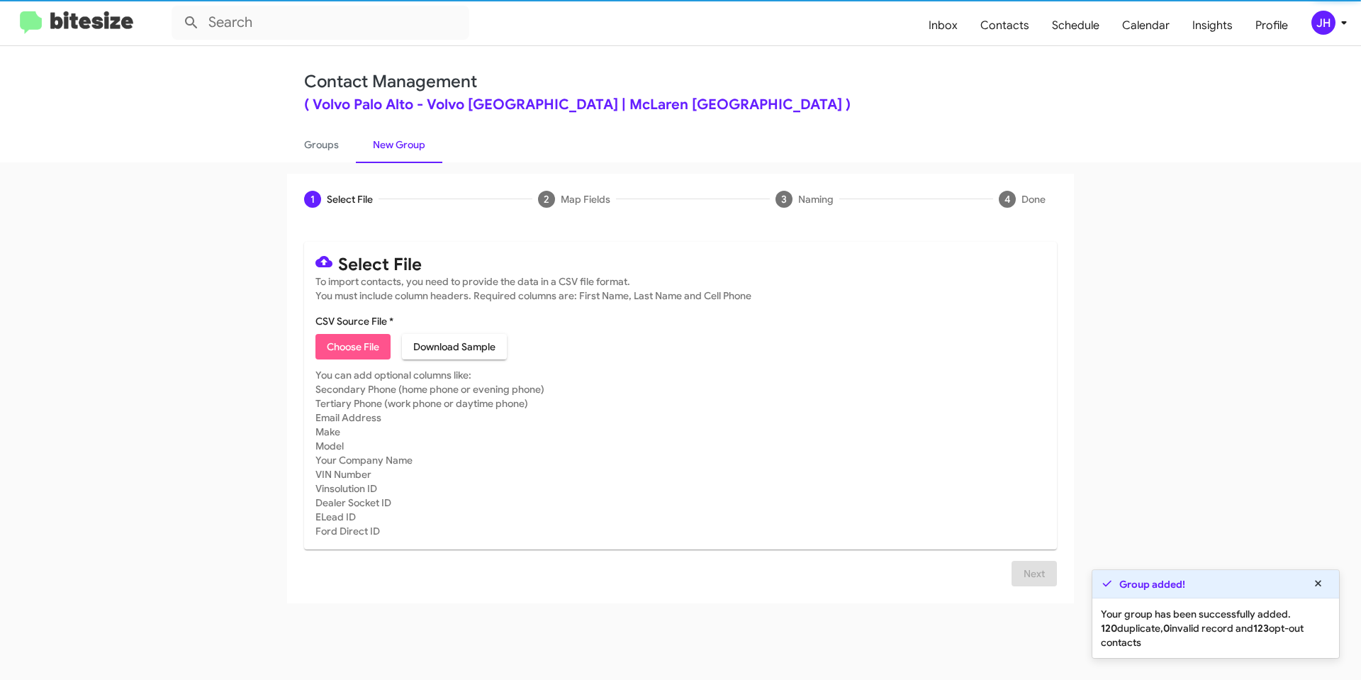
click at [372, 349] on span "Choose File" at bounding box center [353, 347] width 52 height 26
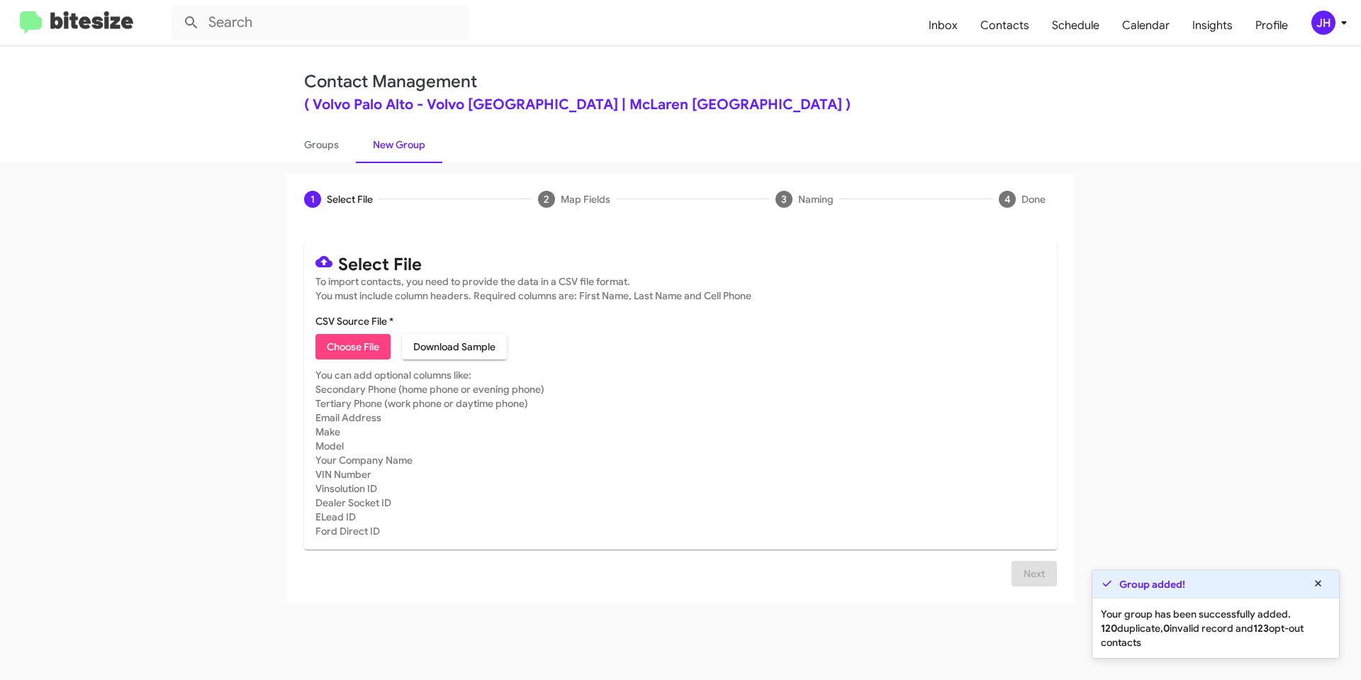
type input "VPA Delivered"
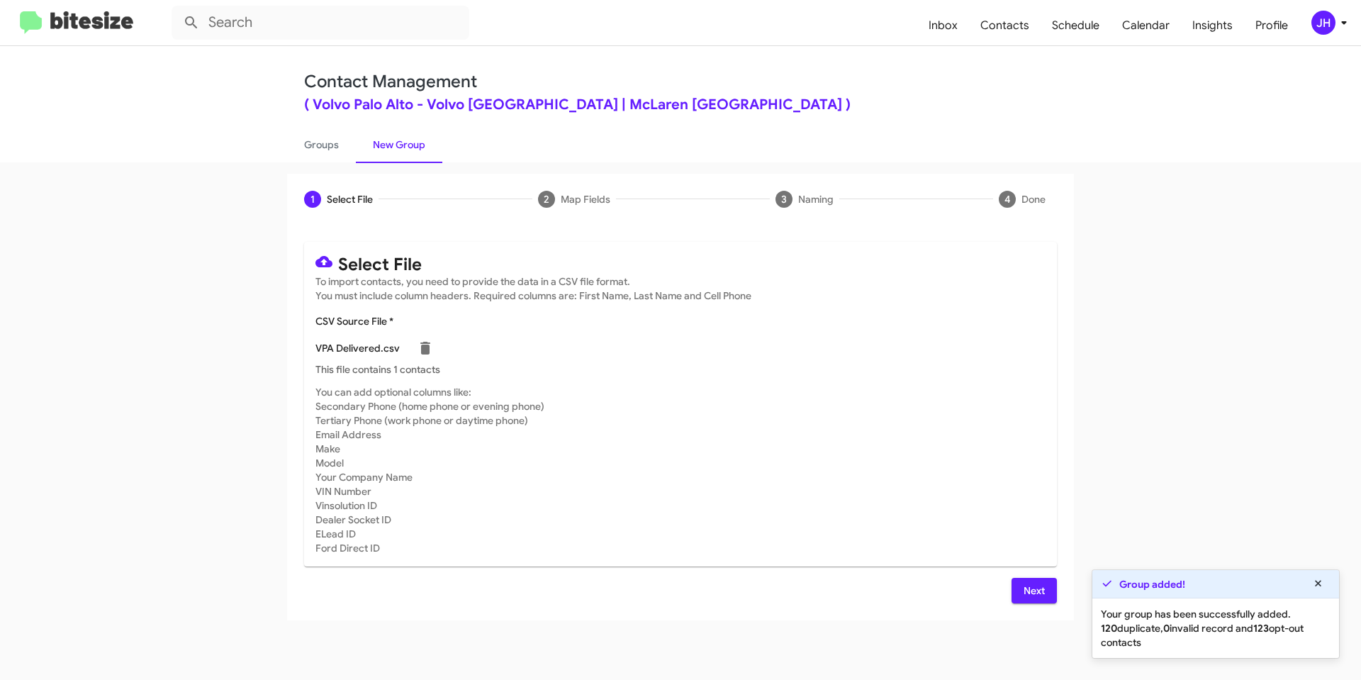
click at [1025, 592] on span "Next" at bounding box center [1034, 591] width 23 height 26
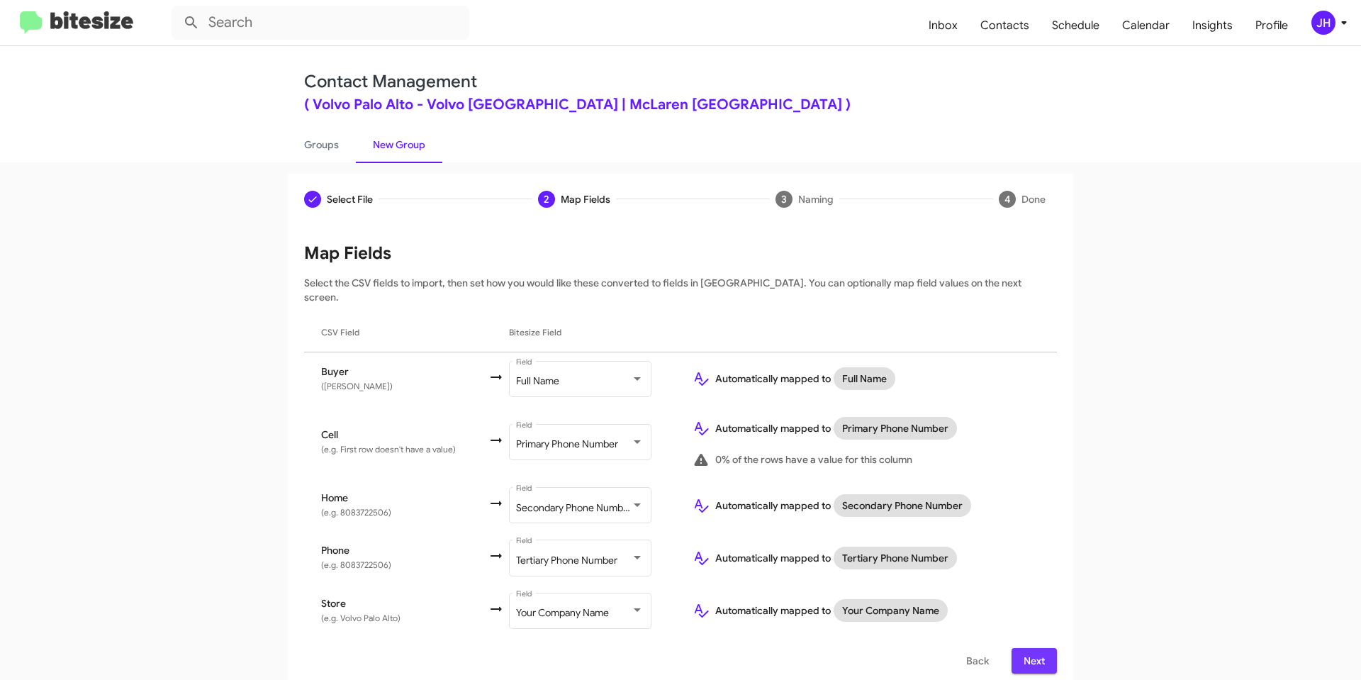
click at [1042, 655] on span "Next" at bounding box center [1034, 661] width 23 height 26
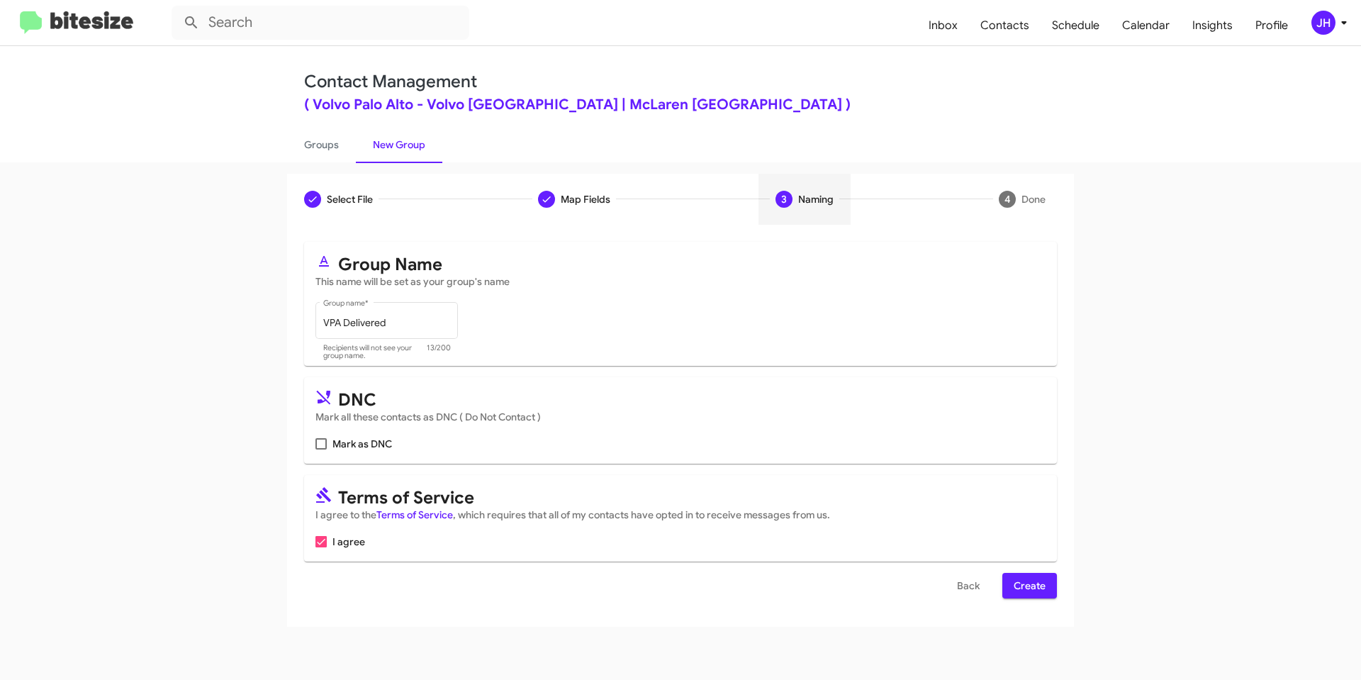
click at [322, 438] on span at bounding box center [321, 443] width 11 height 11
click at [321, 450] on input "Mark as DNC" at bounding box center [321, 450] width 1 height 1
checkbox input "true"
click at [1025, 585] on span "Create" at bounding box center [1030, 586] width 32 height 26
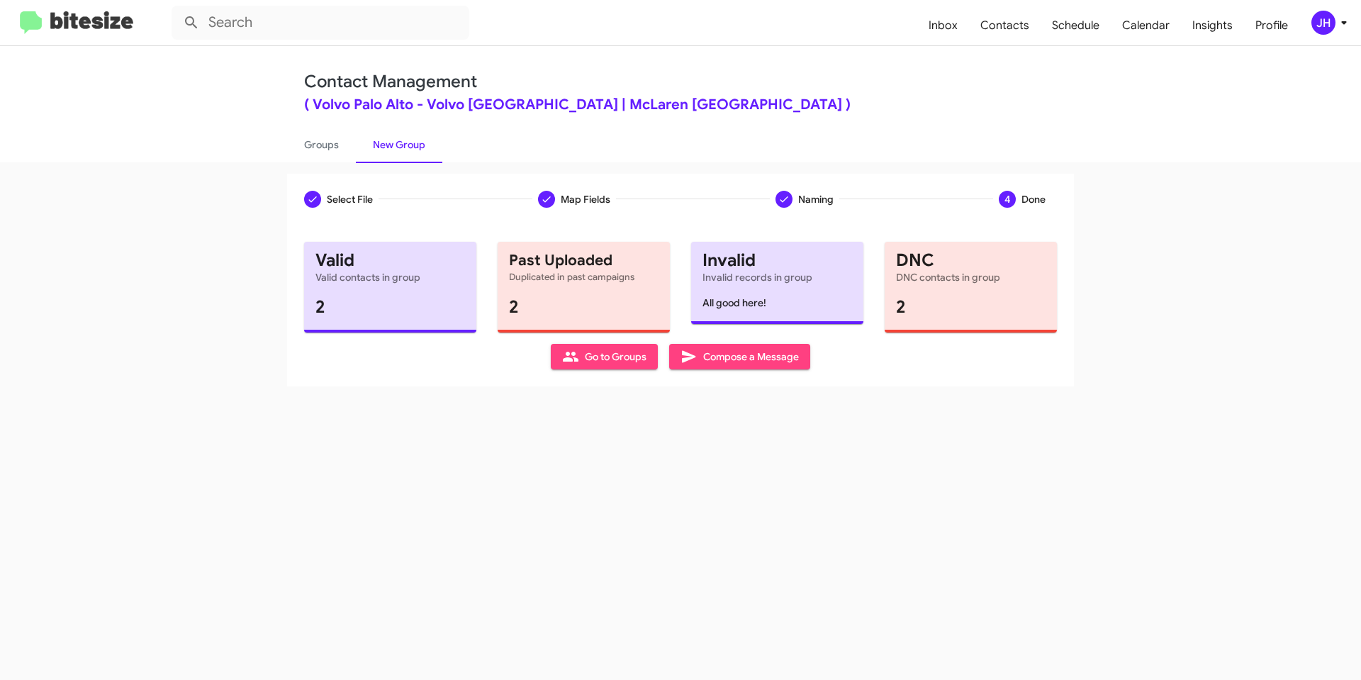
click at [1336, 20] on icon at bounding box center [1344, 22] width 17 height 17
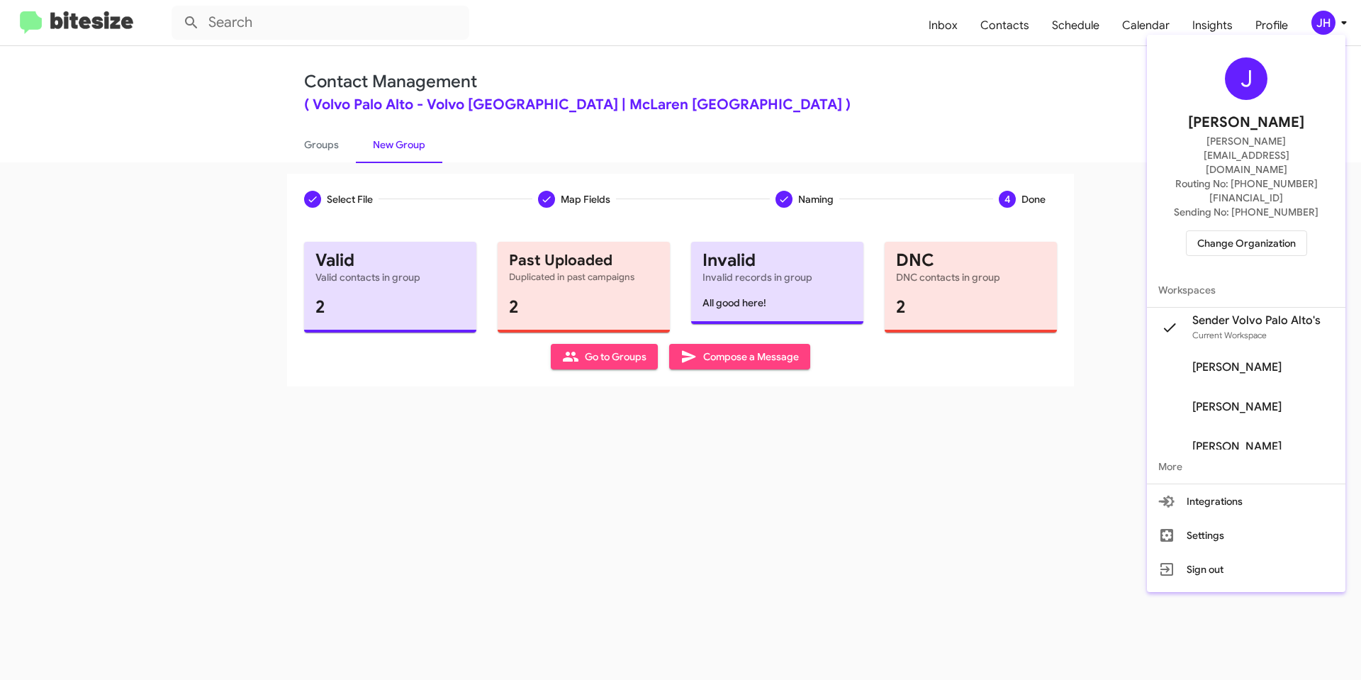
click at [1247, 231] on span "Change Organization" at bounding box center [1247, 243] width 99 height 24
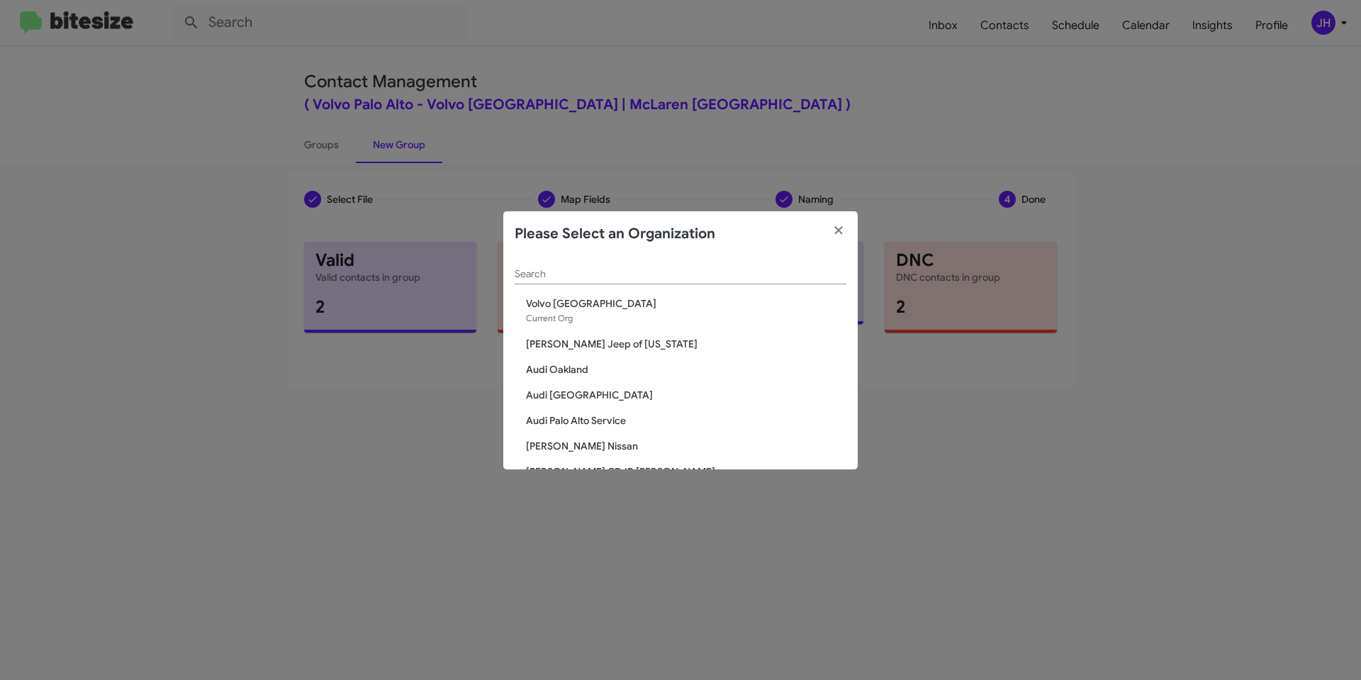
click at [569, 273] on input "Search" at bounding box center [681, 274] width 332 height 11
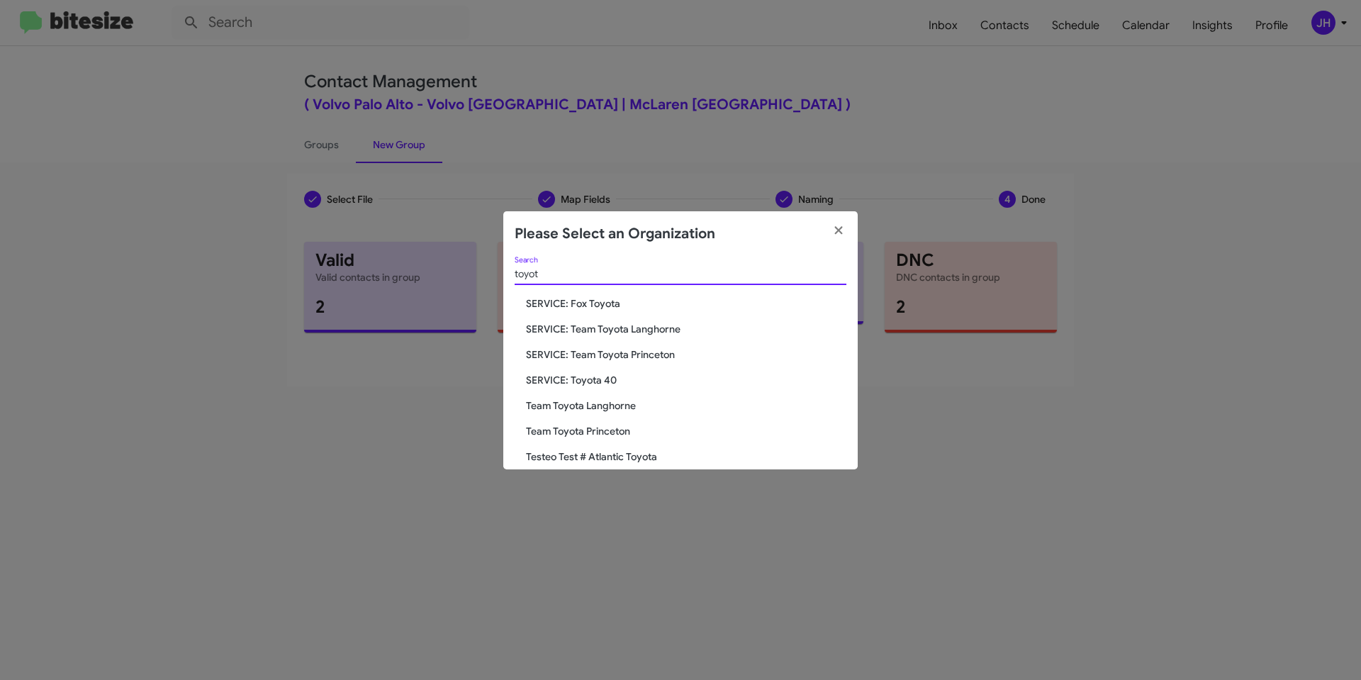
scroll to position [119, 0]
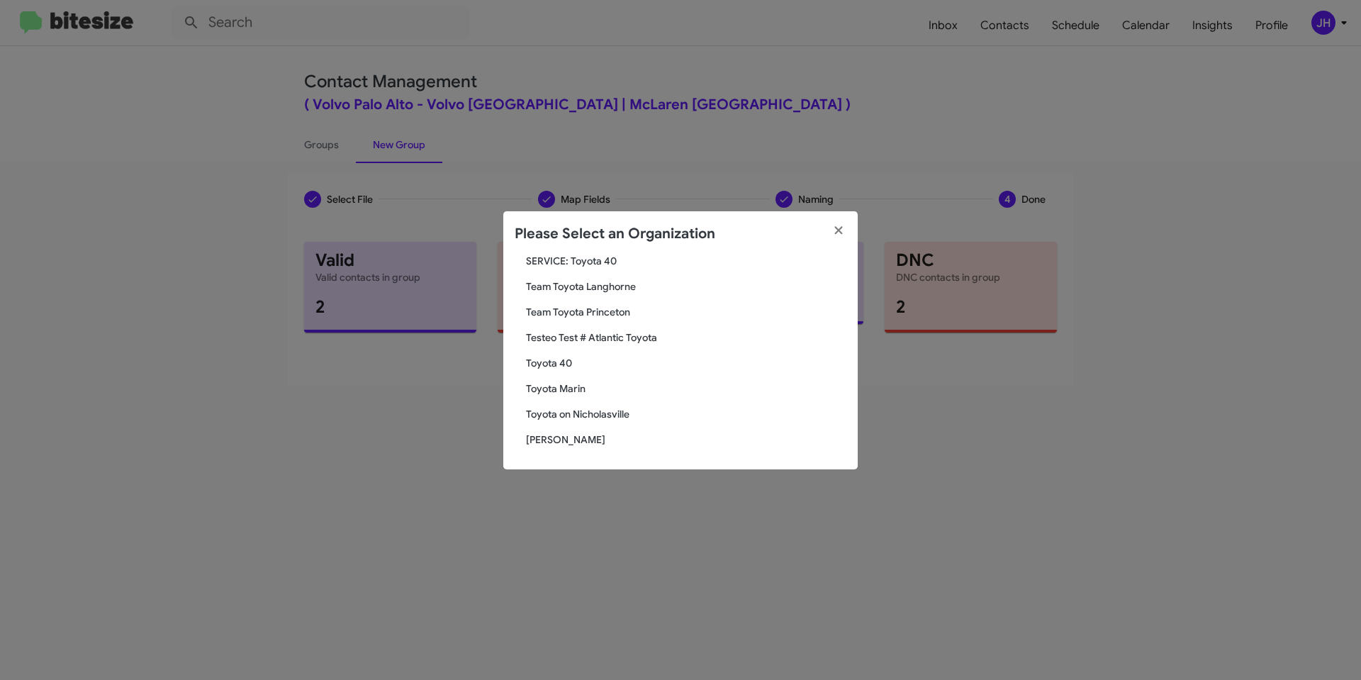
type input "toyot"
click at [568, 386] on span "Toyota Marin" at bounding box center [686, 388] width 321 height 14
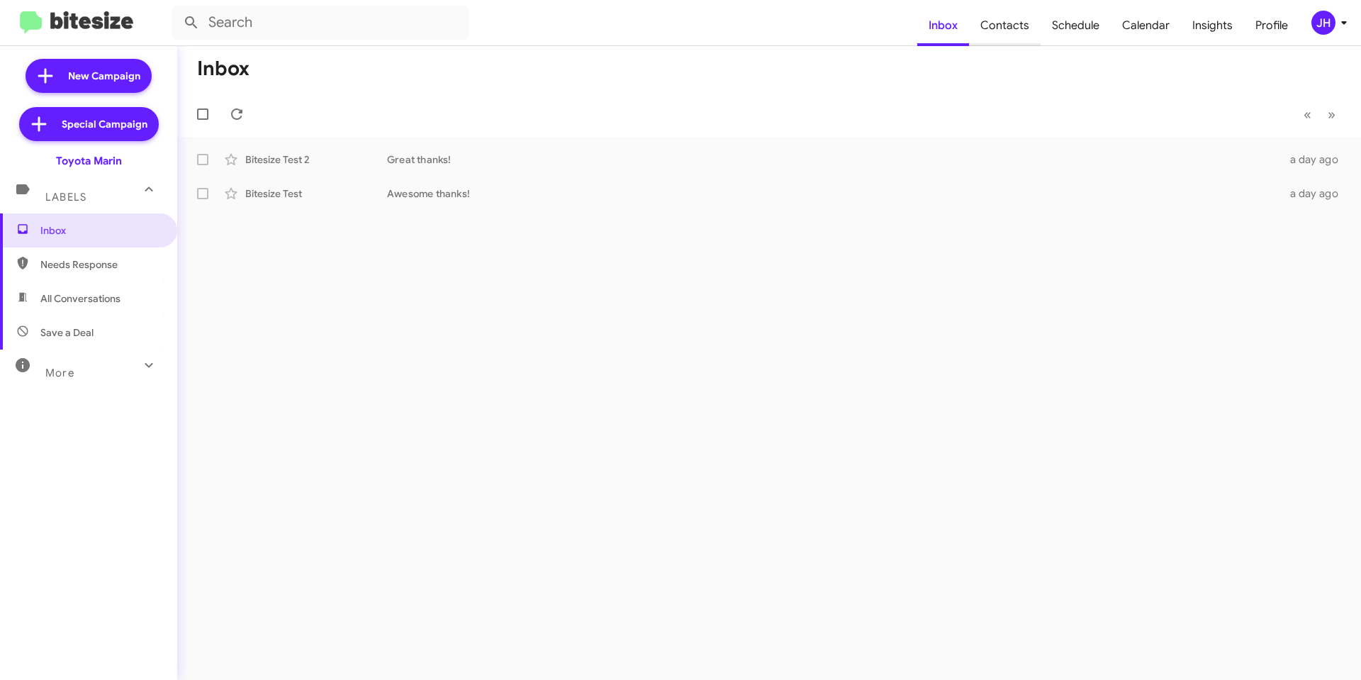
click at [1031, 30] on span "Contacts" at bounding box center [1005, 25] width 72 height 41
type input "in:groups"
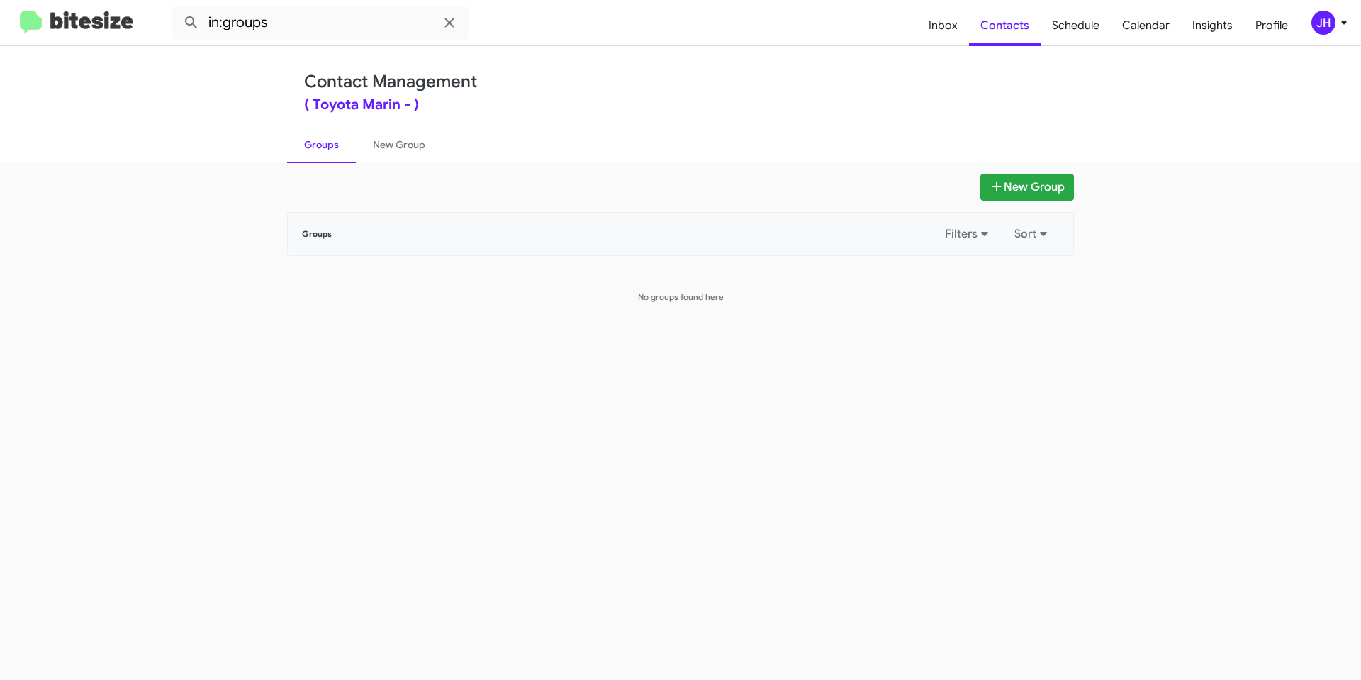
click at [1321, 36] on mat-toolbar "in:groups Inbox Contacts Schedule Calendar Insights Profile JH" at bounding box center [680, 22] width 1361 height 45
click at [1330, 21] on div "JH" at bounding box center [1324, 23] width 24 height 24
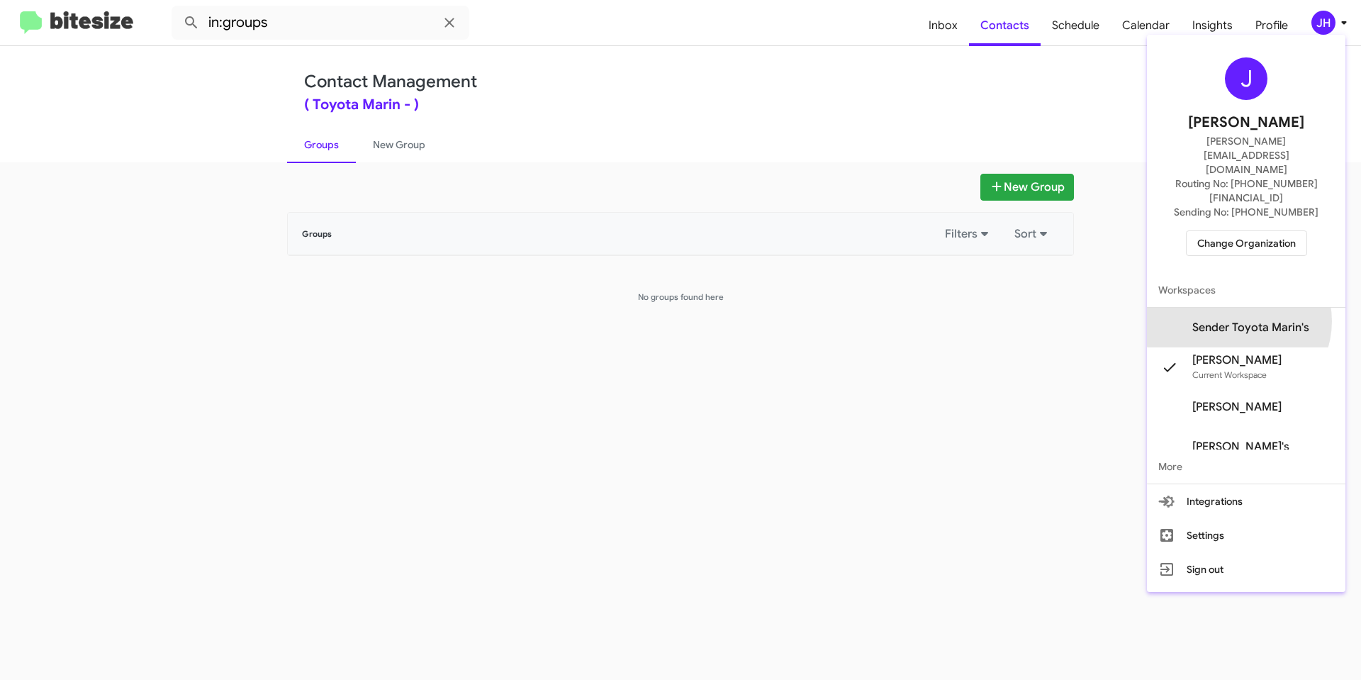
click at [1254, 321] on span "Sender Toyota Marin's" at bounding box center [1251, 328] width 117 height 14
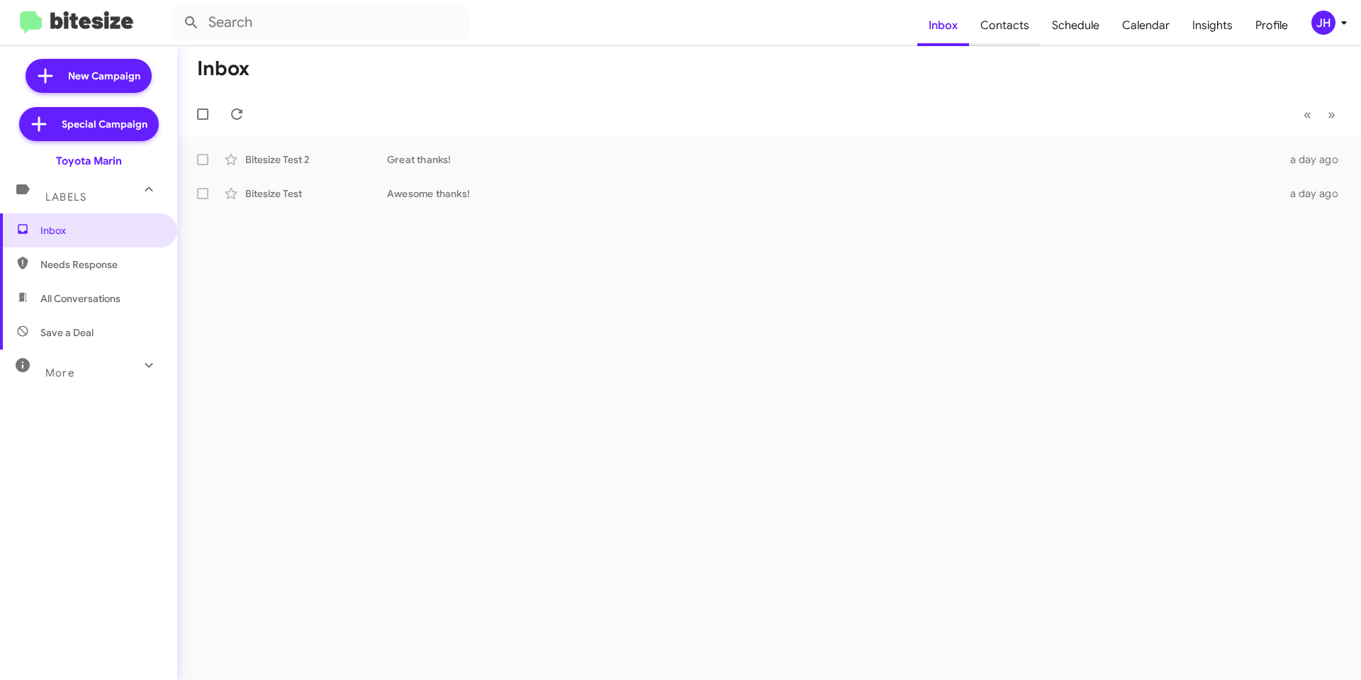
click at [1013, 33] on span "Contacts" at bounding box center [1005, 25] width 72 height 41
type input "in:groups"
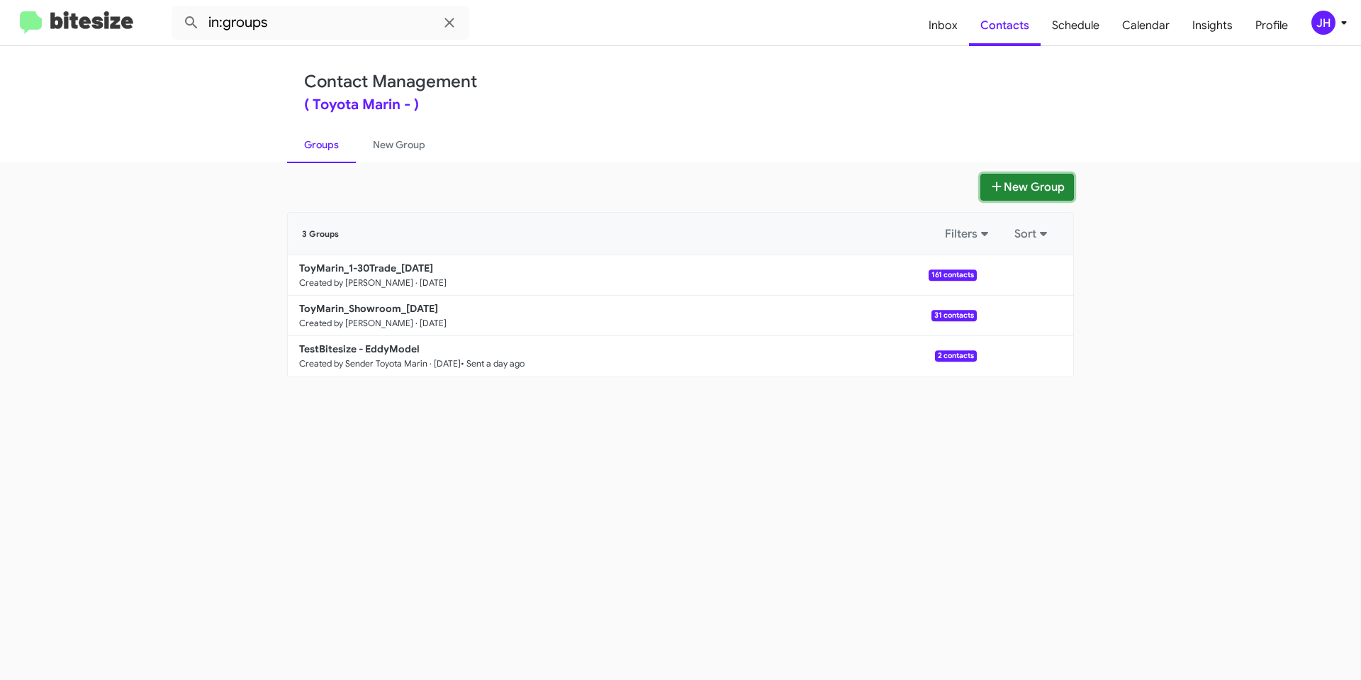
click at [1035, 184] on button "New Group" at bounding box center [1028, 187] width 94 height 27
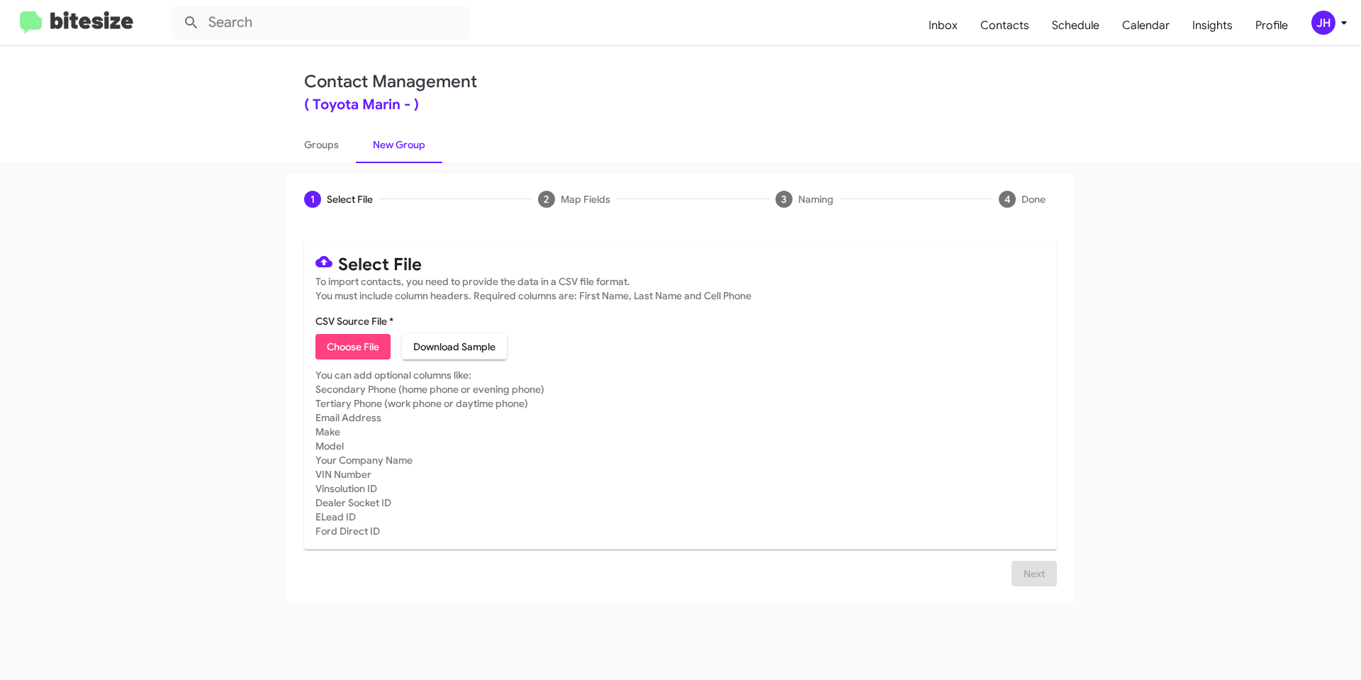
click at [372, 347] on span "Choose File" at bounding box center [353, 347] width 52 height 26
type input "TM Open"
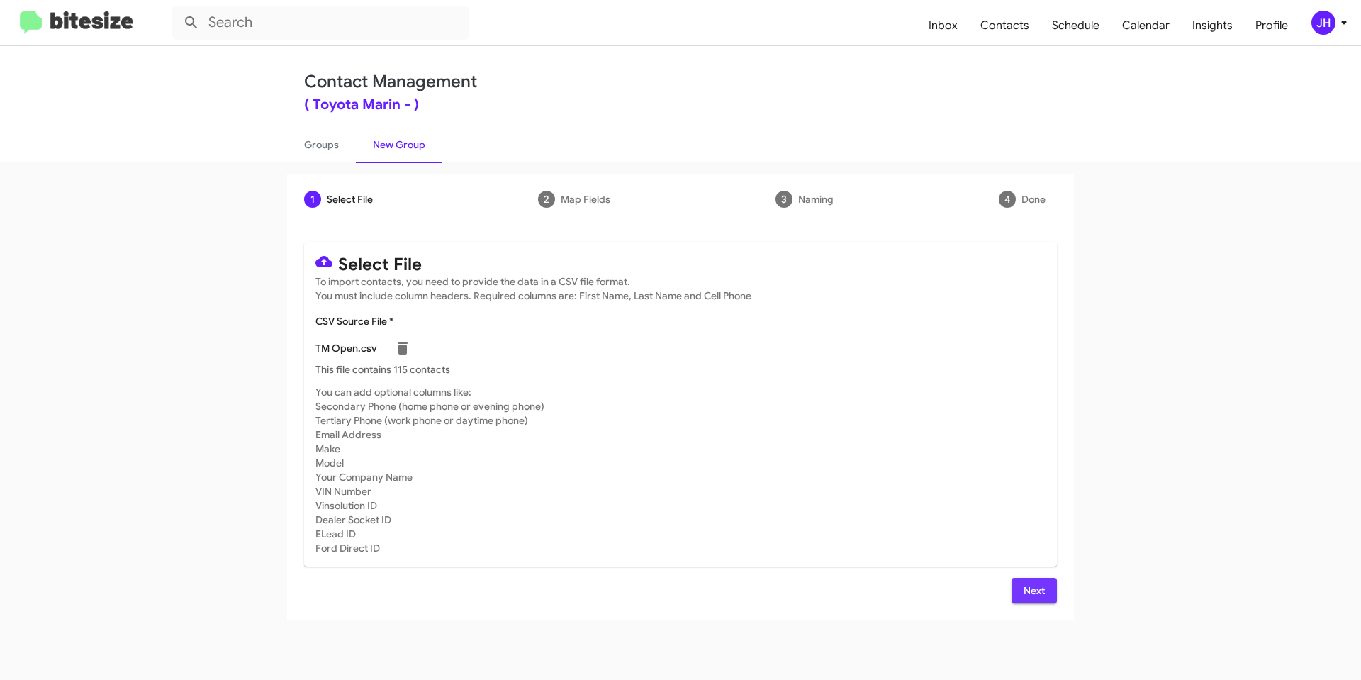
click at [1023, 596] on span "Next" at bounding box center [1034, 591] width 23 height 26
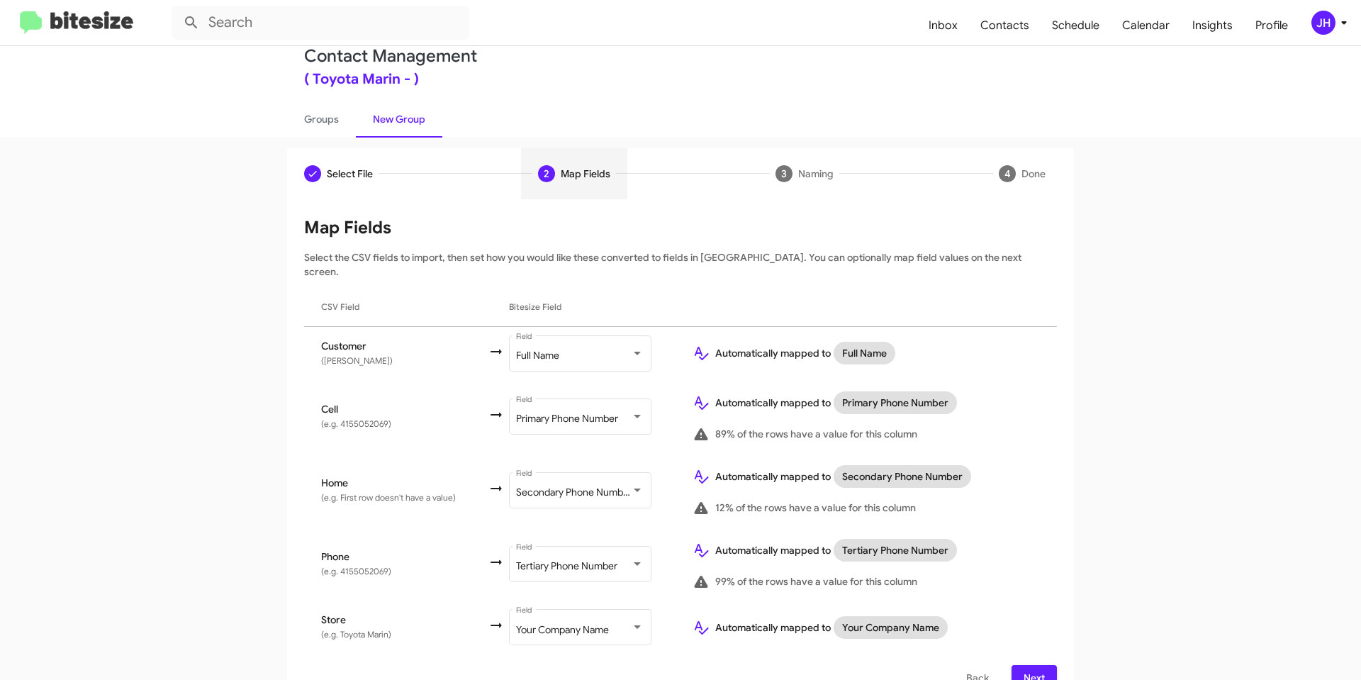
scroll to position [39, 0]
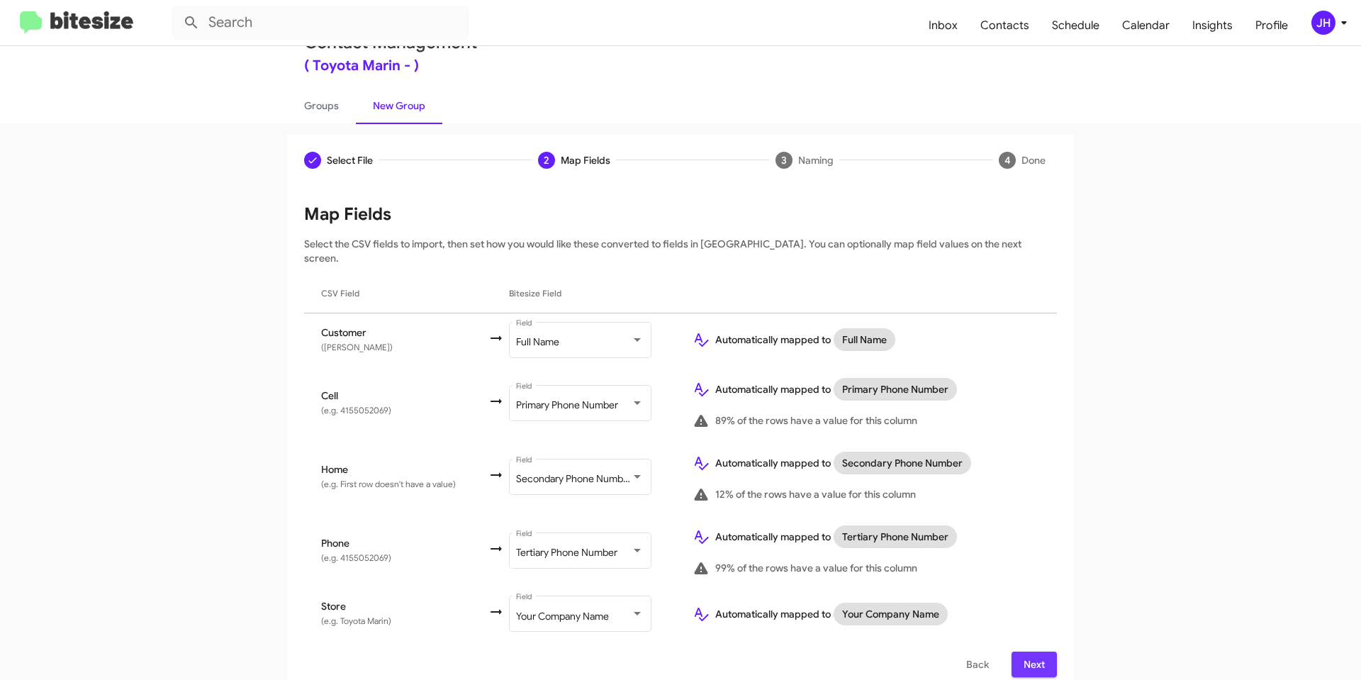
click at [1033, 655] on span "Next" at bounding box center [1034, 665] width 23 height 26
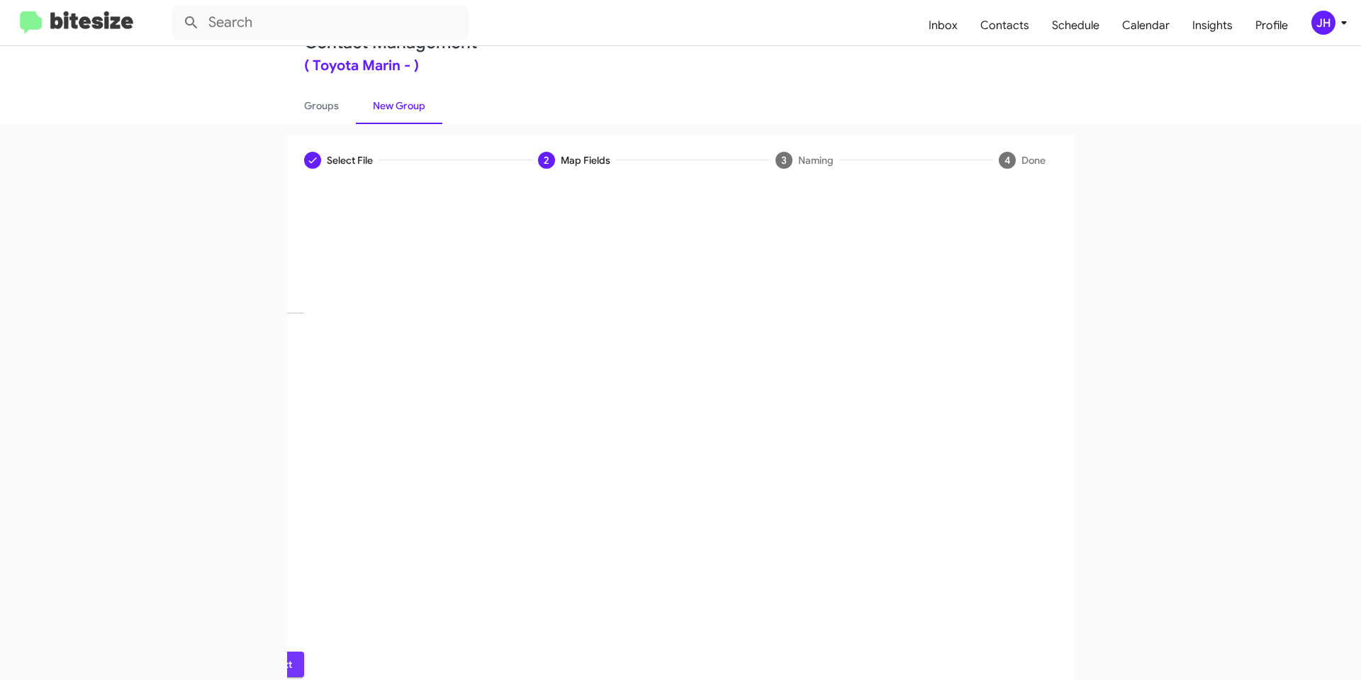
scroll to position [0, 0]
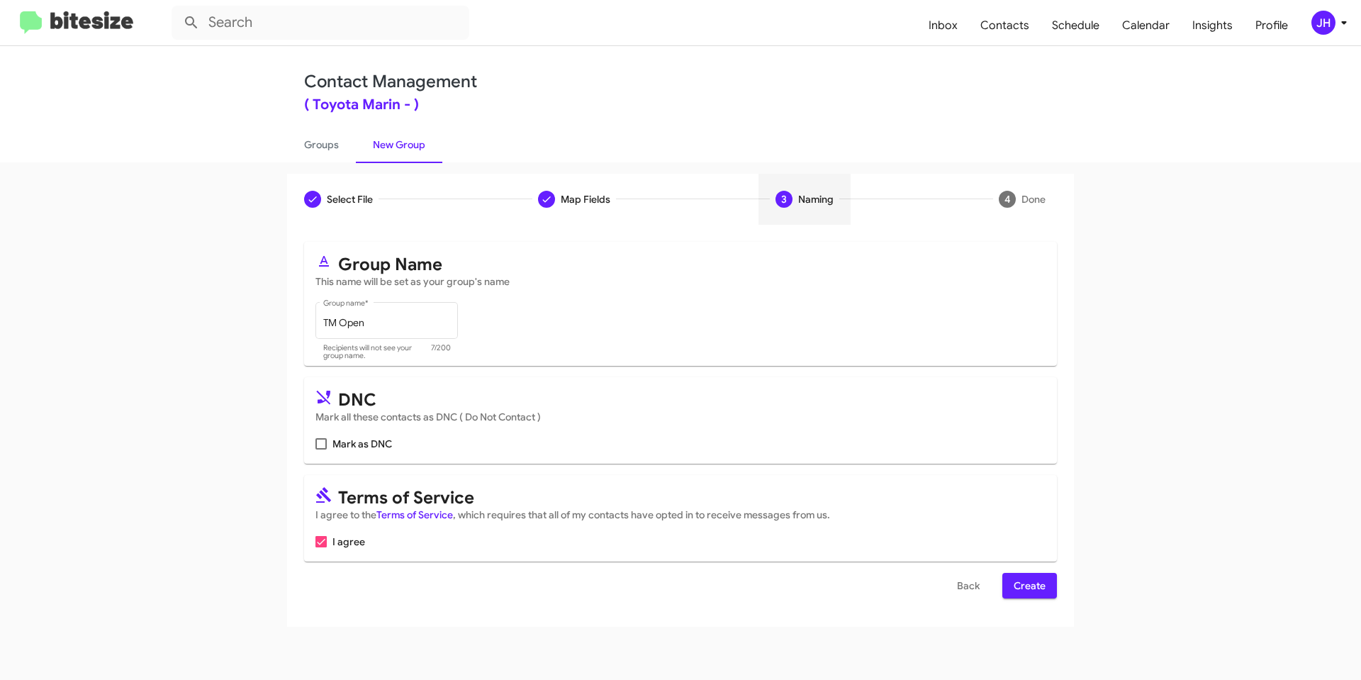
click at [329, 444] on label "Mark as DNC" at bounding box center [354, 443] width 77 height 17
click at [321, 450] on input "Mark as DNC" at bounding box center [321, 450] width 1 height 1
checkbox input "true"
click at [1042, 584] on span "Create" at bounding box center [1030, 586] width 32 height 26
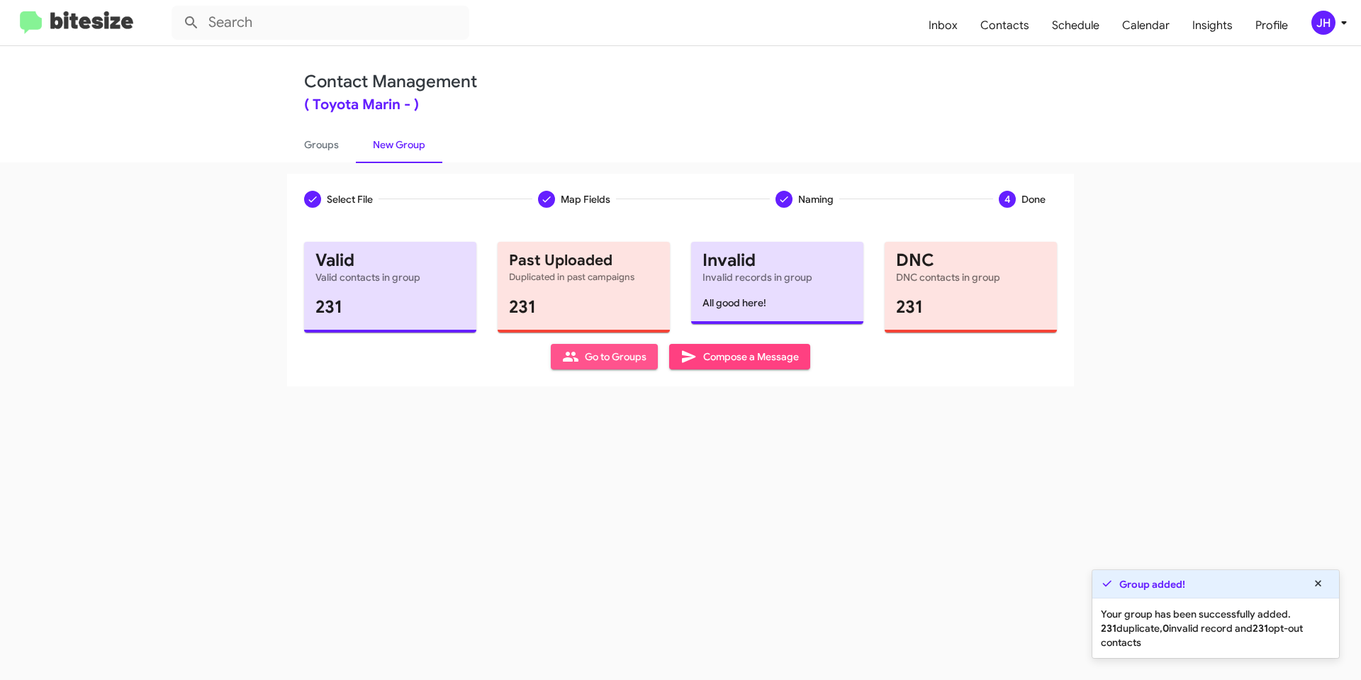
click at [609, 361] on span "Go to Groups" at bounding box center [604, 357] width 84 height 26
type input "in:groups"
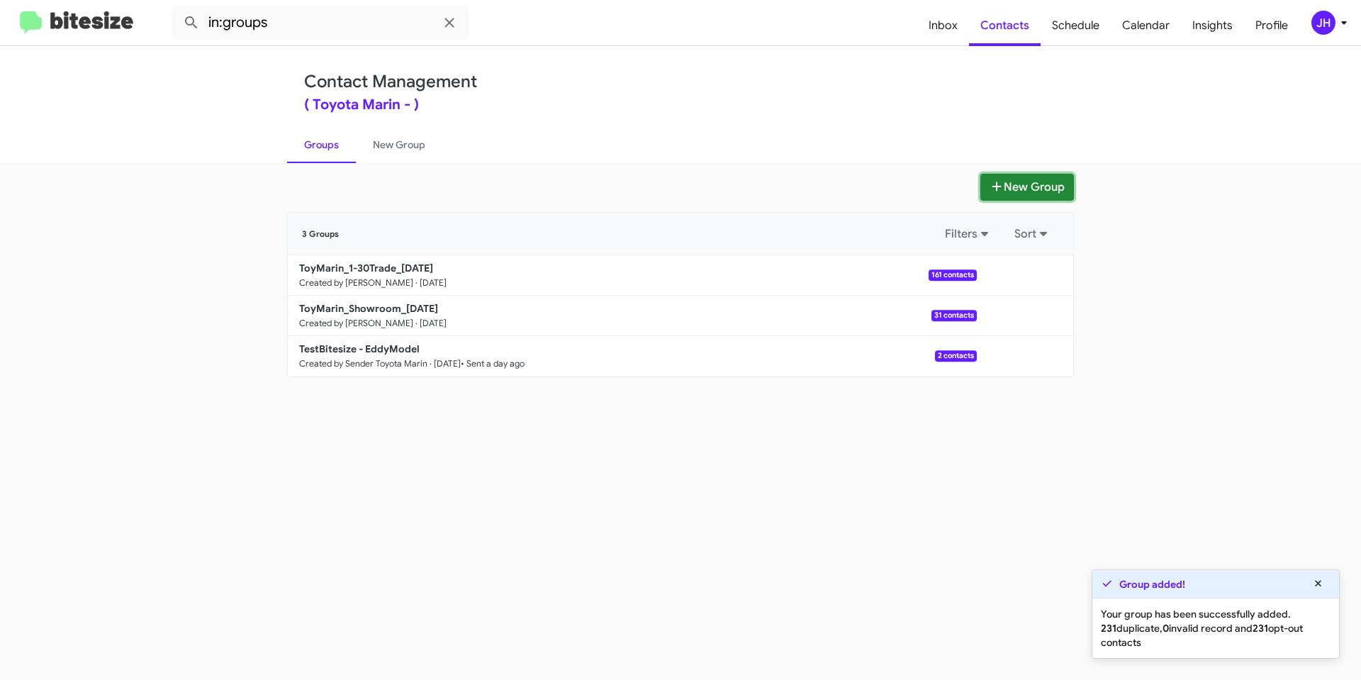
click at [1007, 186] on button "New Group" at bounding box center [1028, 187] width 94 height 27
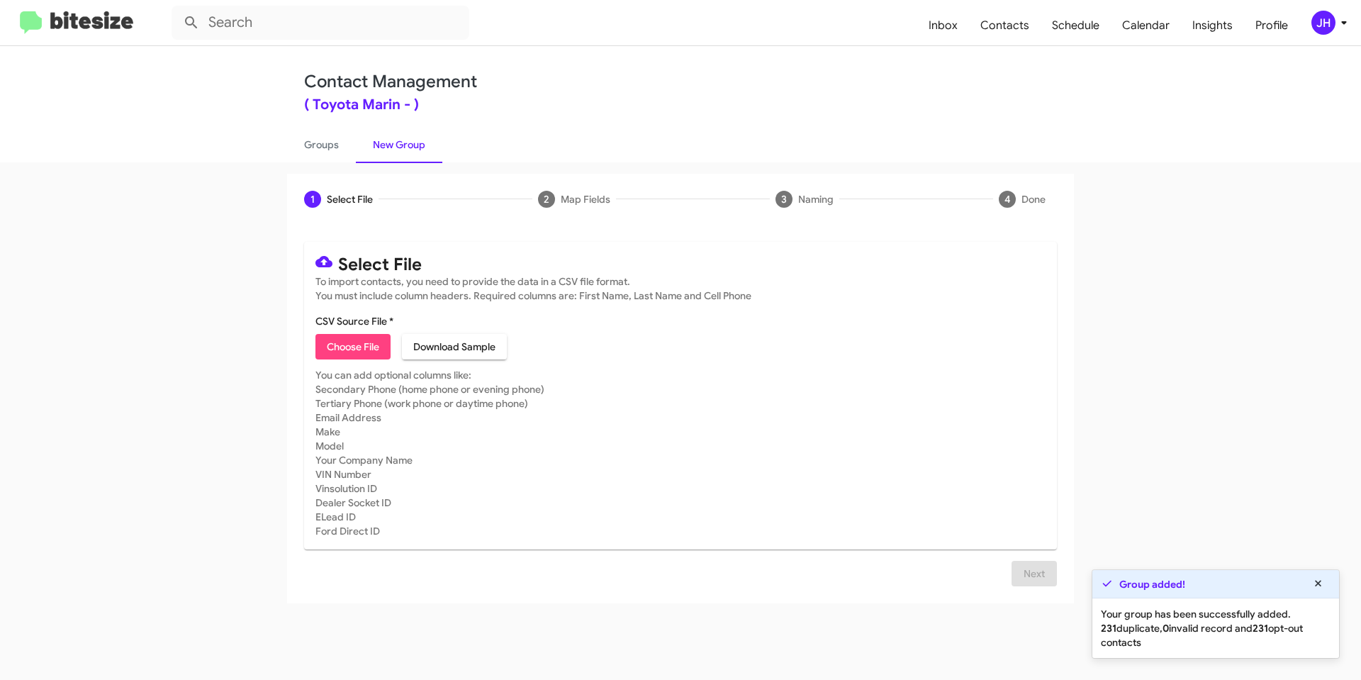
click at [367, 350] on span "Choose File" at bounding box center [353, 347] width 52 height 26
type input "TM Dead"
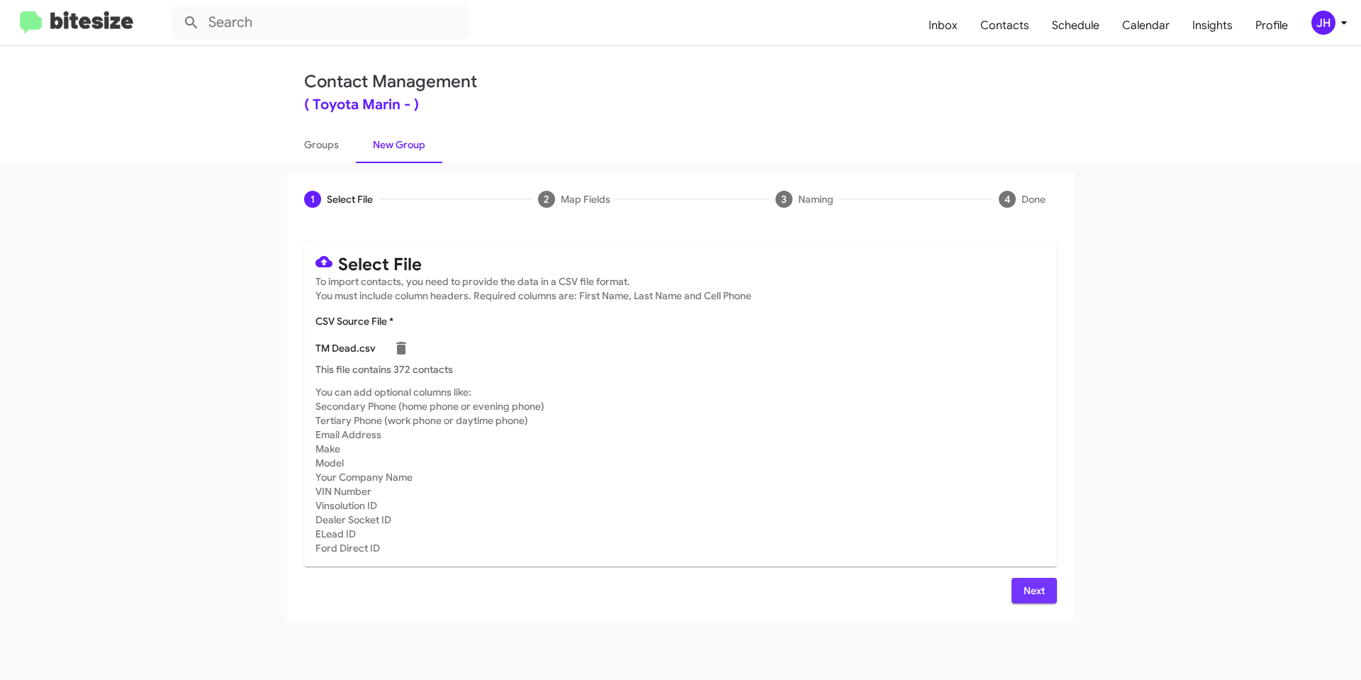
click at [1031, 589] on span "Next" at bounding box center [1034, 591] width 23 height 26
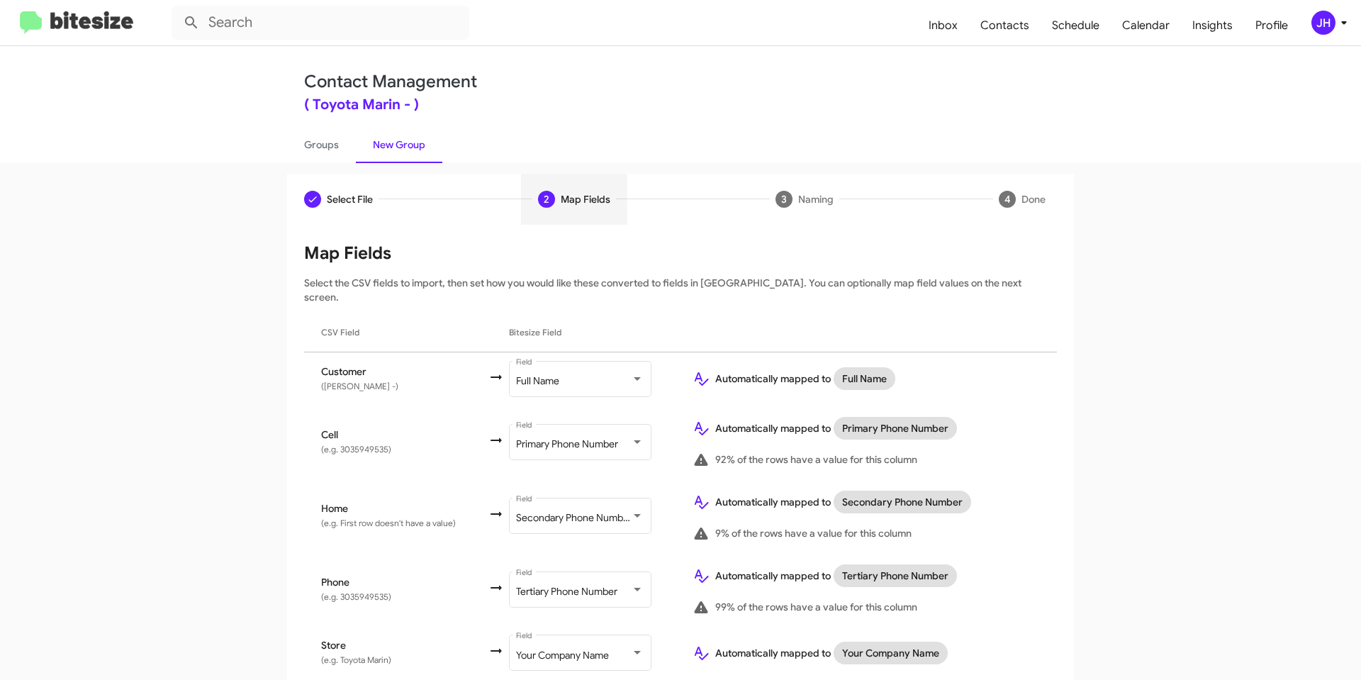
scroll to position [39, 0]
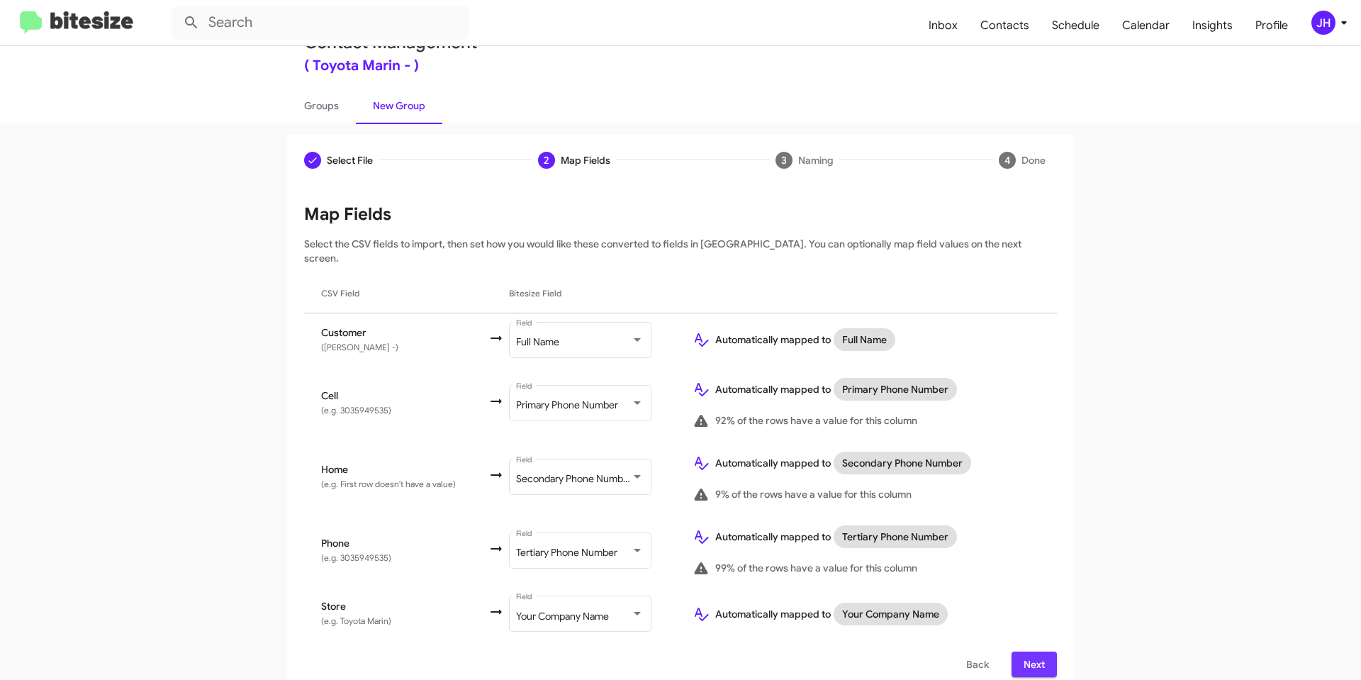
click at [1045, 652] on button "Next" at bounding box center [1034, 665] width 45 height 26
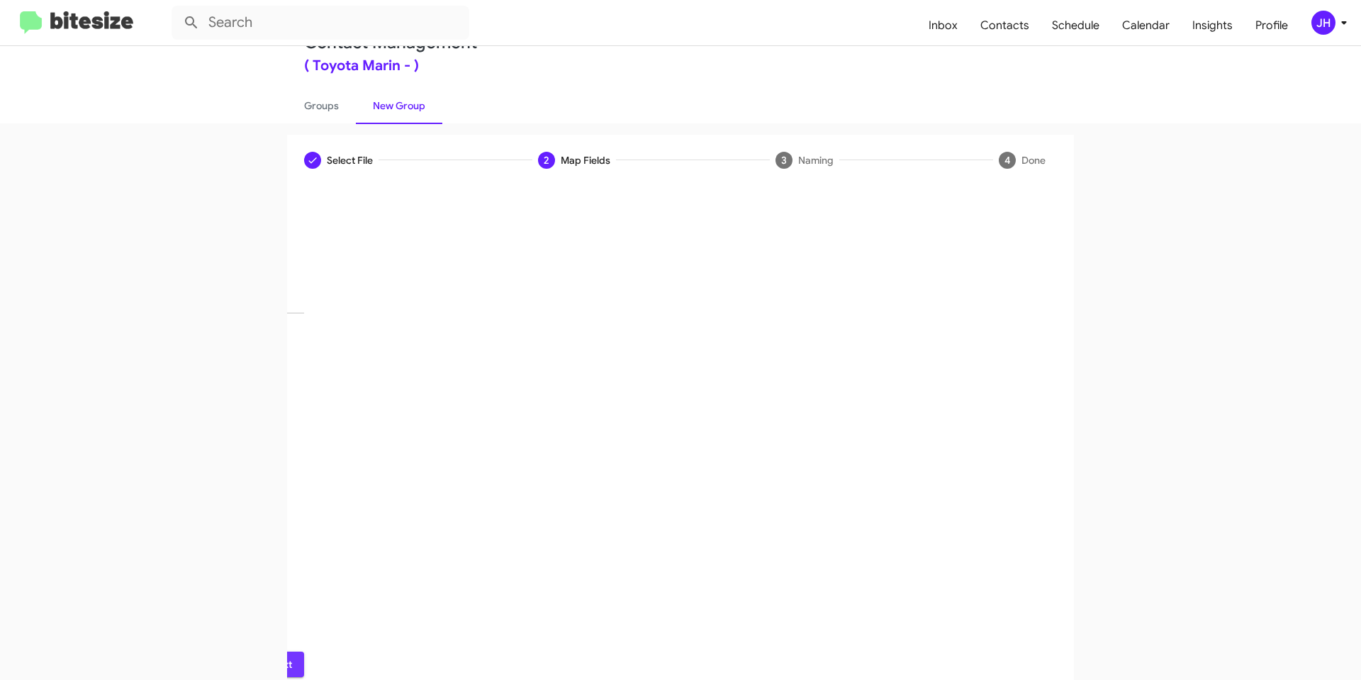
scroll to position [0, 0]
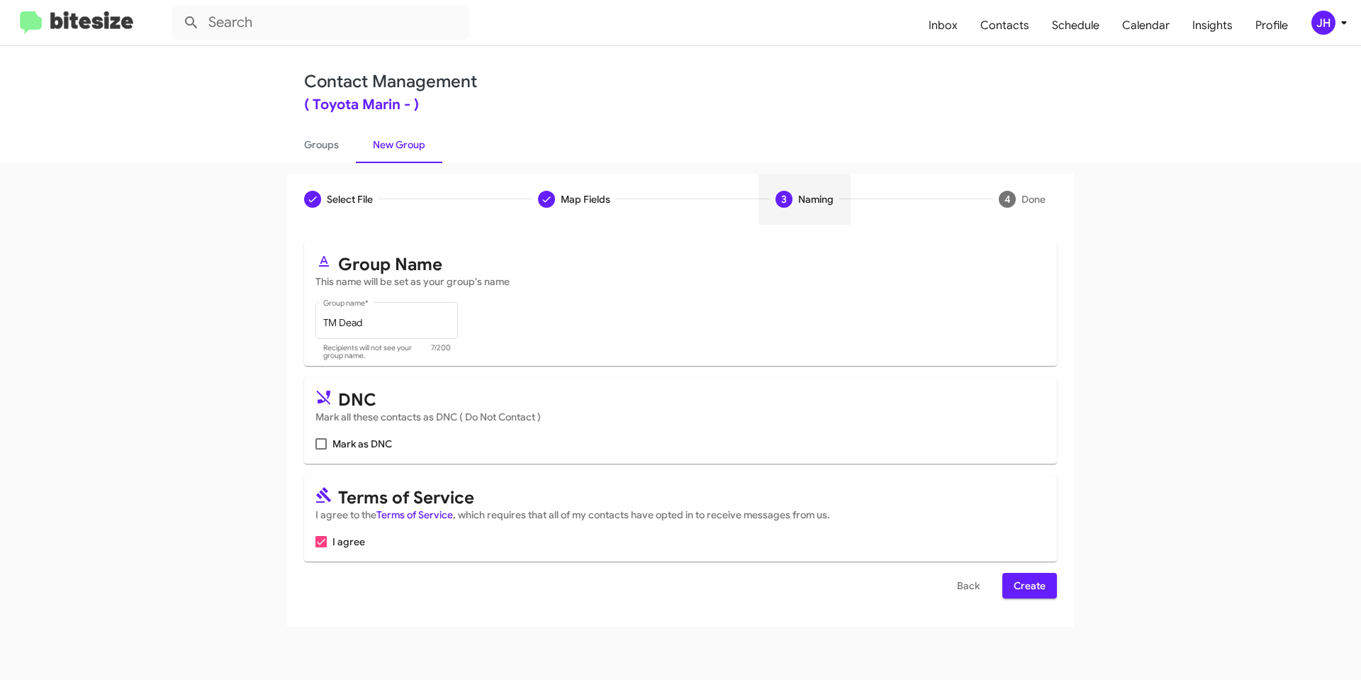
click at [332, 442] on label "Mark as DNC" at bounding box center [354, 443] width 77 height 17
click at [321, 450] on input "Mark as DNC" at bounding box center [321, 450] width 1 height 1
checkbox input "true"
click at [1023, 591] on span "Create" at bounding box center [1030, 586] width 32 height 26
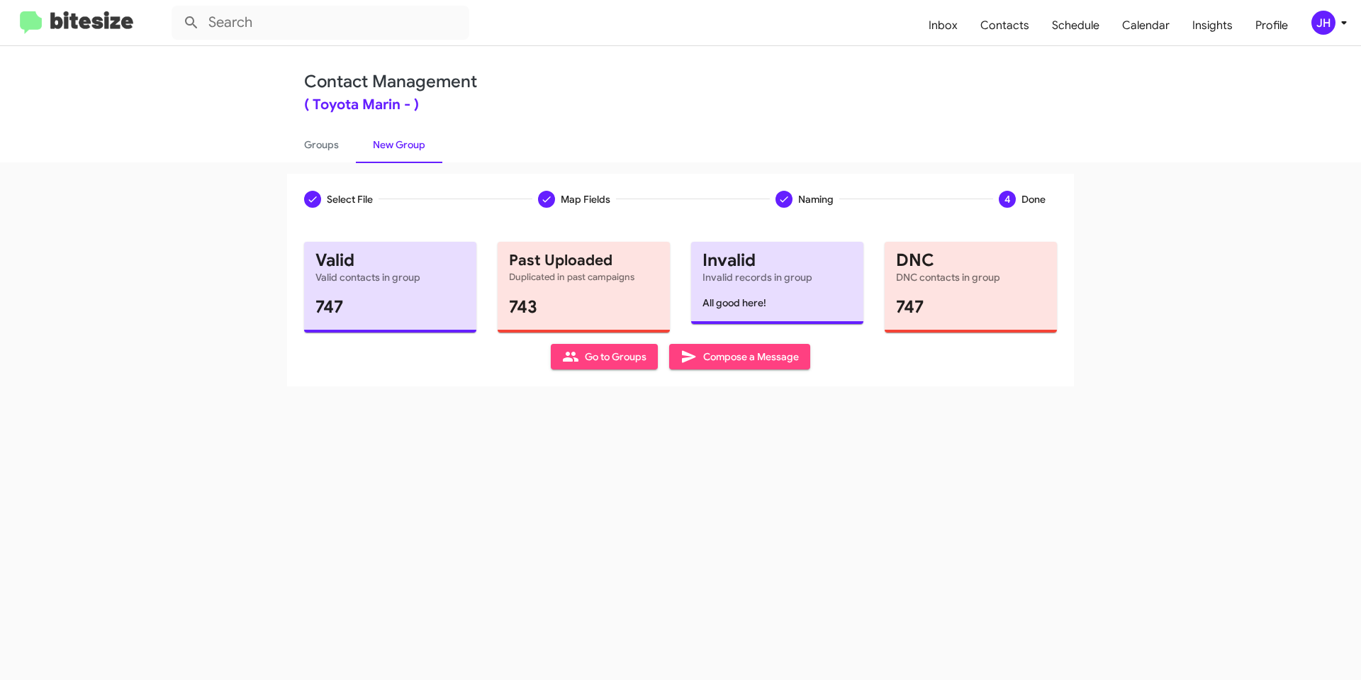
click at [624, 354] on span "Go to Groups" at bounding box center [604, 357] width 84 height 26
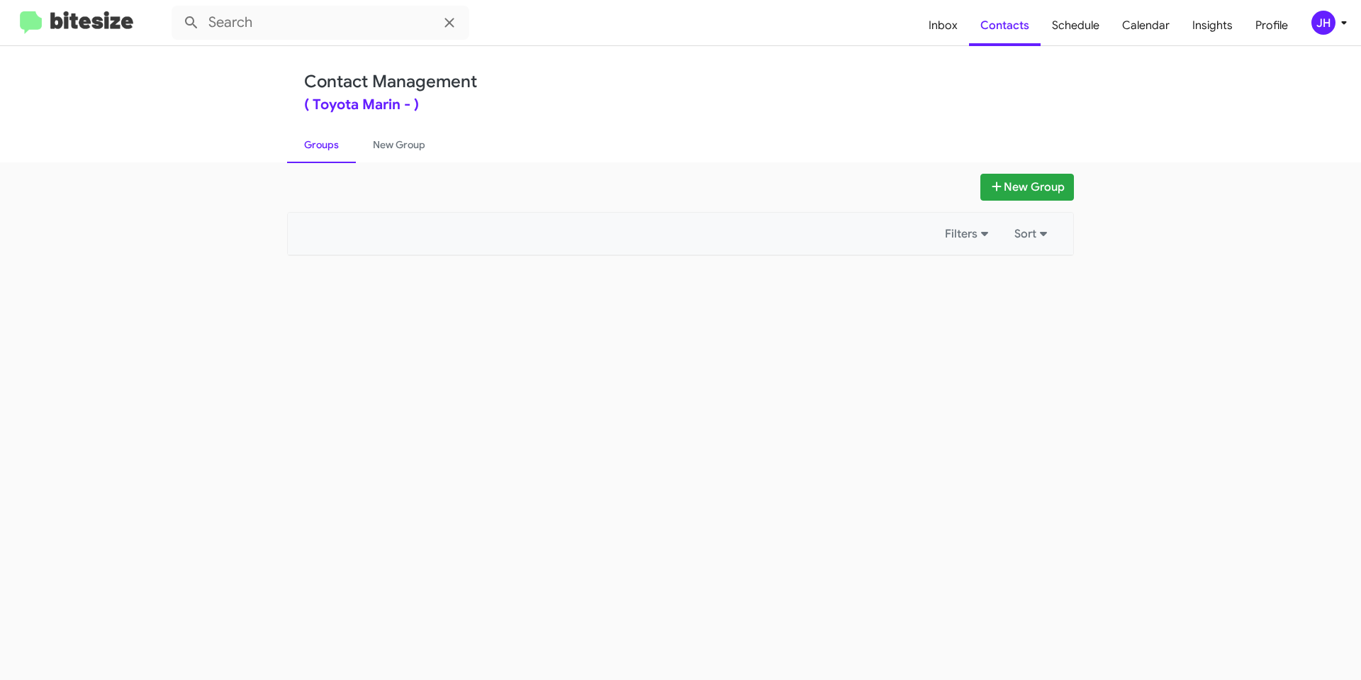
type input "in:groups"
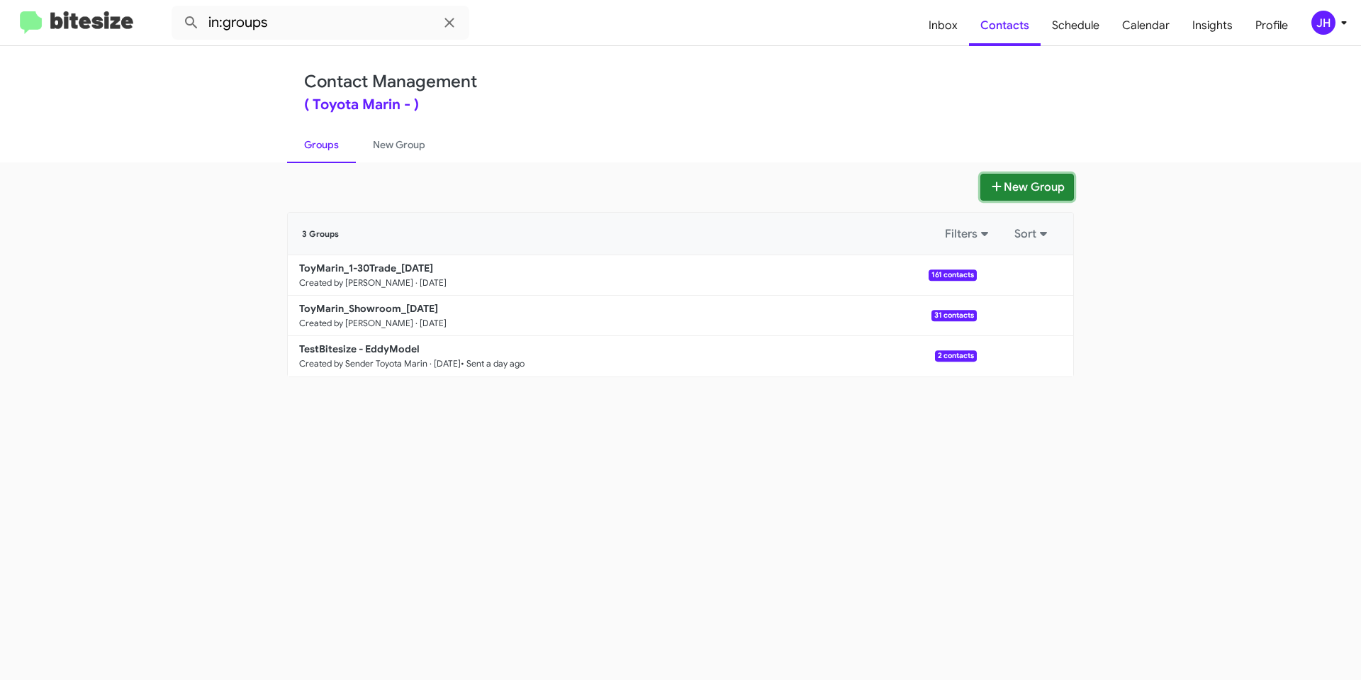
click at [996, 182] on icon at bounding box center [997, 186] width 9 height 9
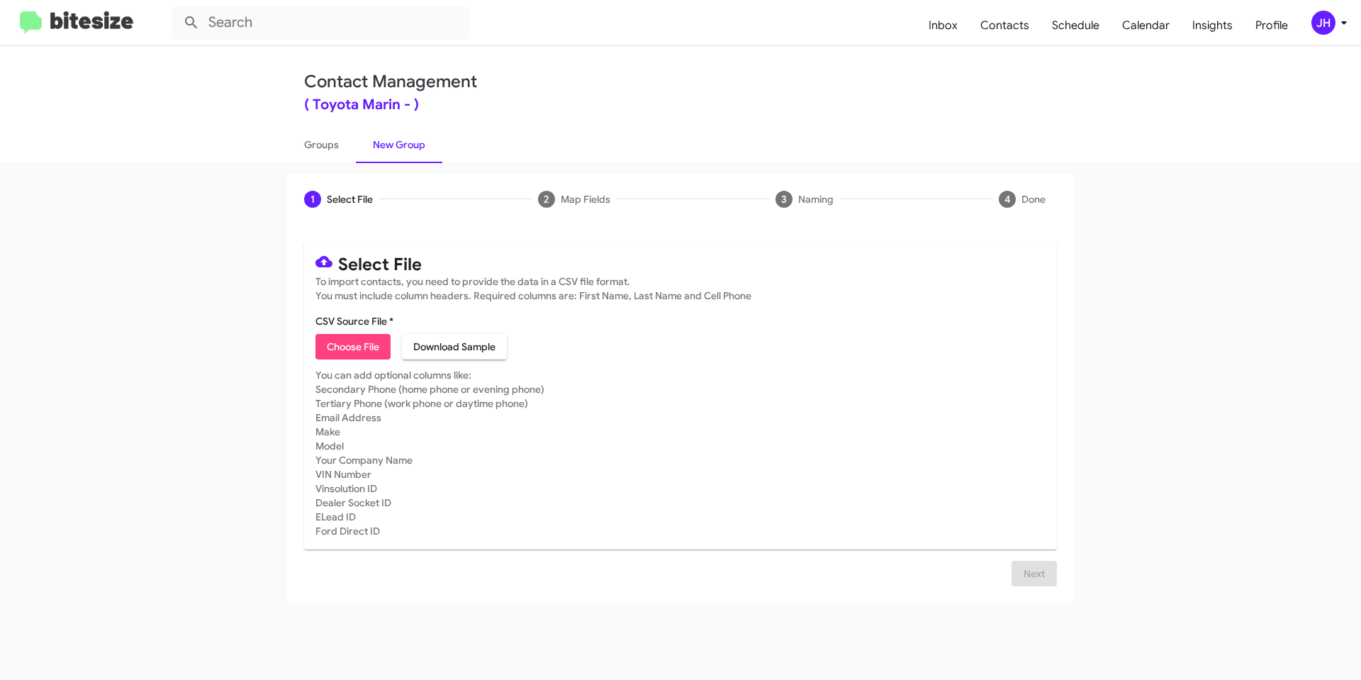
click at [335, 342] on span "Choose File" at bounding box center [353, 347] width 52 height 26
type input "TM Delivered"
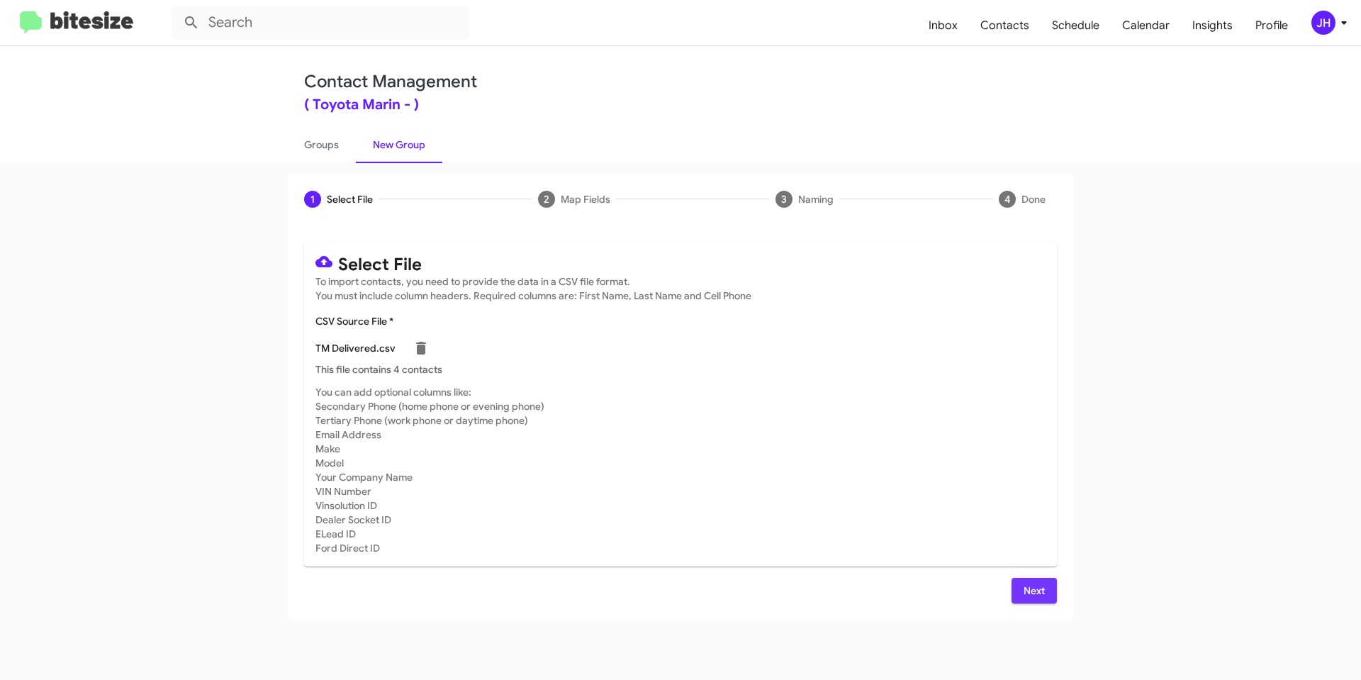
click at [1040, 589] on span "Next" at bounding box center [1034, 591] width 23 height 26
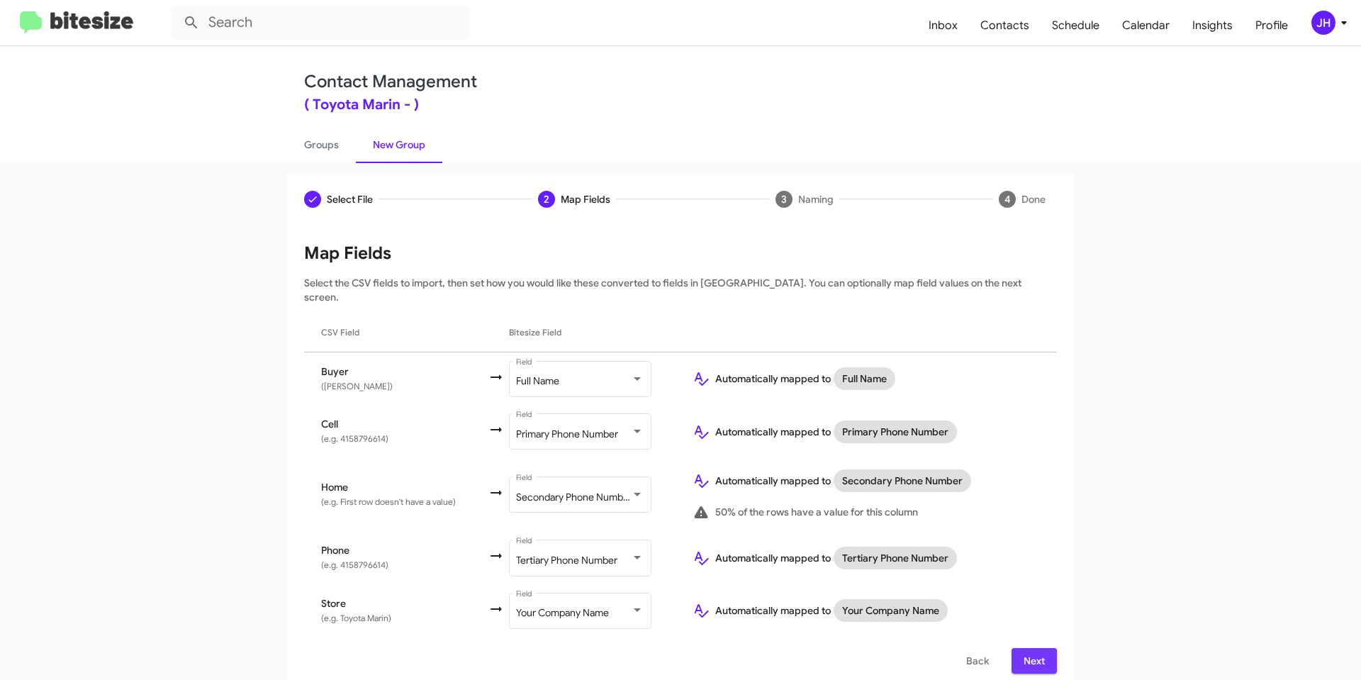
click at [1033, 648] on span "Next" at bounding box center [1034, 661] width 23 height 26
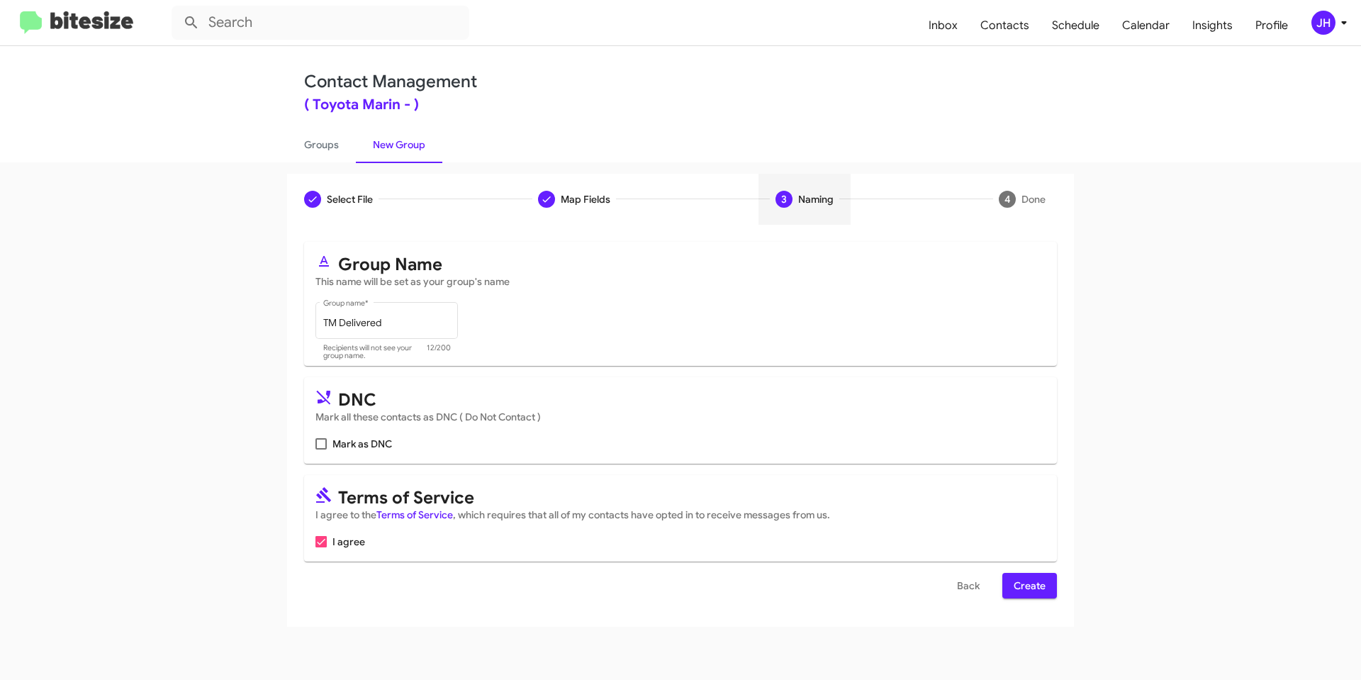
click at [1032, 589] on span "Create" at bounding box center [1030, 586] width 32 height 26
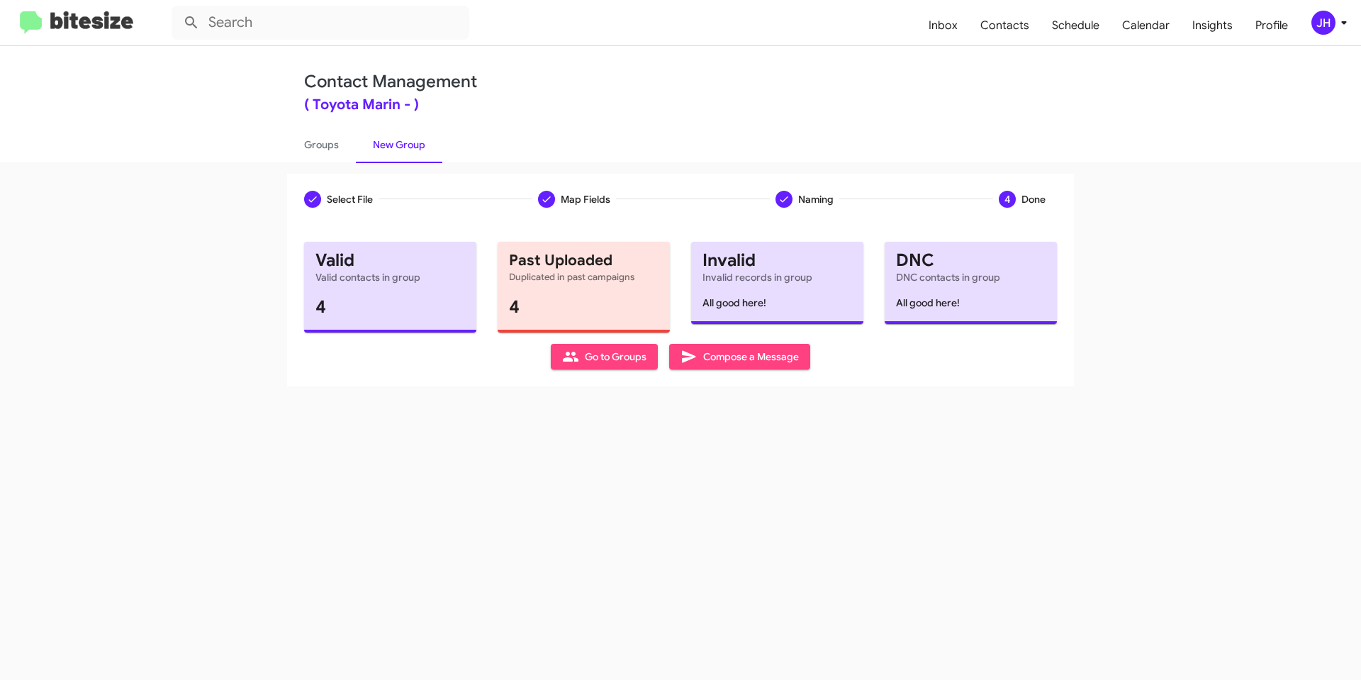
click at [1324, 29] on div "JH" at bounding box center [1324, 23] width 24 height 24
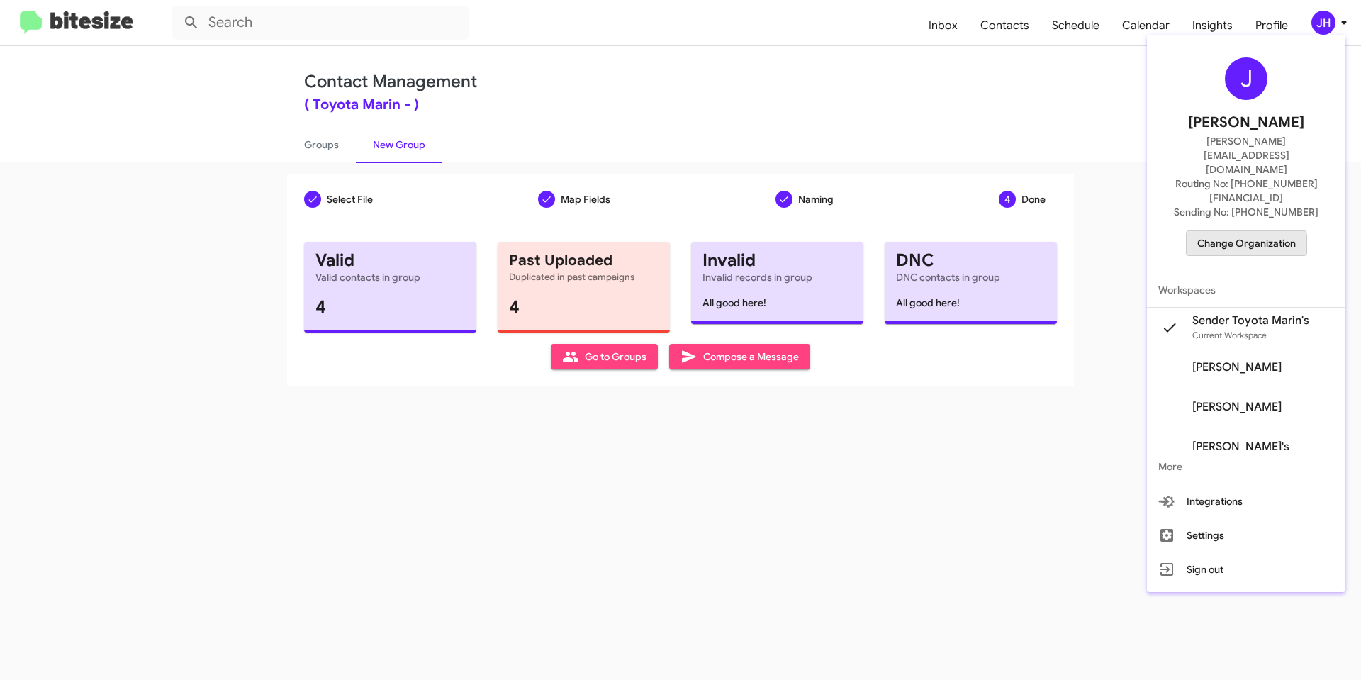
click at [1244, 231] on span "Change Organization" at bounding box center [1247, 243] width 99 height 24
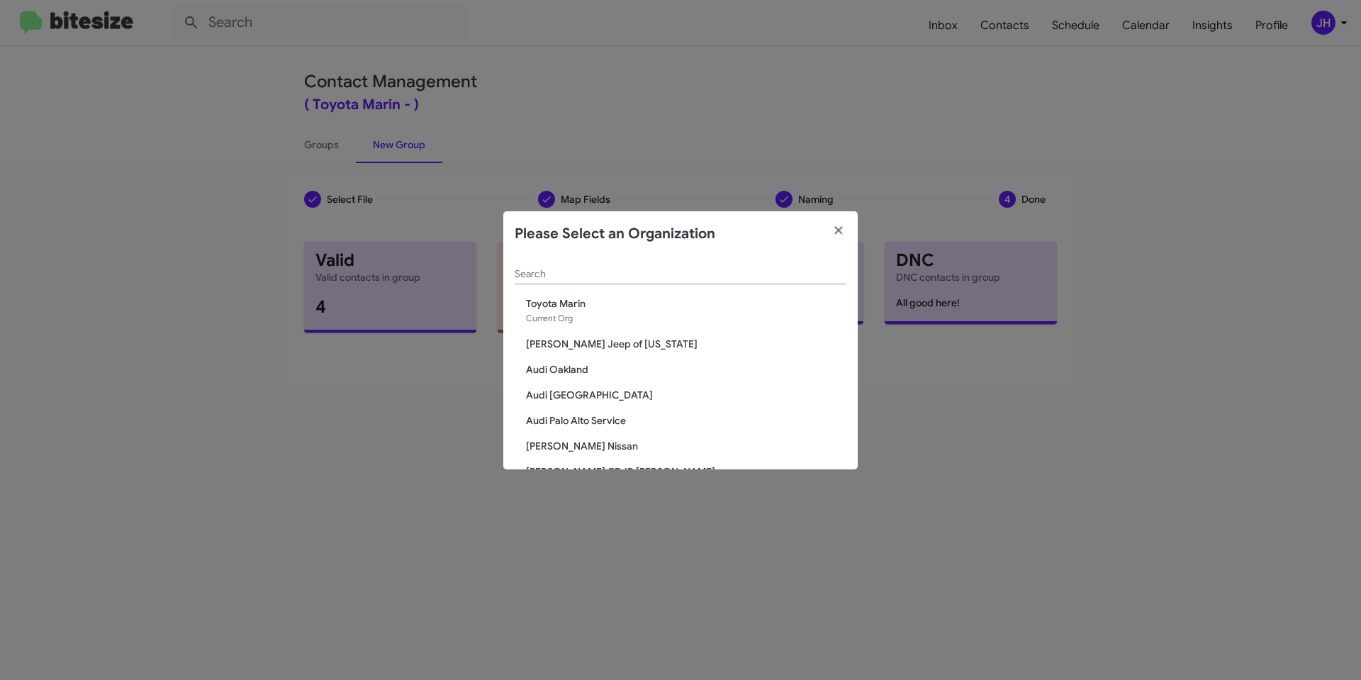
click at [572, 267] on div "Search" at bounding box center [681, 271] width 332 height 28
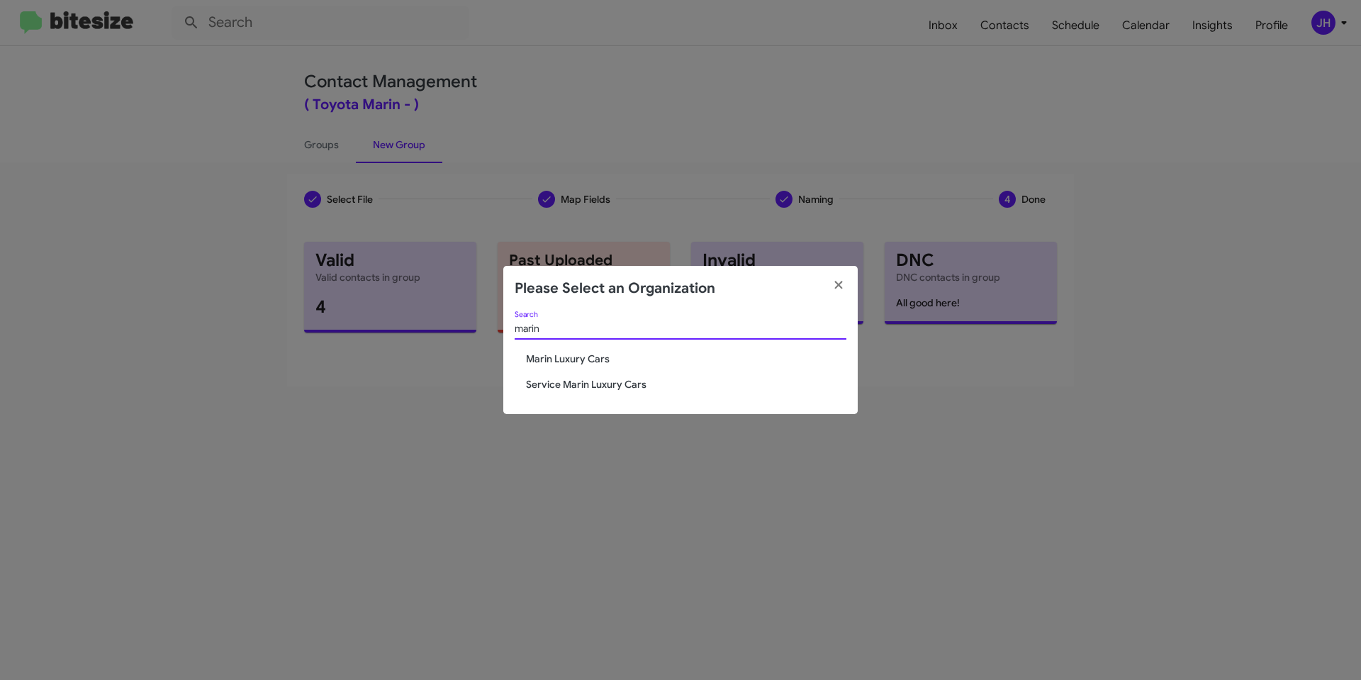
type input "marin"
click at [566, 359] on span "Marin Luxury Cars" at bounding box center [686, 359] width 321 height 14
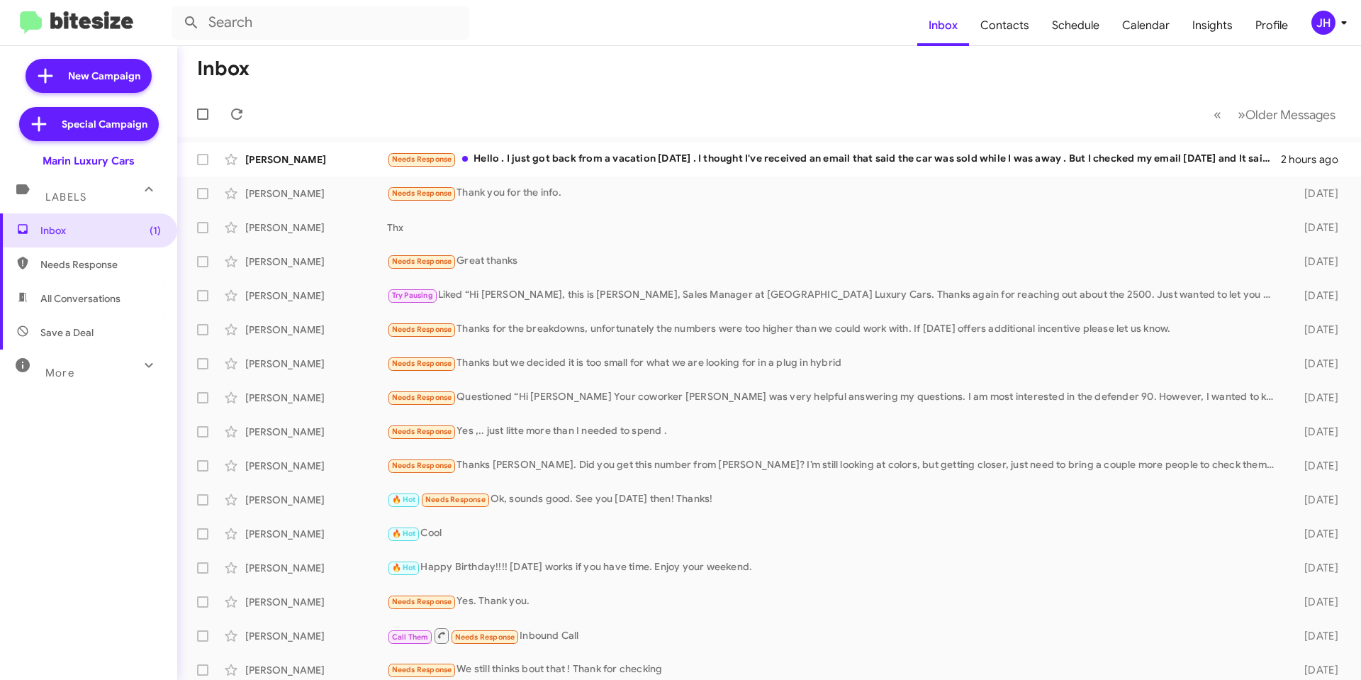
click at [1314, 30] on div "JH" at bounding box center [1324, 23] width 24 height 24
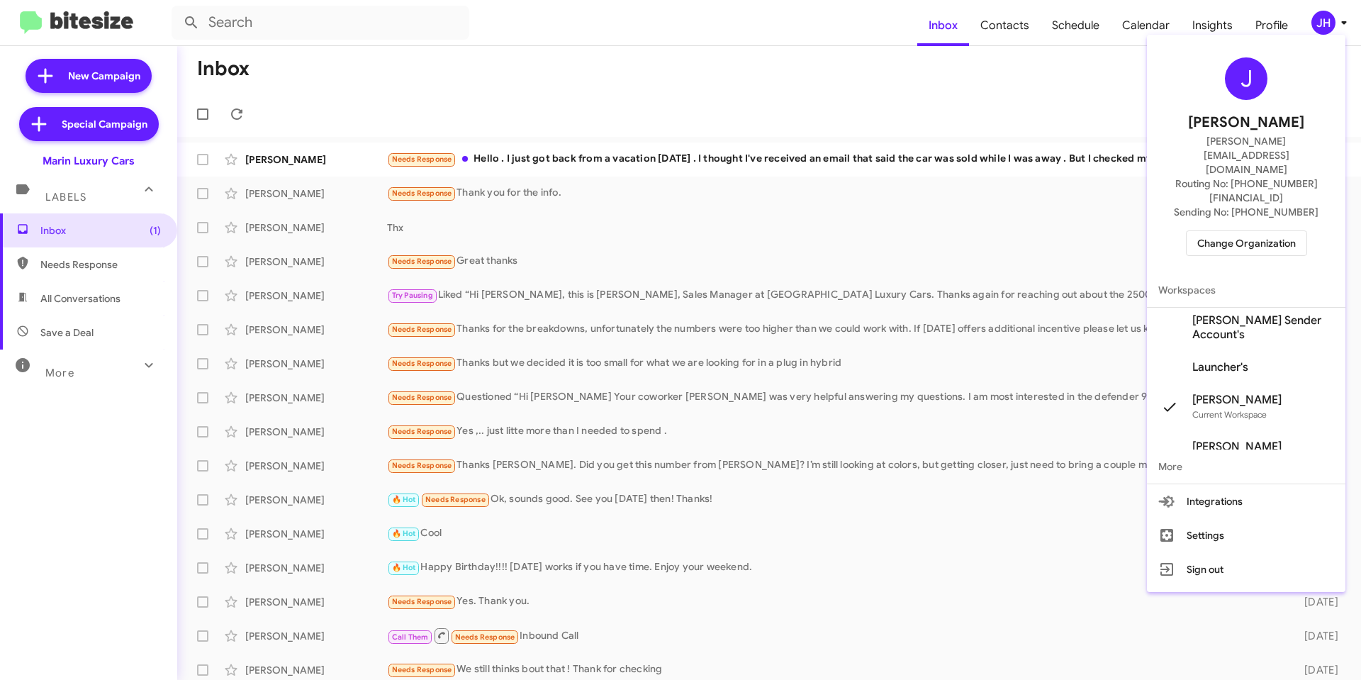
click at [1239, 313] on span "[PERSON_NAME] Sender Account's" at bounding box center [1264, 327] width 142 height 28
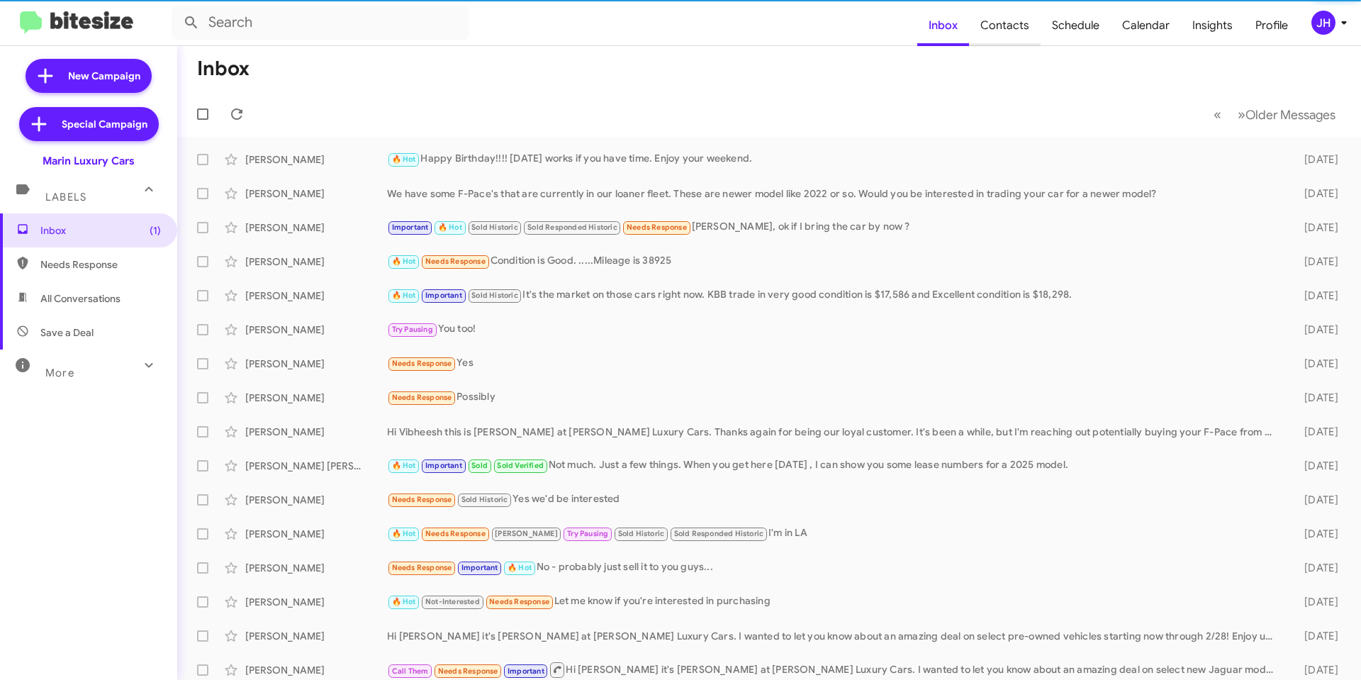
click at [1022, 33] on span "Contacts" at bounding box center [1005, 25] width 72 height 41
type input "in:groups"
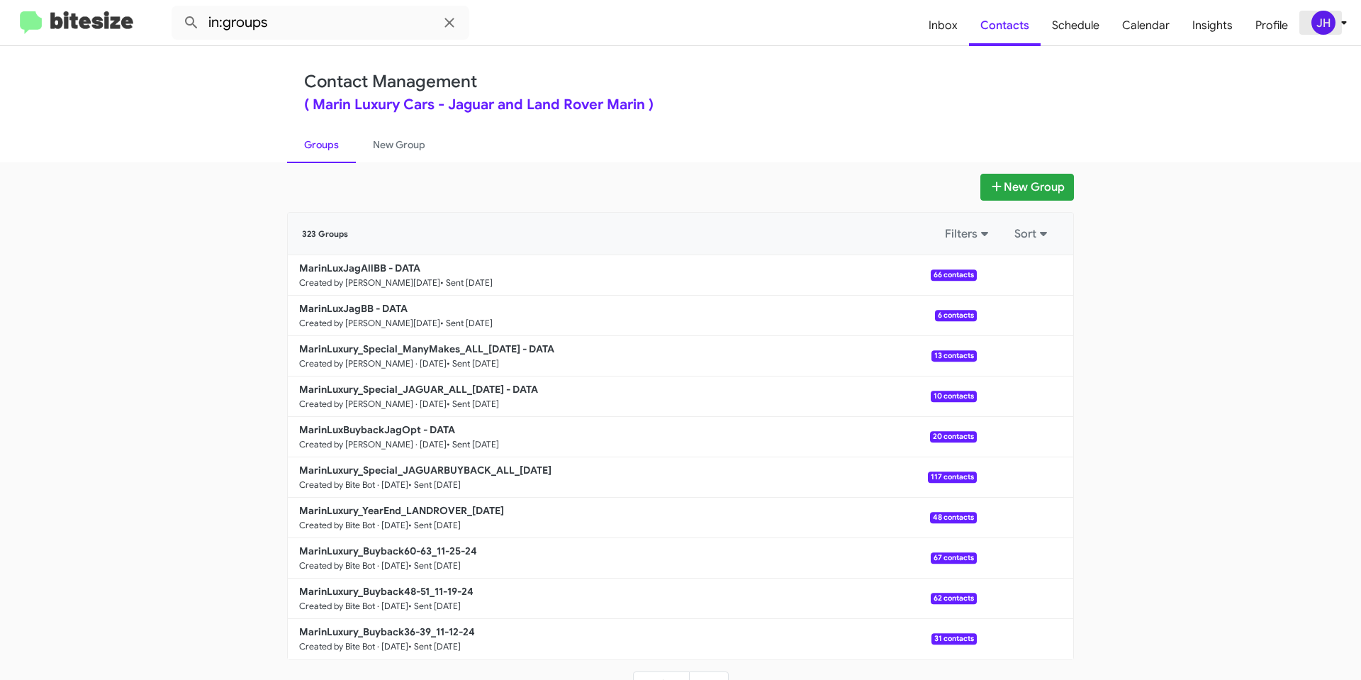
click at [1312, 12] on span "JH" at bounding box center [1332, 23] width 43 height 24
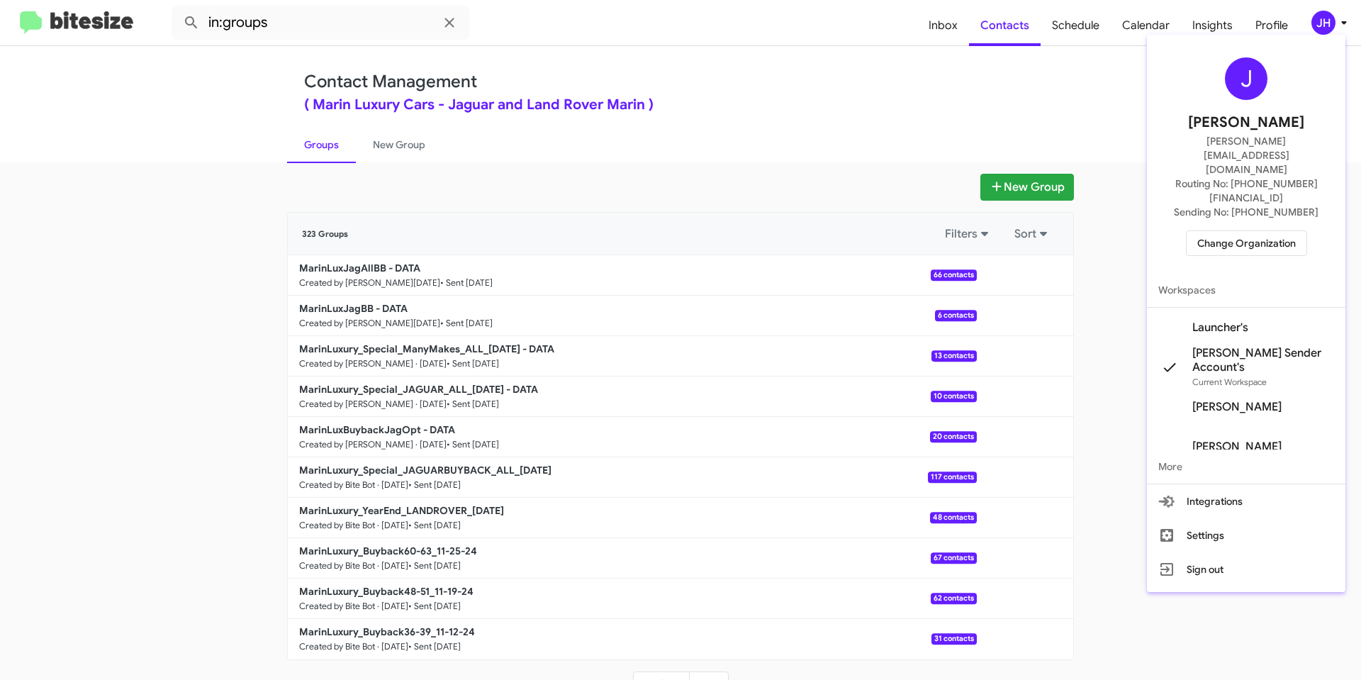
click at [1096, 98] on div at bounding box center [680, 340] width 1361 height 680
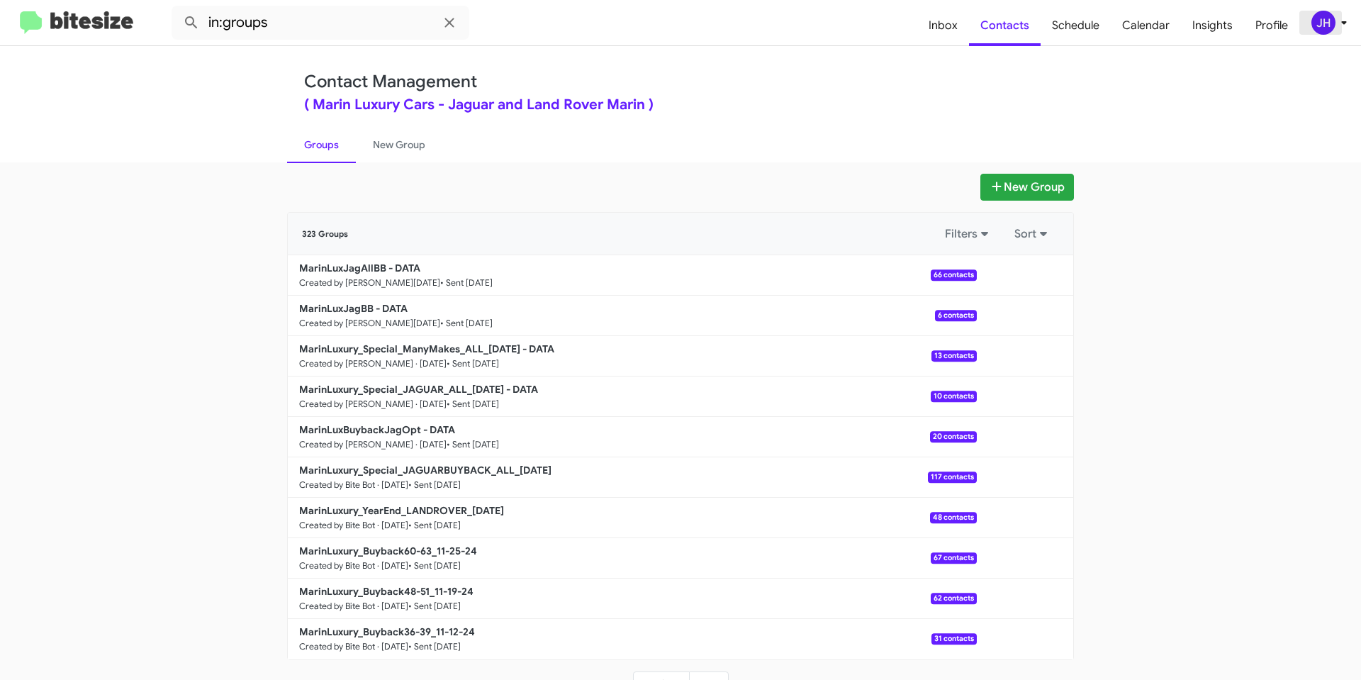
click at [1327, 26] on div "JH" at bounding box center [1324, 23] width 24 height 24
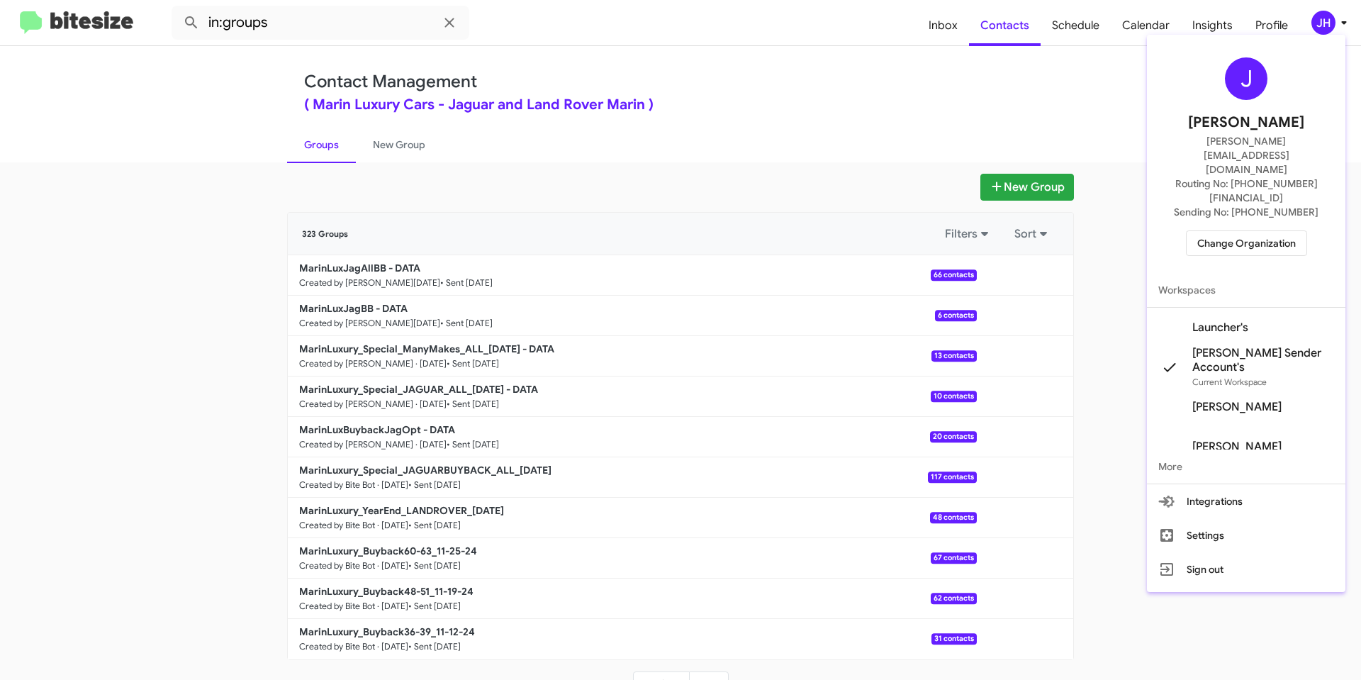
click at [1213, 321] on span "Launcher's" at bounding box center [1221, 328] width 56 height 14
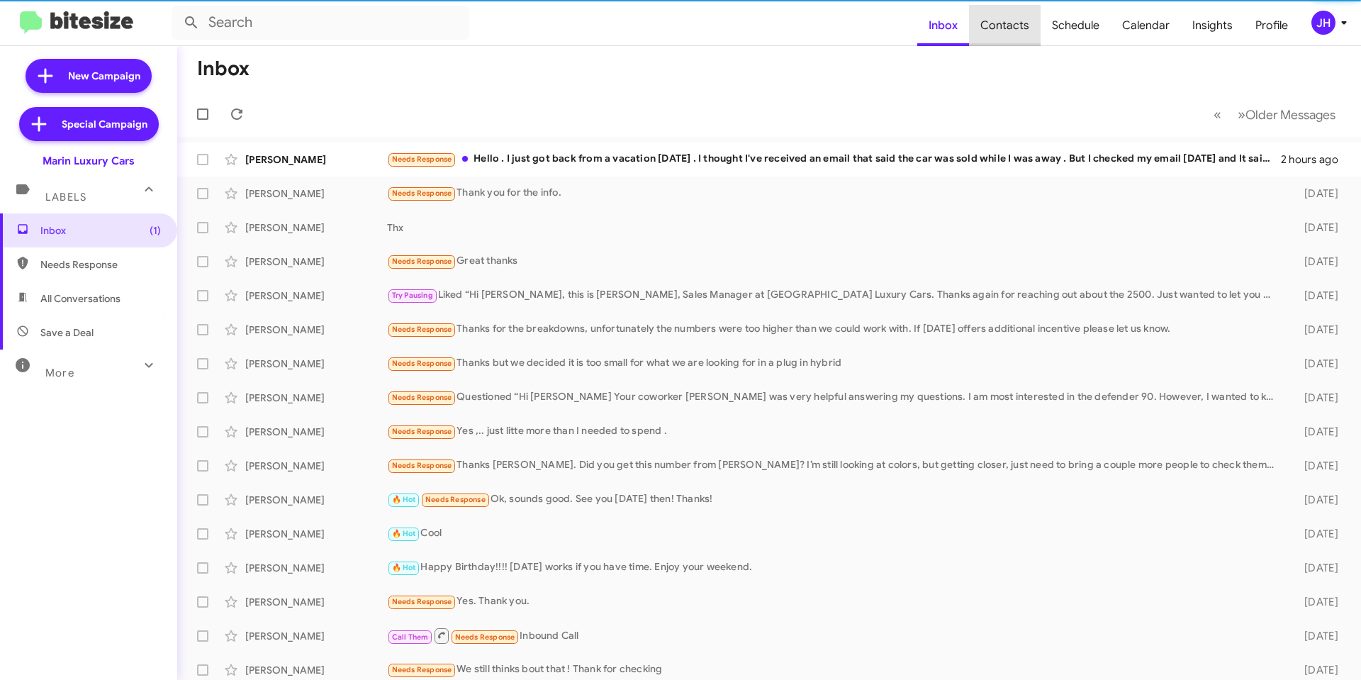
click at [1025, 29] on span "Contacts" at bounding box center [1005, 25] width 72 height 41
type input "in:groups"
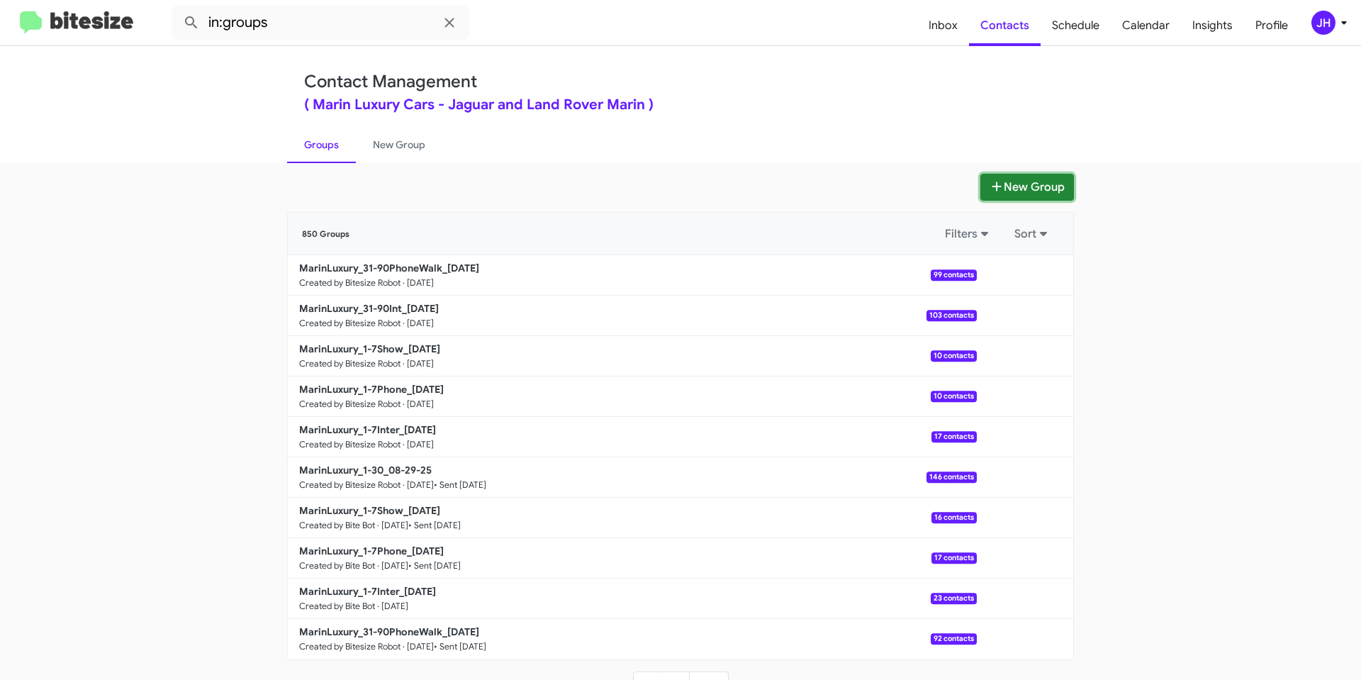
click at [1037, 176] on button "New Group" at bounding box center [1028, 187] width 94 height 27
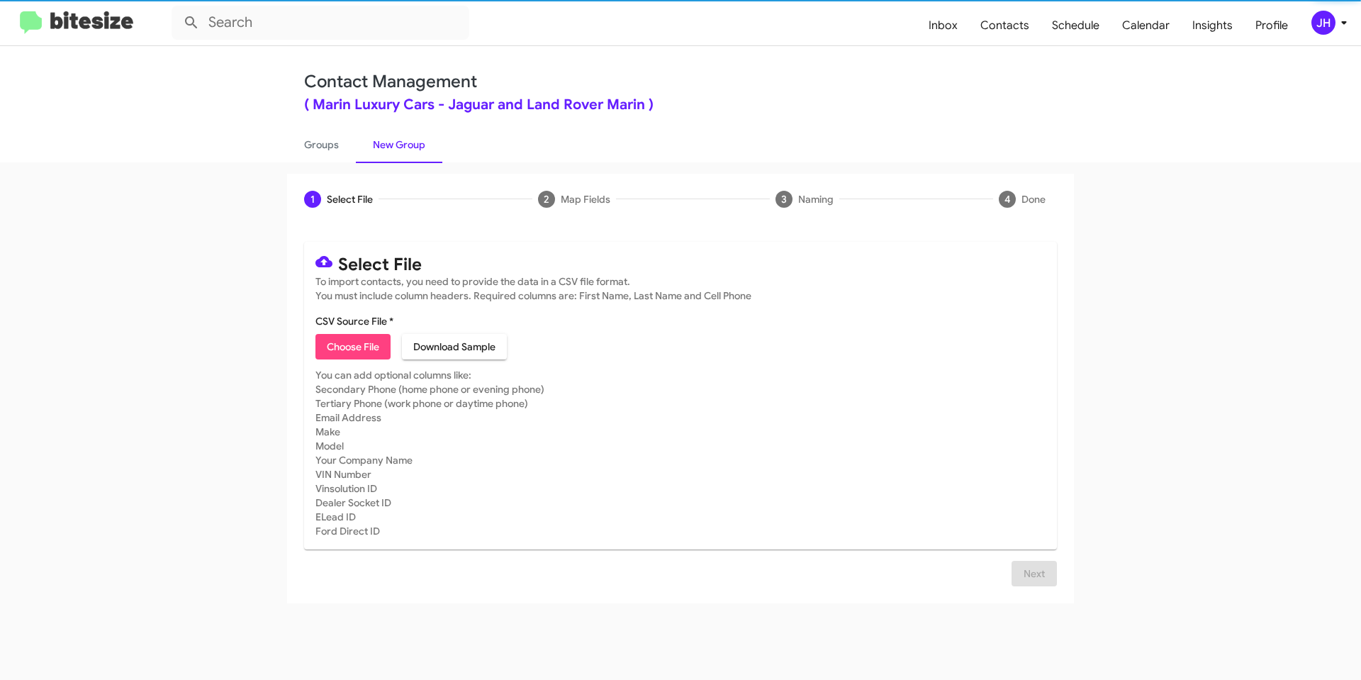
click at [333, 359] on span "Choose File" at bounding box center [353, 347] width 52 height 26
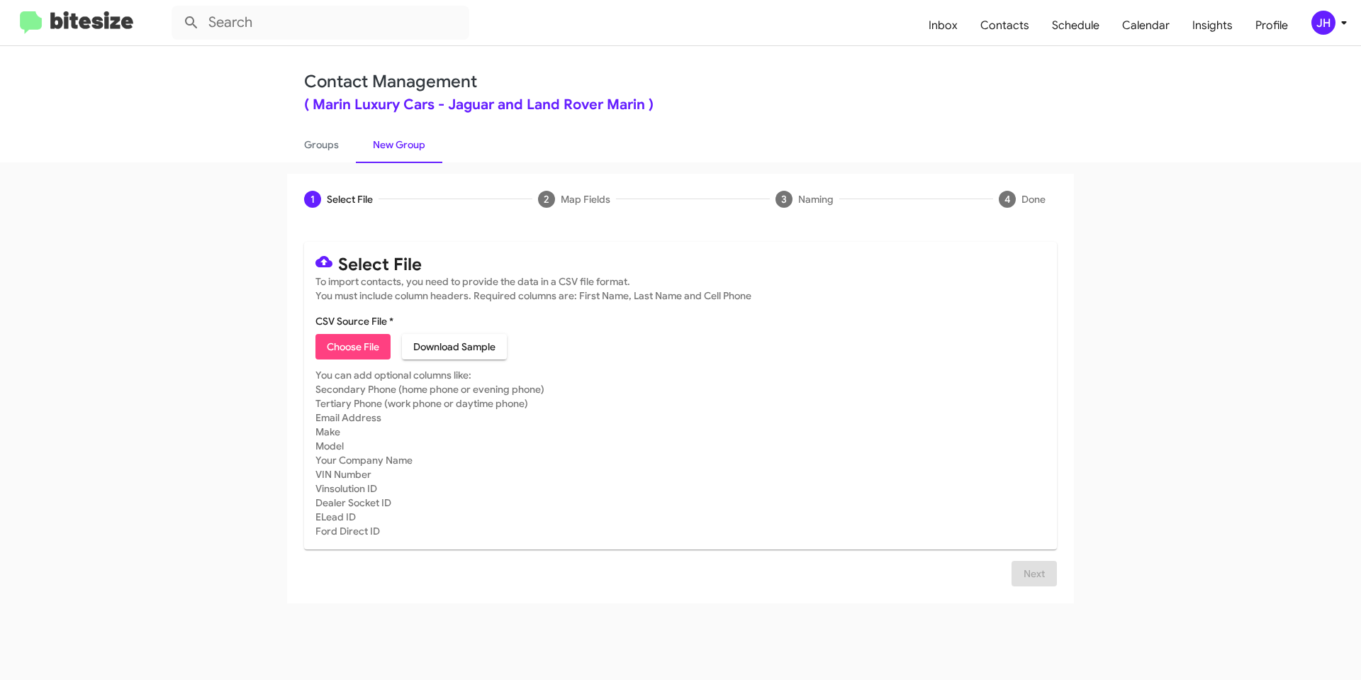
type input "MLC Open"
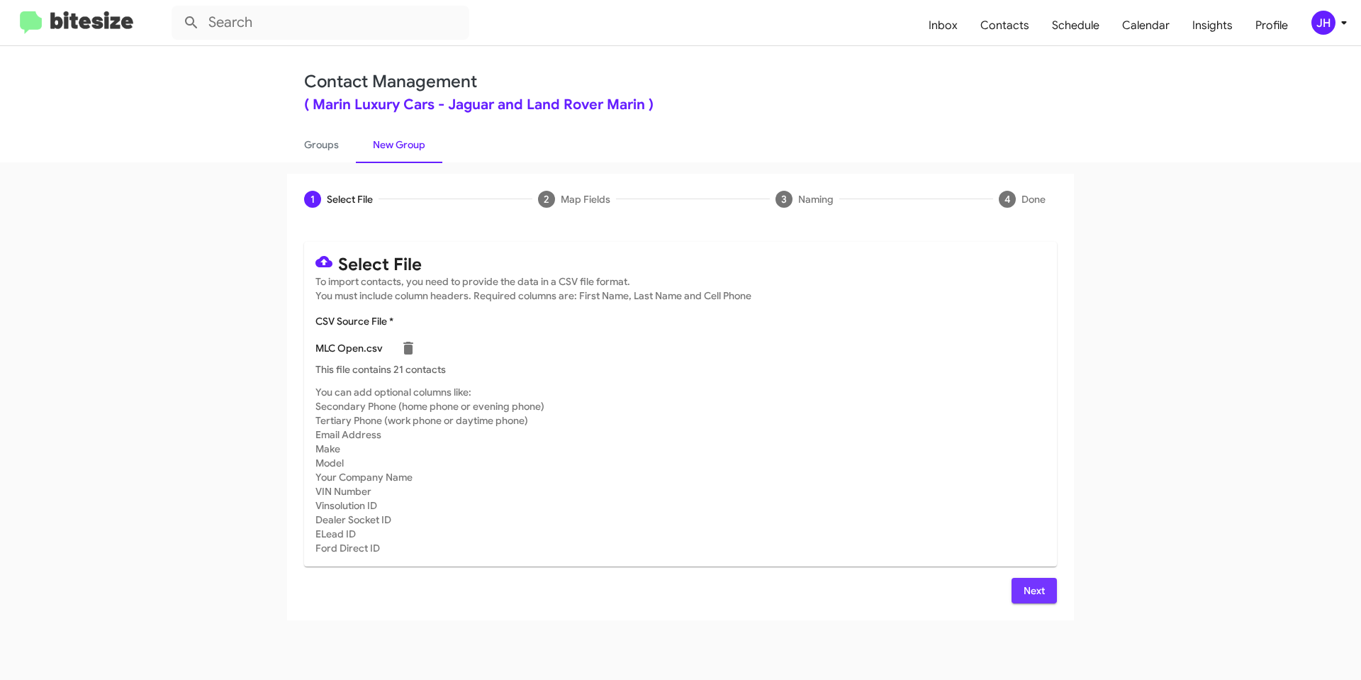
click at [1018, 594] on button "Next" at bounding box center [1034, 591] width 45 height 26
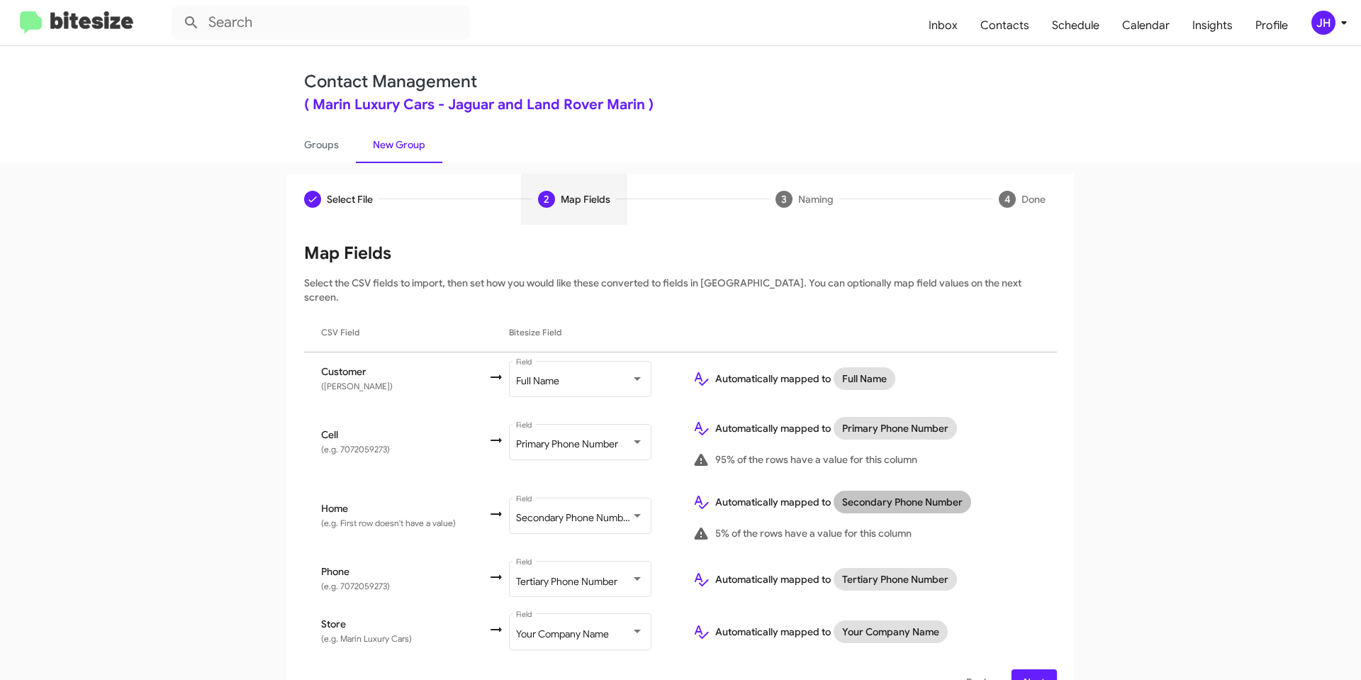
scroll to position [18, 0]
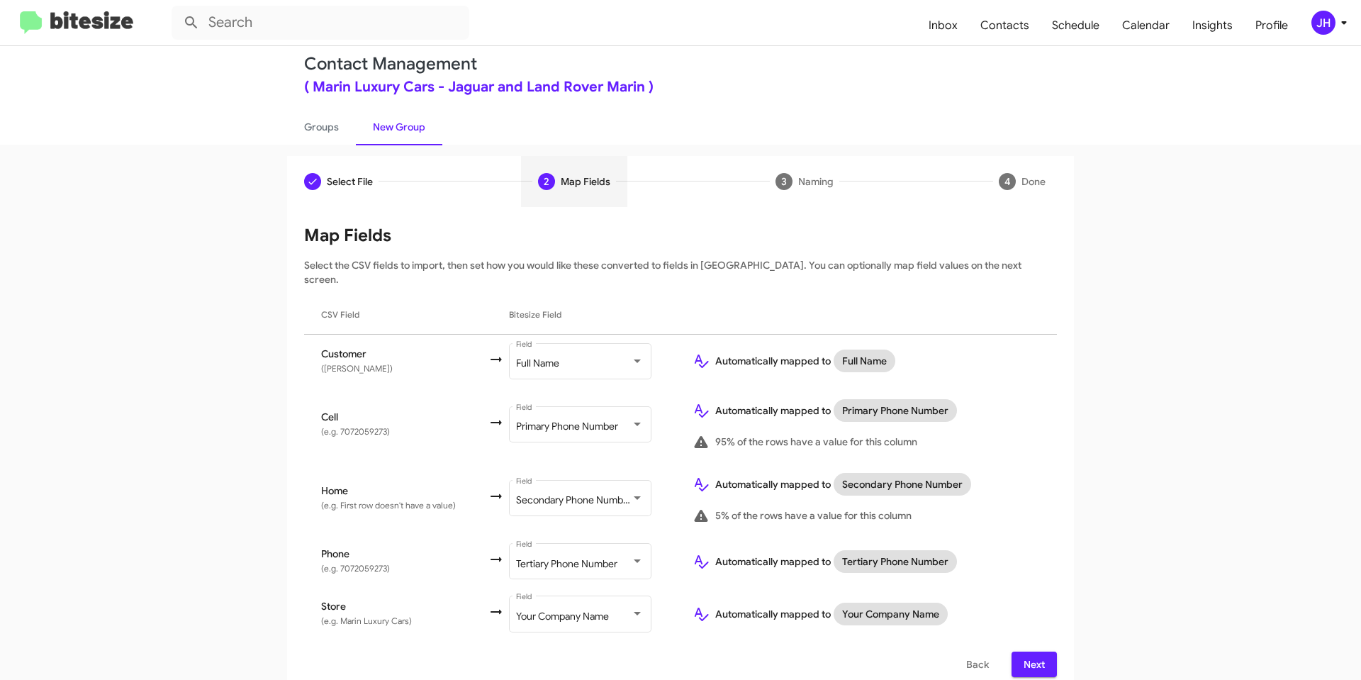
click at [1034, 652] on span "Next" at bounding box center [1034, 665] width 23 height 26
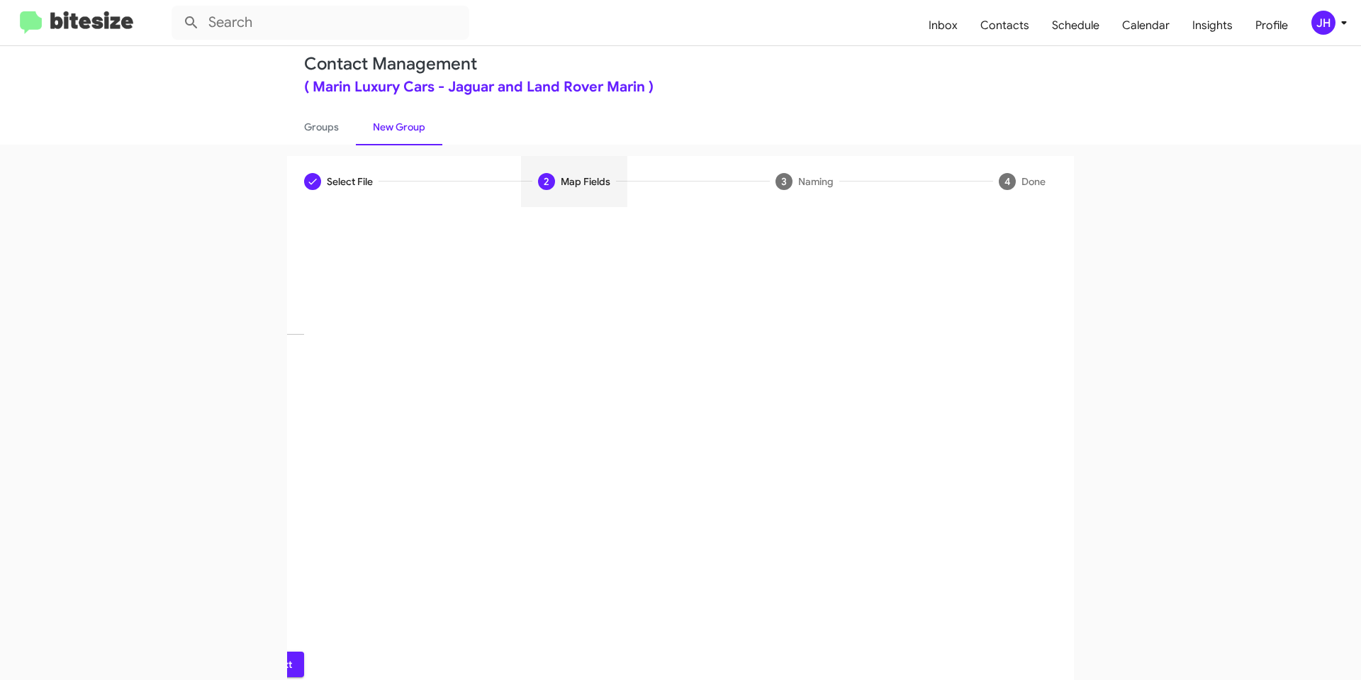
scroll to position [0, 0]
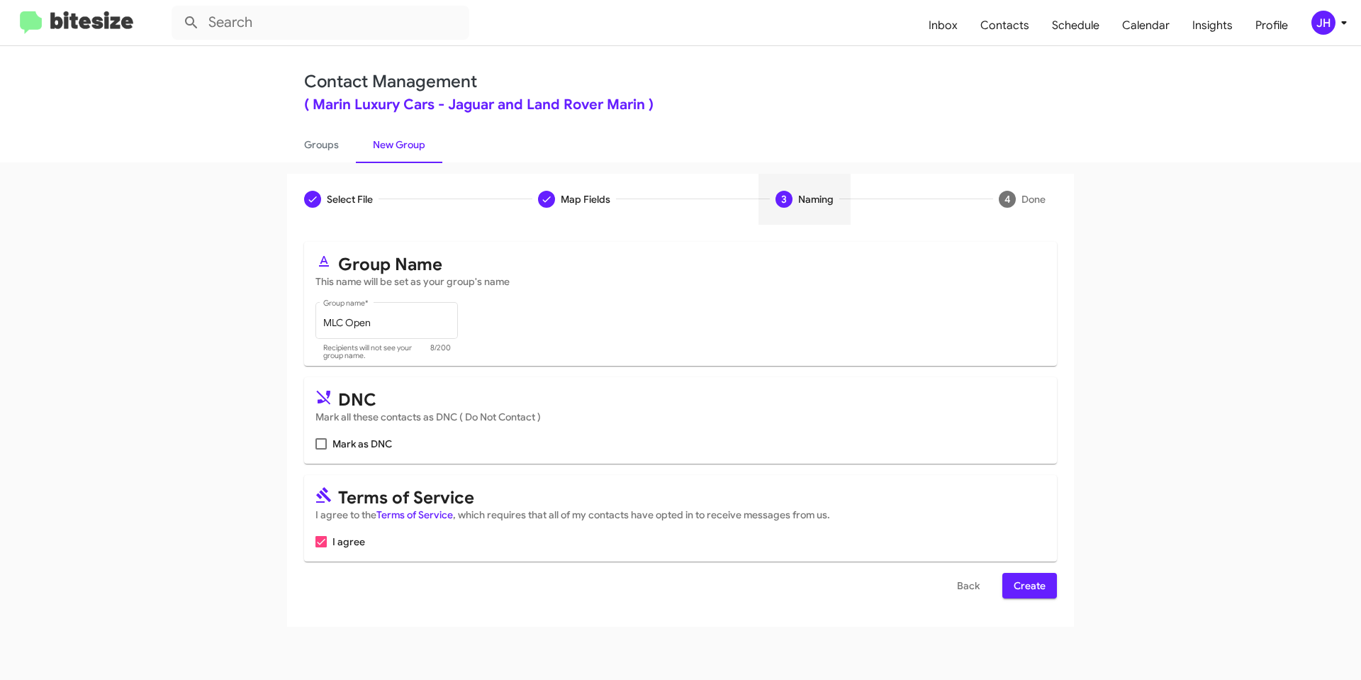
click at [323, 445] on span at bounding box center [321, 443] width 11 height 11
click at [321, 450] on input "Mark as DNC" at bounding box center [321, 450] width 1 height 1
checkbox input "true"
click at [1037, 588] on span "Create" at bounding box center [1030, 586] width 32 height 26
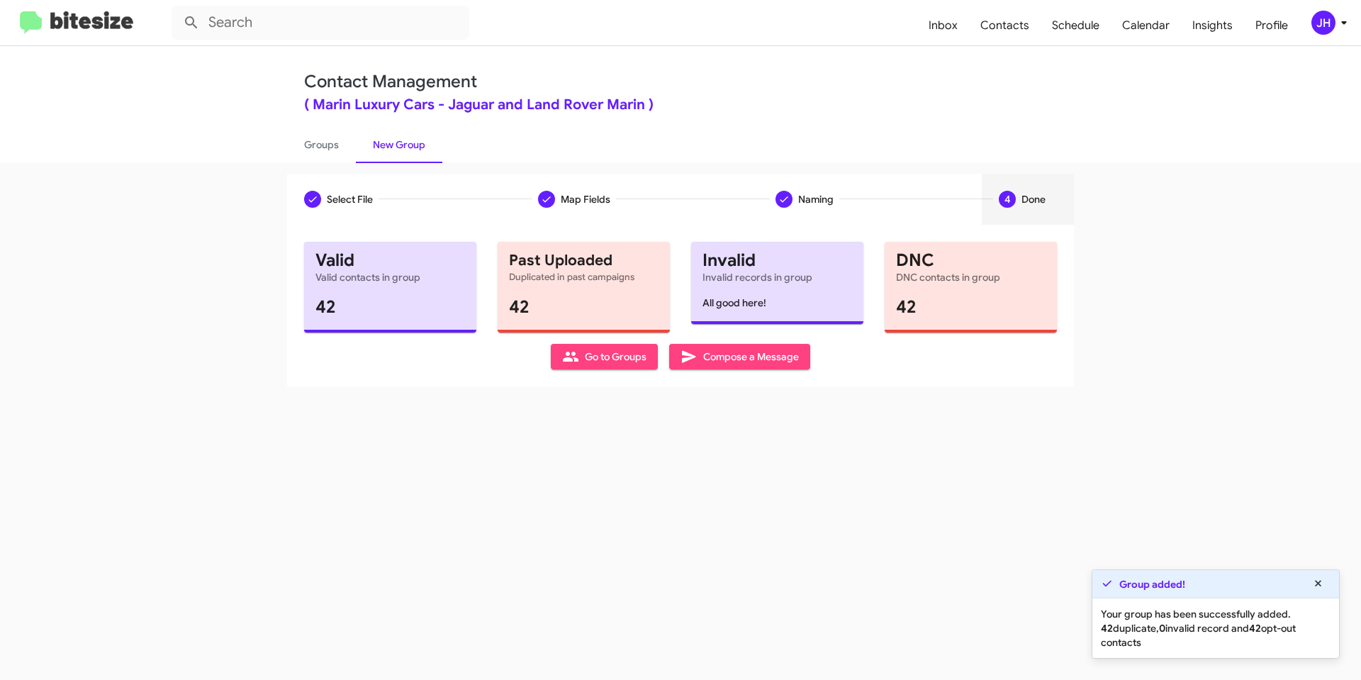
click at [641, 356] on span "Go to Groups" at bounding box center [604, 357] width 84 height 26
type input "in:groups"
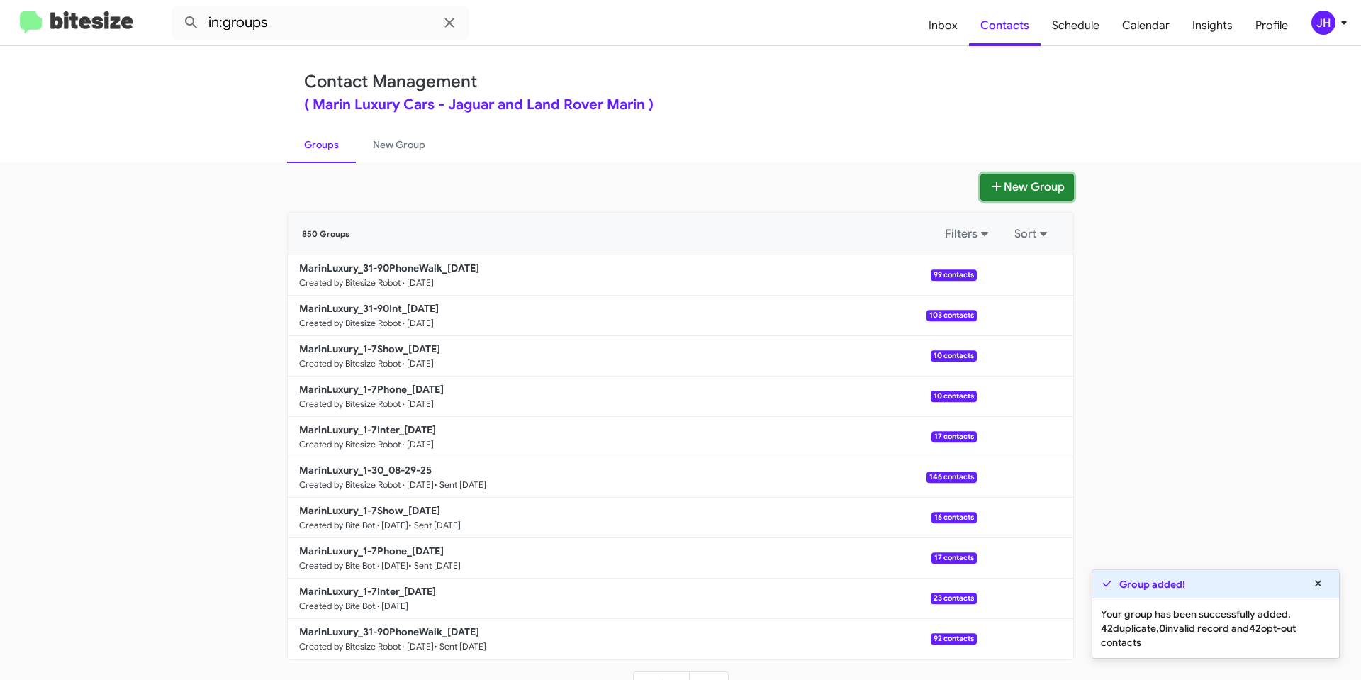
click at [984, 197] on button "New Group" at bounding box center [1028, 187] width 94 height 27
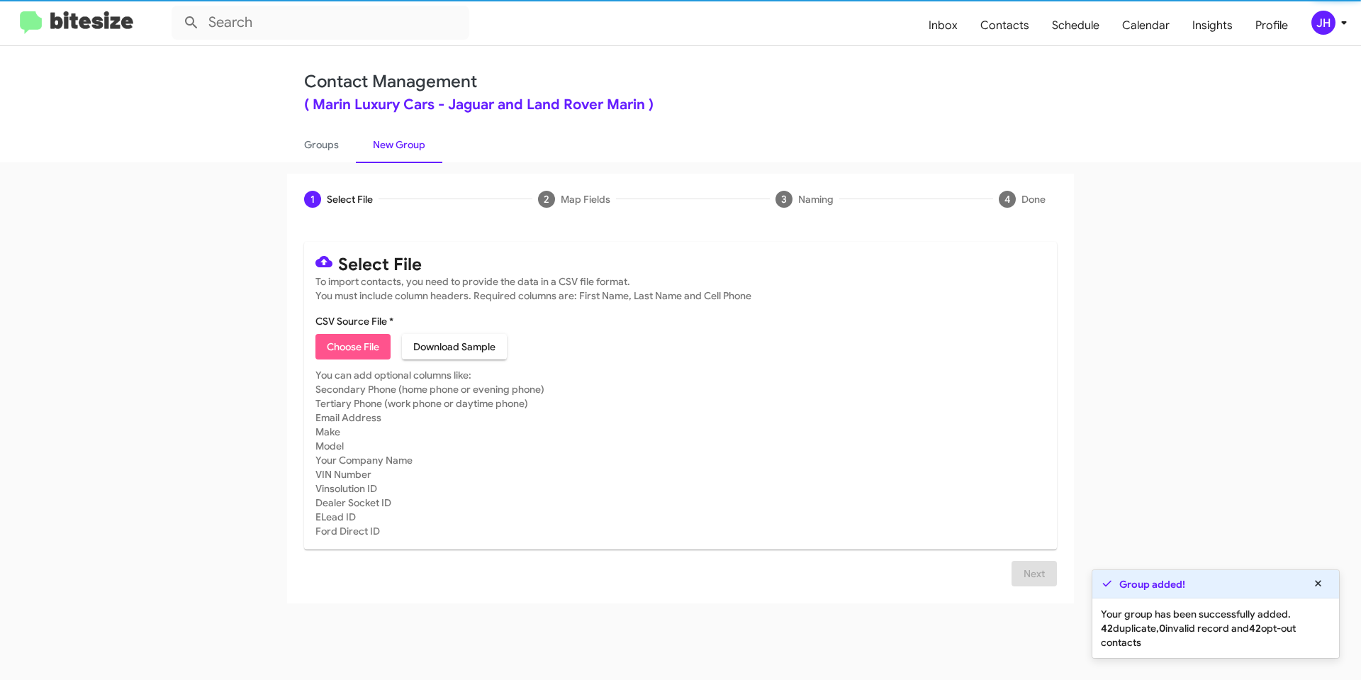
click at [333, 354] on span "Choose File" at bounding box center [353, 347] width 52 height 26
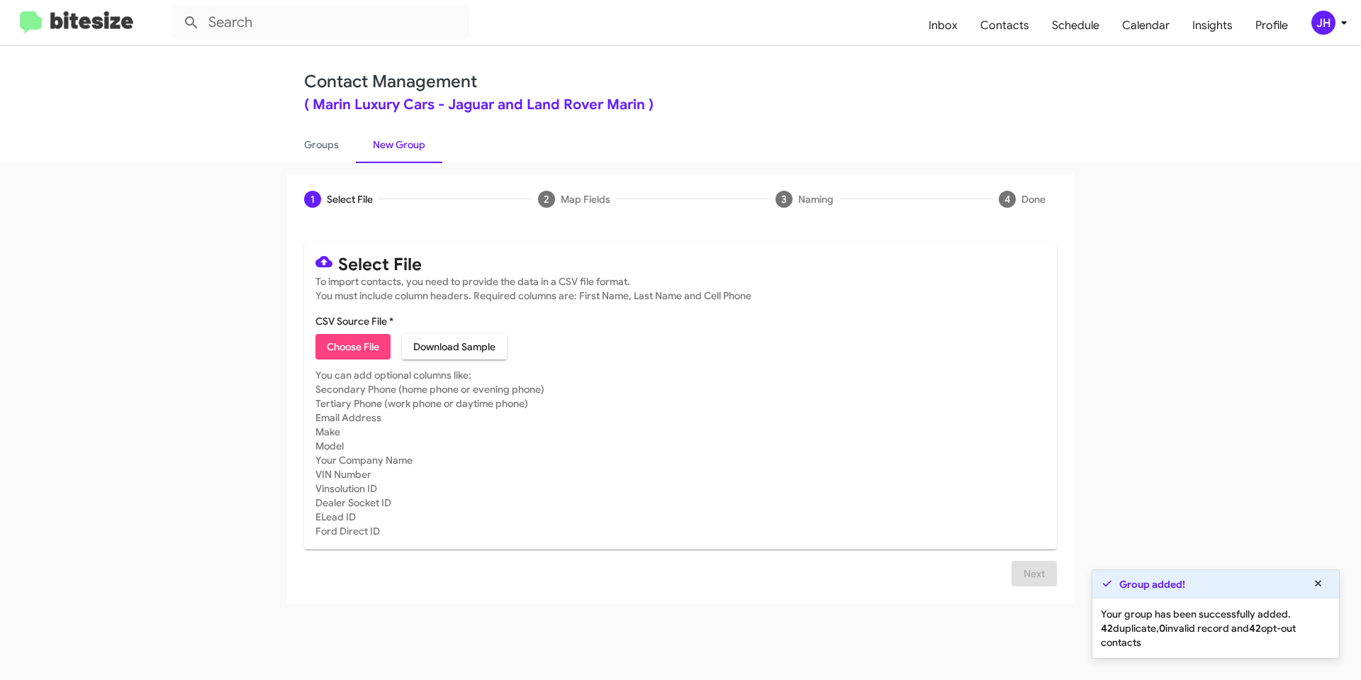
type input "MLC Dead"
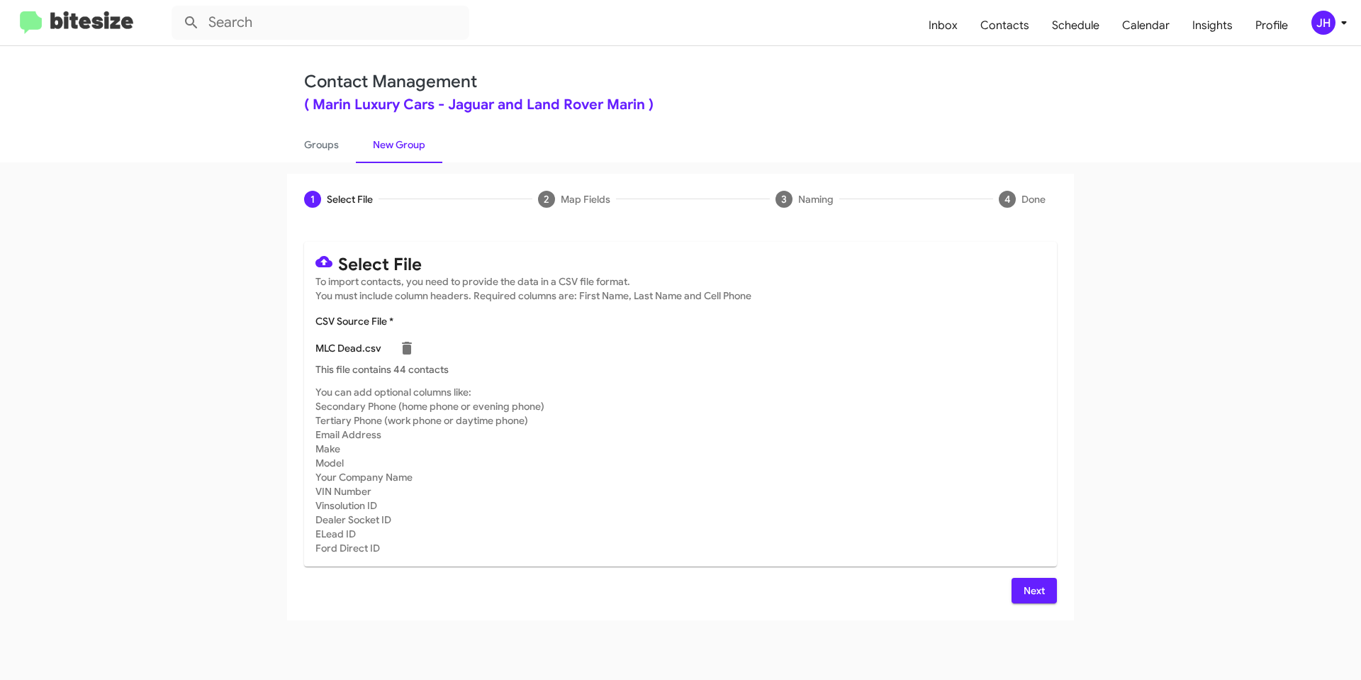
click at [1024, 601] on span "Next" at bounding box center [1034, 591] width 23 height 26
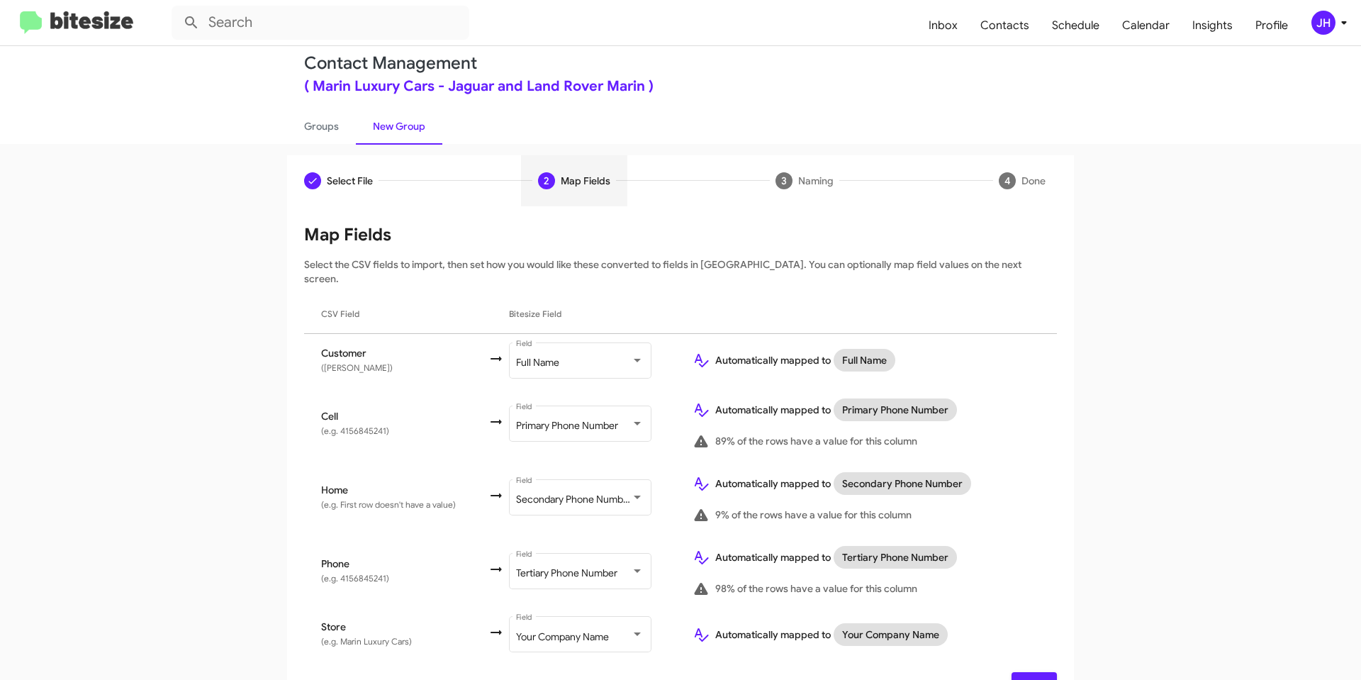
scroll to position [39, 0]
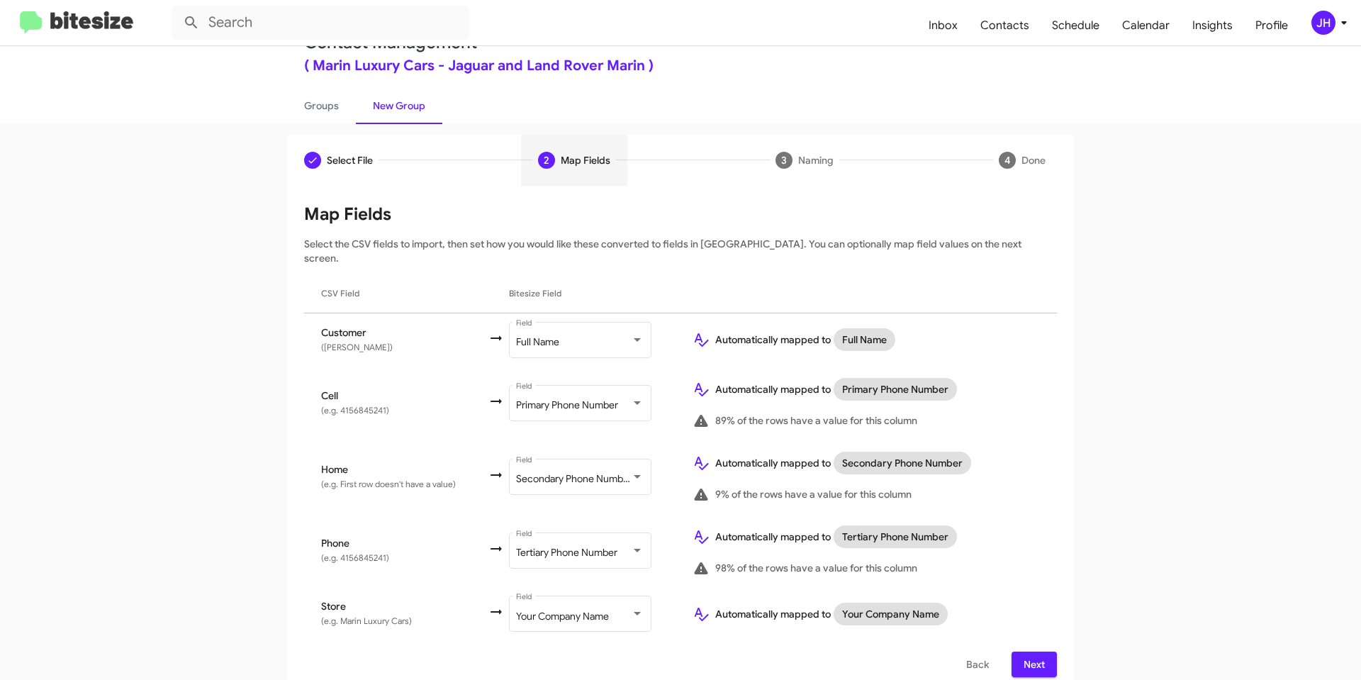
click at [1035, 652] on span "Next" at bounding box center [1034, 665] width 23 height 26
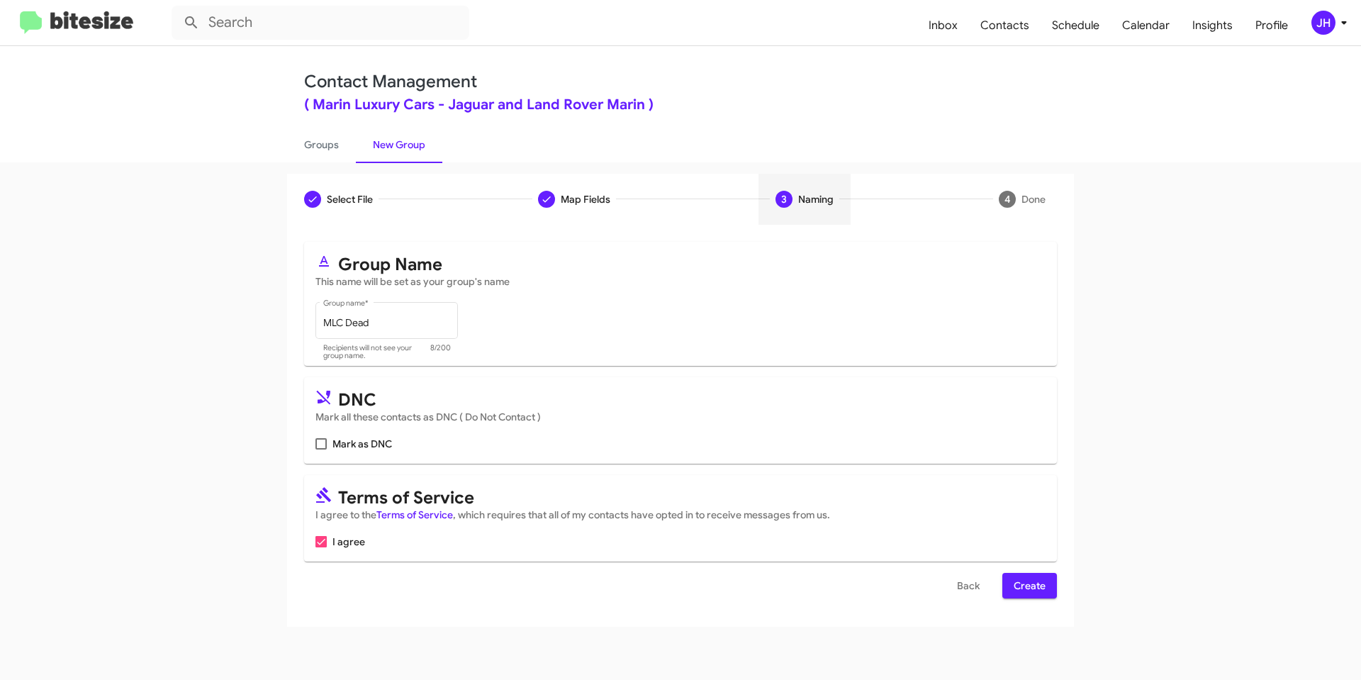
scroll to position [0, 0]
click at [323, 441] on span at bounding box center [321, 443] width 11 height 11
click at [321, 450] on input "Mark as DNC" at bounding box center [321, 450] width 1 height 1
checkbox input "true"
click at [1026, 590] on span "Create" at bounding box center [1030, 586] width 32 height 26
